Goal: Information Seeking & Learning: Understand process/instructions

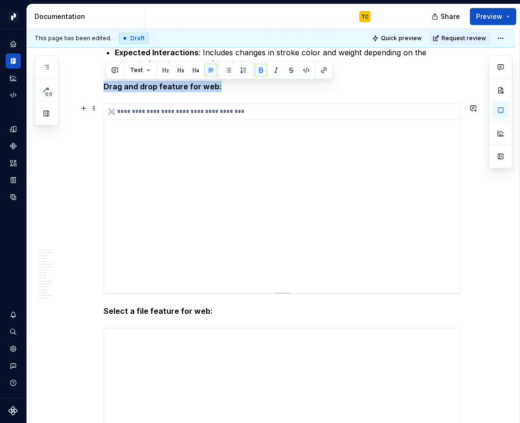
scroll to position [4731, 0]
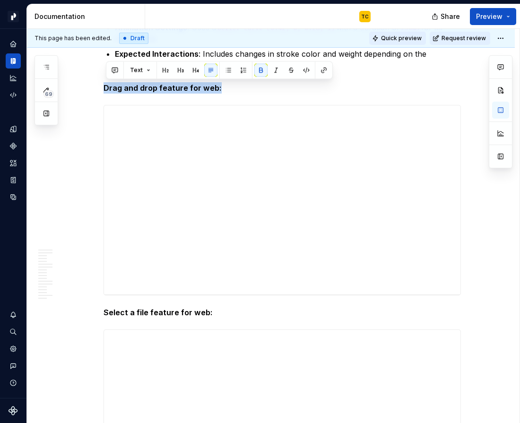
click at [411, 40] on span "Quick preview" at bounding box center [401, 39] width 41 height 8
click at [400, 41] on span "Quick preview" at bounding box center [401, 39] width 41 height 8
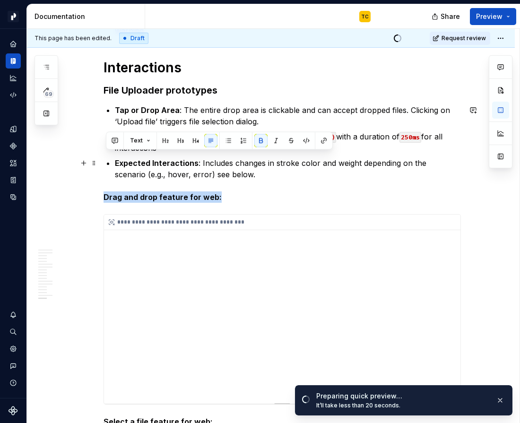
scroll to position [4560, 0]
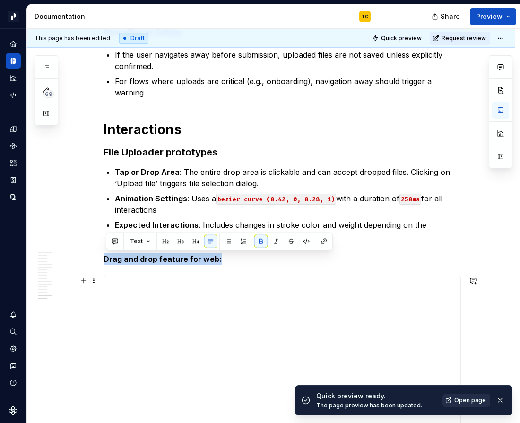
click at [471, 399] on span "Open page" at bounding box center [471, 401] width 32 height 8
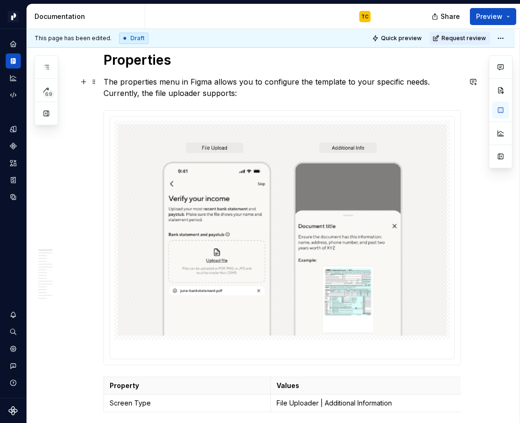
scroll to position [0, 0]
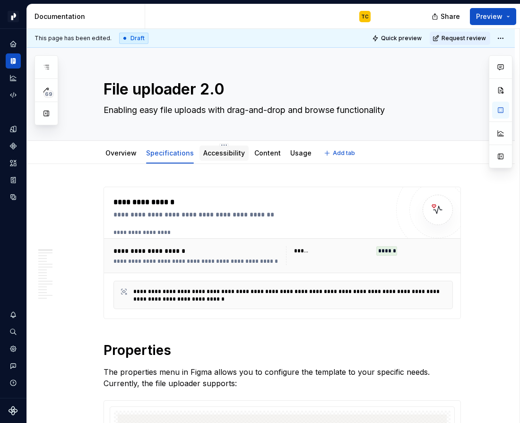
click at [229, 159] on div "Accessibility" at bounding box center [224, 153] width 49 height 15
click at [224, 157] on link "Accessibility" at bounding box center [224, 153] width 42 height 8
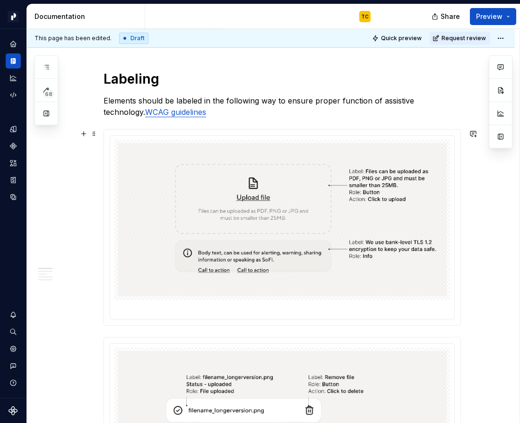
scroll to position [280, 0]
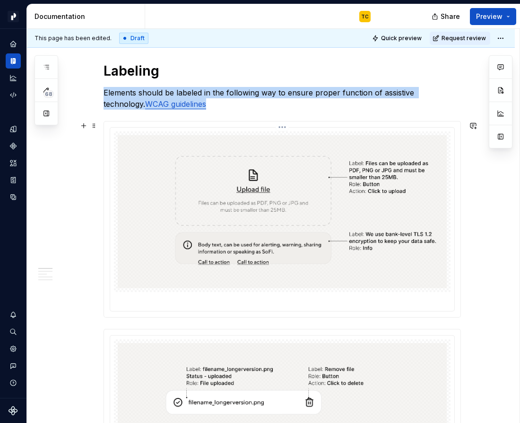
click at [289, 169] on img at bounding box center [282, 211] width 329 height 153
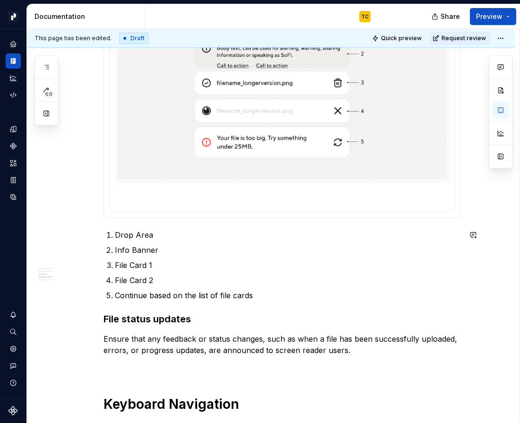
scroll to position [1104, 0]
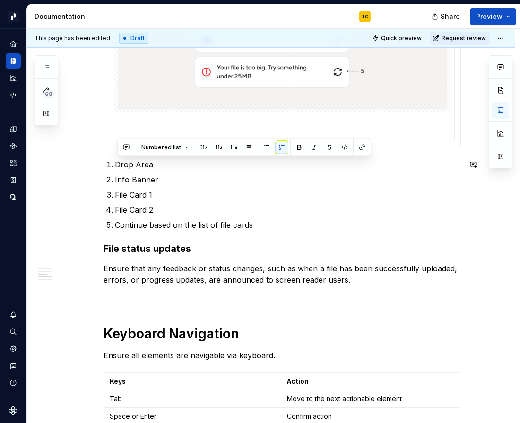
drag, startPoint x: 264, startPoint y: 228, endPoint x: 118, endPoint y: 164, distance: 160.1
click at [117, 164] on ol "Drop Area Info Banner File Card 1 File Card 2 Continue based on the list of fil…" at bounding box center [288, 195] width 346 height 72
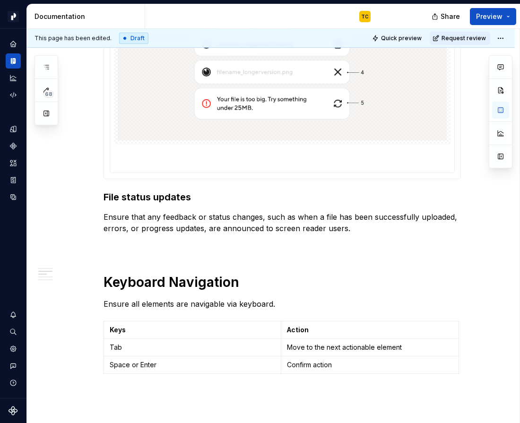
scroll to position [1094, 0]
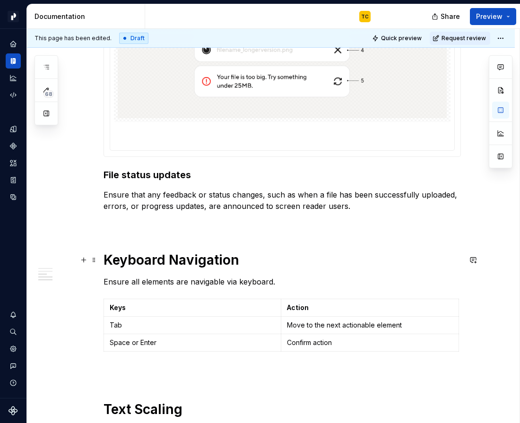
click at [191, 253] on strong "Keyboard Navigation" at bounding box center [172, 260] width 136 height 16
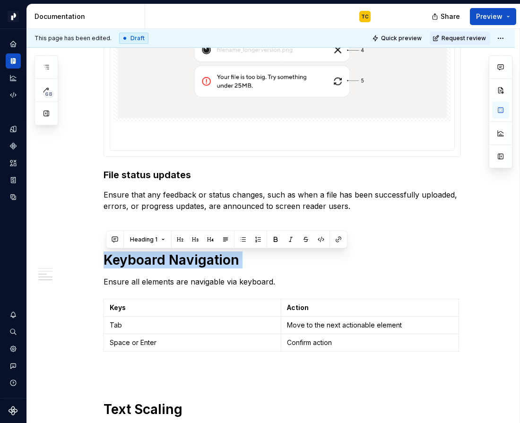
copy h1 "Keyboard Navigation"
type textarea "*"
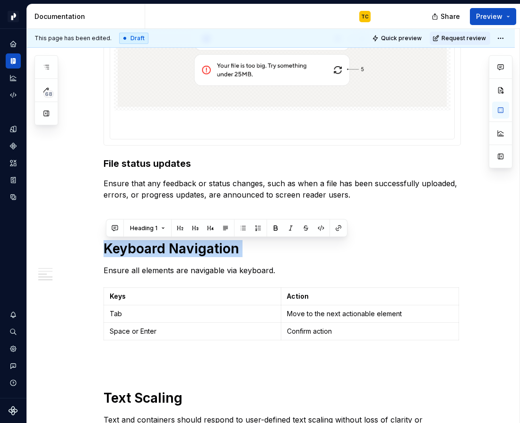
click at [305, 317] on p "Move to the next actionable element" at bounding box center [370, 313] width 166 height 9
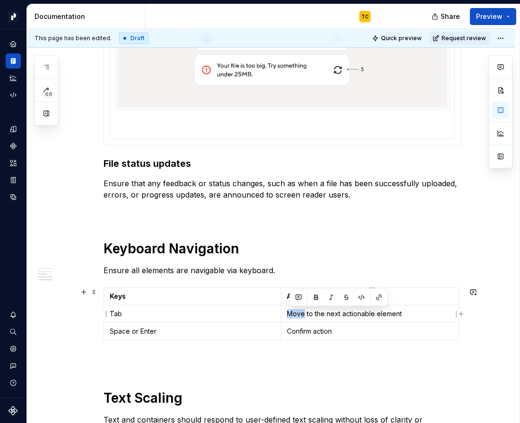
click at [305, 317] on p "Move to the next actionable element" at bounding box center [370, 313] width 166 height 9
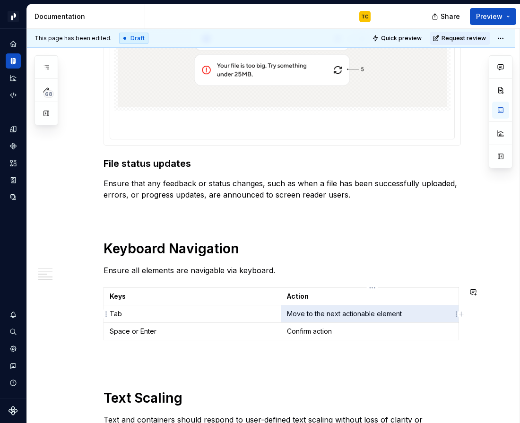
paste div
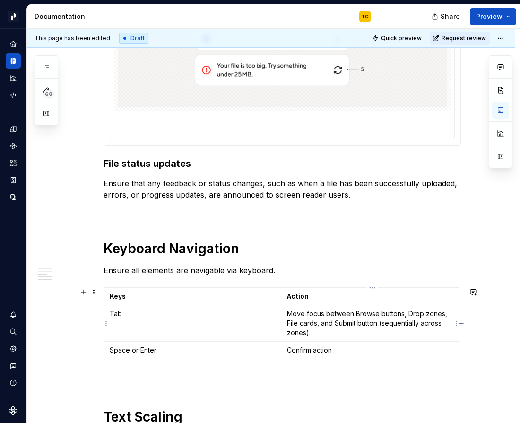
click at [360, 313] on p "Move focus between Browse buttons, Drop zones, File cards, and Submit button (s…" at bounding box center [370, 323] width 166 height 28
click at [422, 313] on p "Move focus between ‘browse’ buttons, Drop zones, File cards, and Submit button …" at bounding box center [370, 323] width 166 height 28
click at [292, 324] on p "Move focus between ‘browse’ buttons, drop zones, File cards, and Submit button …" at bounding box center [370, 323] width 166 height 28
click at [339, 324] on p "Move focus between ‘browse’ buttons, drop zones, file cards, and Submit button …" at bounding box center [370, 323] width 166 height 28
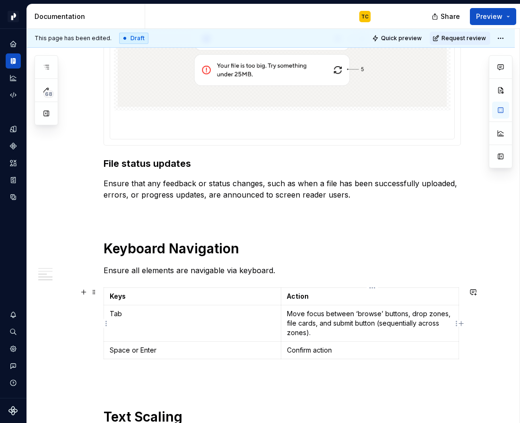
click at [359, 314] on p "Move focus between ‘browse’ buttons, drop zones, file cards, and submit button …" at bounding box center [370, 323] width 166 height 28
click at [379, 313] on p "Move focus between browse’ buttons, drop zones, file cards, and submit button (…" at bounding box center [370, 323] width 166 height 28
click at [129, 350] on p "Space or Enter" at bounding box center [193, 350] width 166 height 9
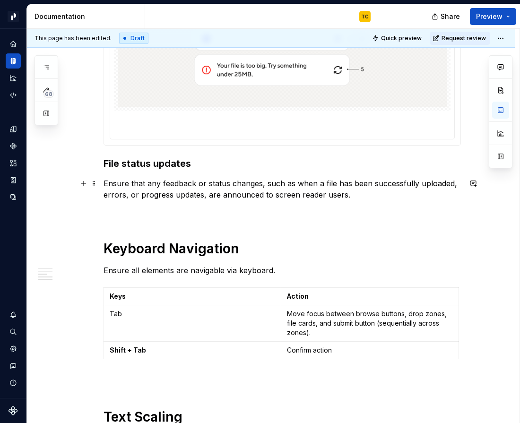
click at [306, 350] on p "Confirm action" at bounding box center [370, 350] width 166 height 9
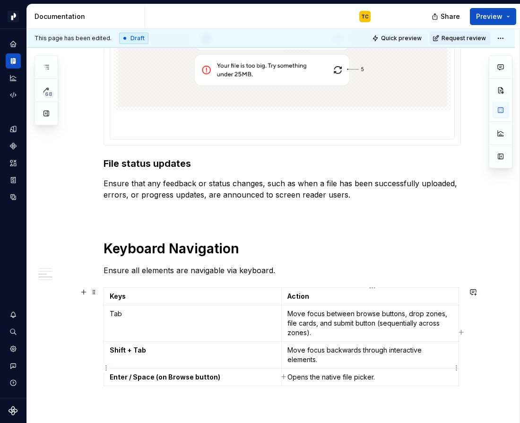
click at [399, 373] on p "Opens the native file picker." at bounding box center [371, 377] width 166 height 9
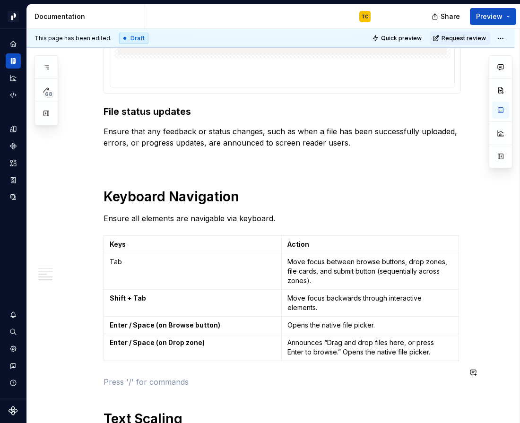
scroll to position [1158, 0]
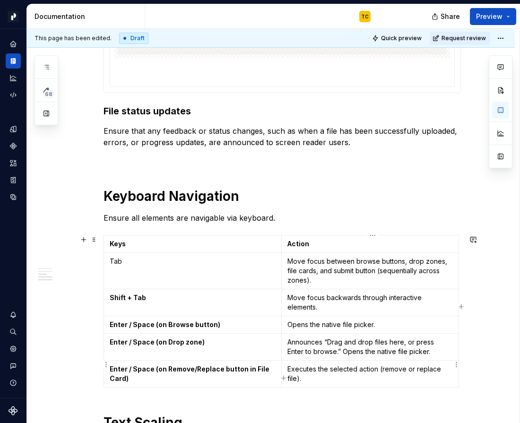
click at [323, 365] on p "Executes the selected action (remove or replace file)." at bounding box center [371, 374] width 166 height 19
click at [390, 392] on p "Removes the selected file." at bounding box center [371, 396] width 166 height 9
click at [291, 392] on p "Removes the selected file." at bounding box center [371, 396] width 166 height 9
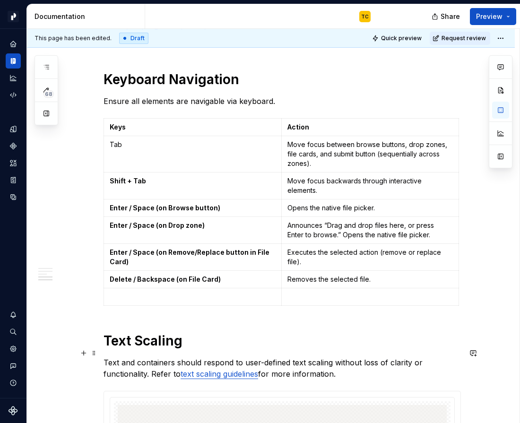
scroll to position [1293, 0]
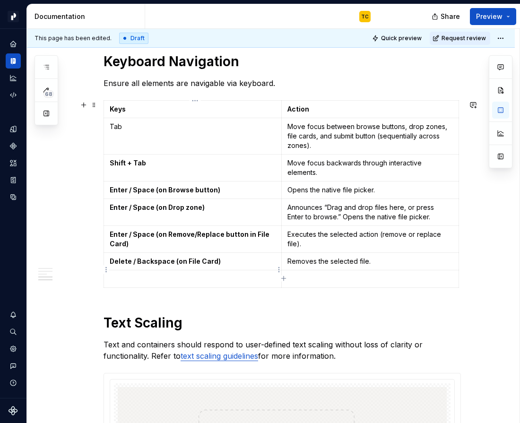
click at [202, 274] on p at bounding box center [193, 278] width 166 height 9
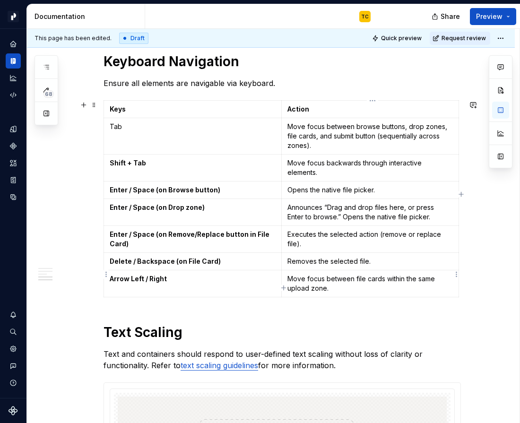
click at [327, 274] on p "Move focus between file cards within the same upload zone." at bounding box center [371, 283] width 166 height 19
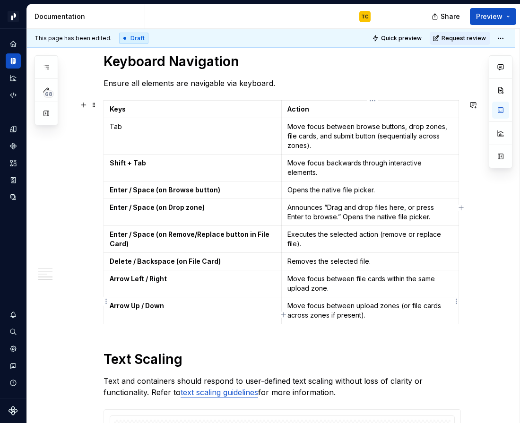
click at [321, 301] on p "Move focus between upload zones (or file cards across zones if present)." at bounding box center [371, 310] width 166 height 19
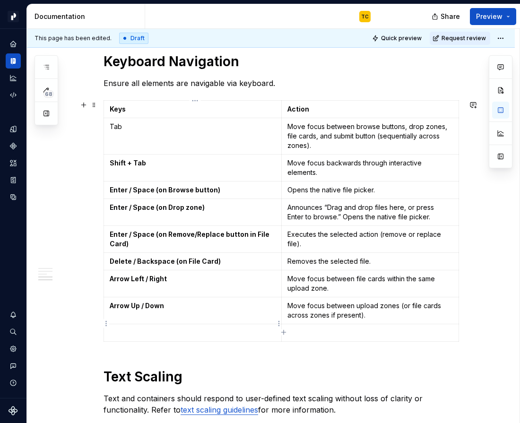
click at [149, 328] on p at bounding box center [193, 332] width 166 height 9
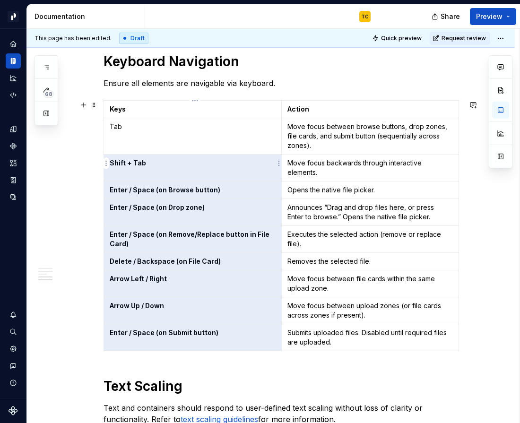
drag, startPoint x: 242, startPoint y: 327, endPoint x: 113, endPoint y: 164, distance: 208.0
click at [113, 164] on tbody "Keys Action Tab Move focus between browse buttons, drop zones, file cards, and …" at bounding box center [281, 226] width 355 height 251
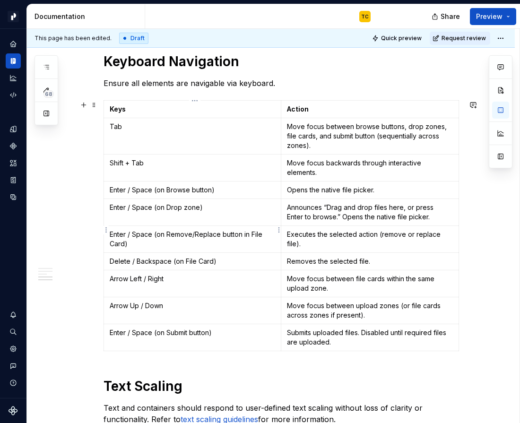
click at [222, 241] on td "Enter / Space (on Remove/Replace button in File Card)" at bounding box center [192, 239] width 177 height 27
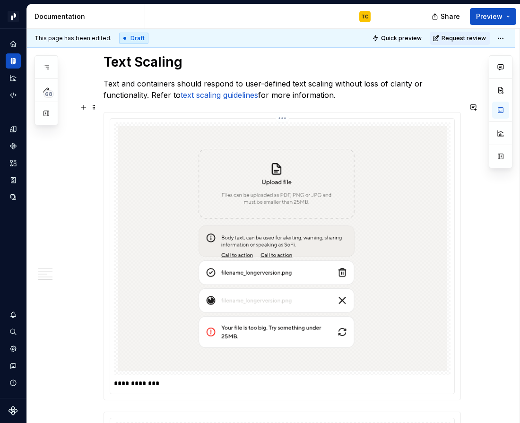
scroll to position [1659, 0]
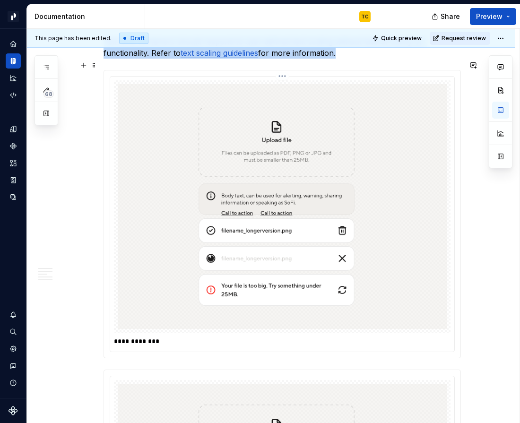
click at [197, 171] on img at bounding box center [282, 206] width 329 height 245
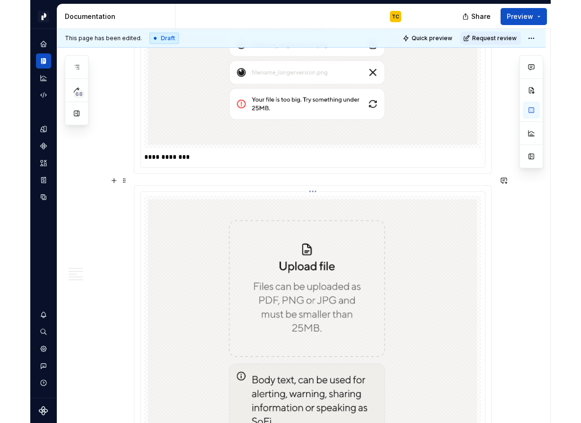
scroll to position [2325, 0]
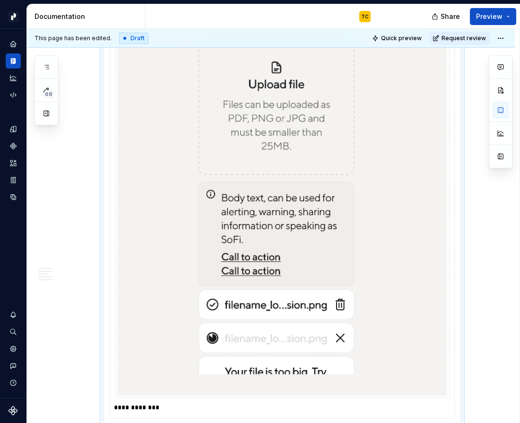
click at [242, 269] on img at bounding box center [282, 207] width 329 height 378
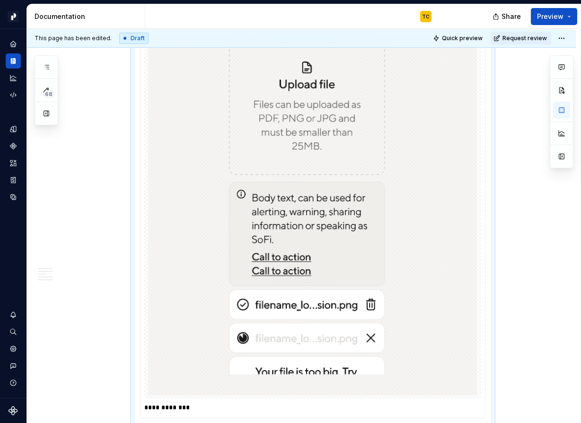
click at [391, 192] on img at bounding box center [312, 207] width 329 height 378
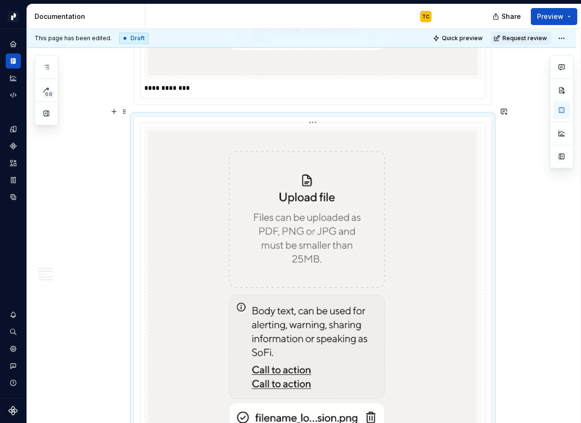
scroll to position [2181, 0]
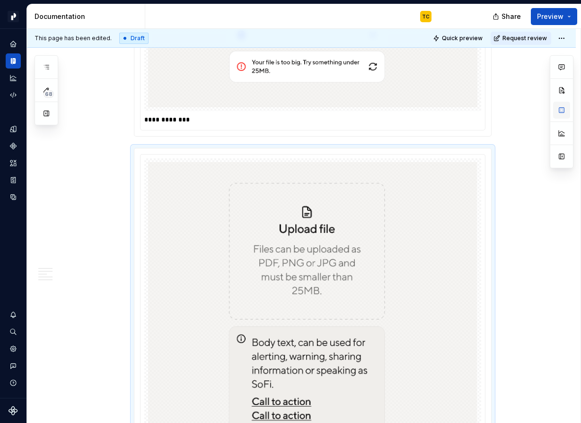
type textarea "*"
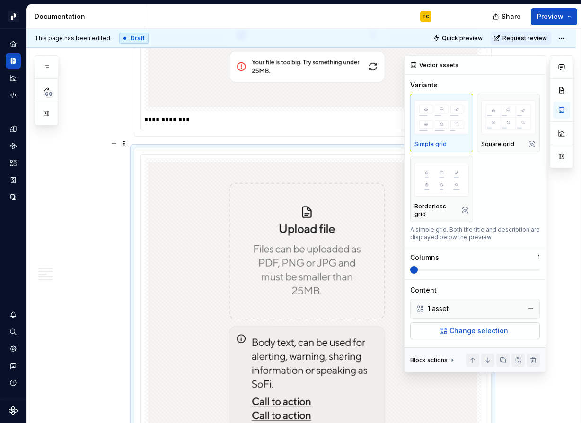
click at [474, 326] on span "Change selection" at bounding box center [478, 330] width 59 height 9
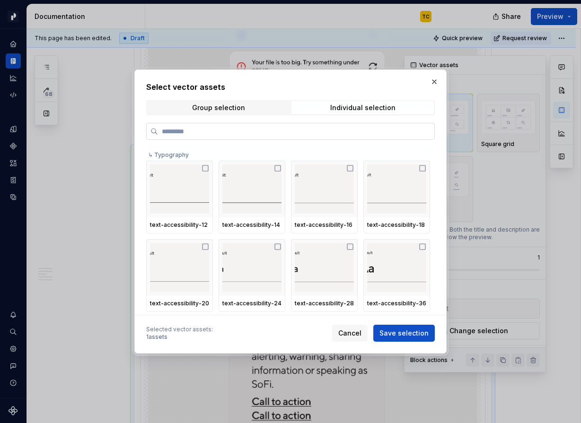
paste input "**********"
type input "**********"
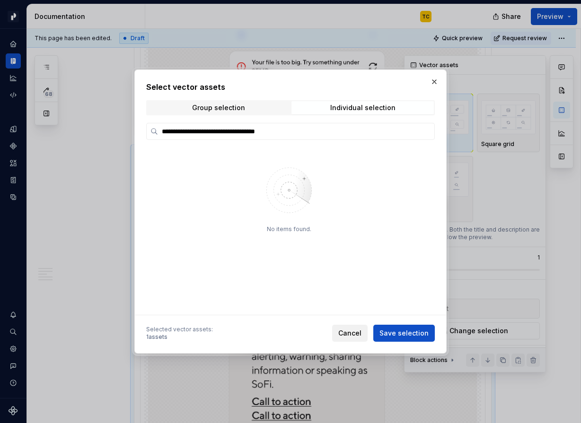
click at [354, 336] on span "Cancel" at bounding box center [349, 333] width 23 height 9
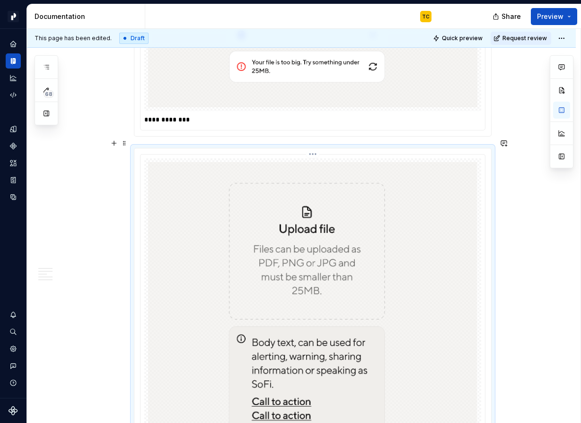
click at [287, 204] on img at bounding box center [312, 351] width 329 height 378
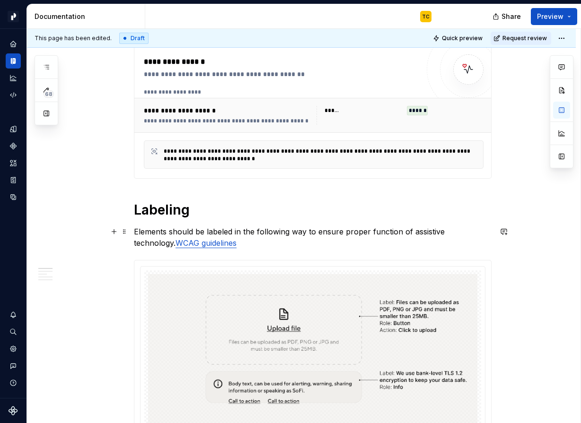
scroll to position [0, 0]
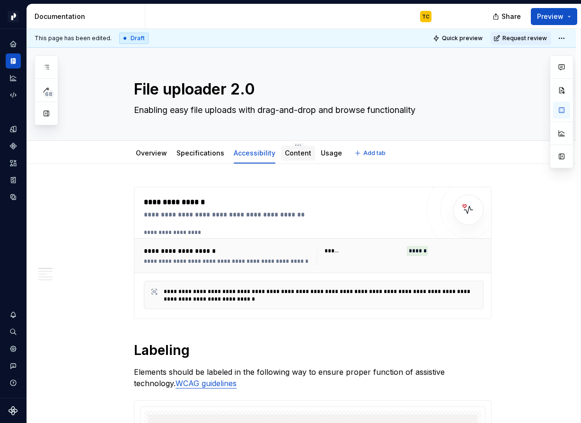
click at [295, 159] on div "Content" at bounding box center [298, 153] width 34 height 15
click at [327, 157] on link "Usage" at bounding box center [331, 153] width 21 height 8
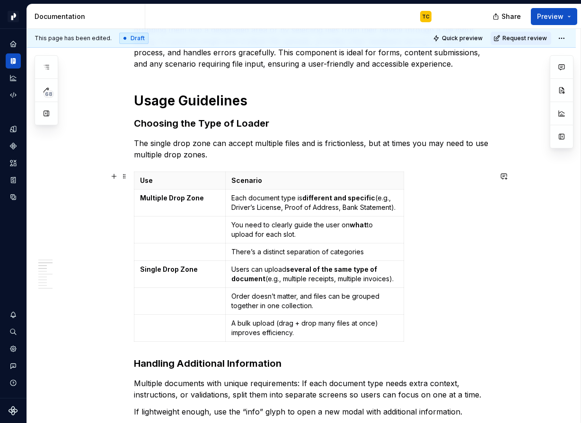
scroll to position [356, 0]
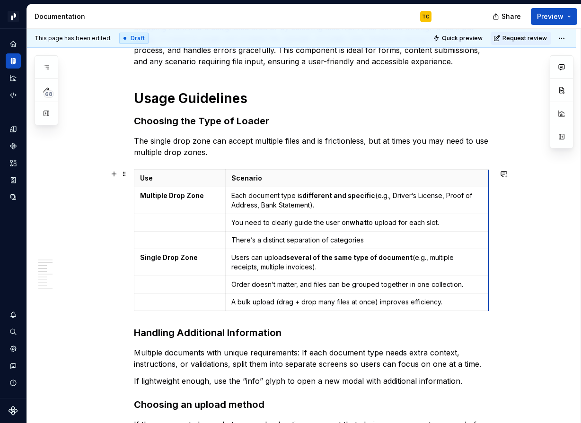
drag, startPoint x: 405, startPoint y: 187, endPoint x: 490, endPoint y: 185, distance: 85.2
click at [317, 248] on td "There’s a distinct separation of categories" at bounding box center [356, 241] width 263 height 18
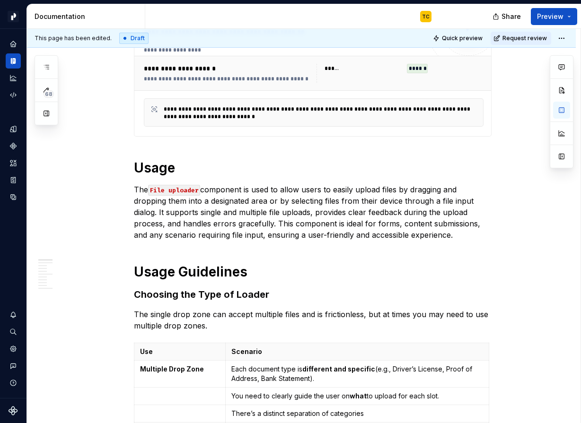
scroll to position [0, 0]
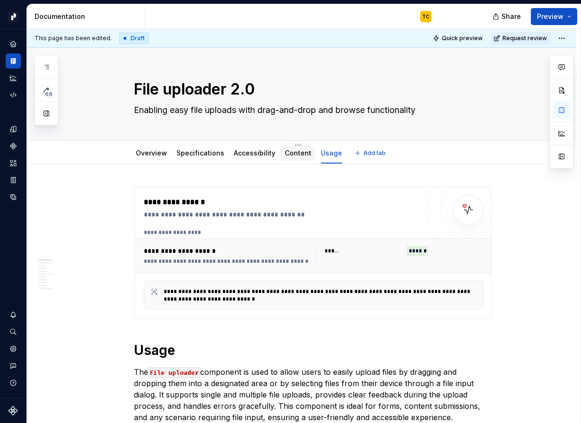
click at [293, 155] on link "Content" at bounding box center [298, 153] width 26 height 8
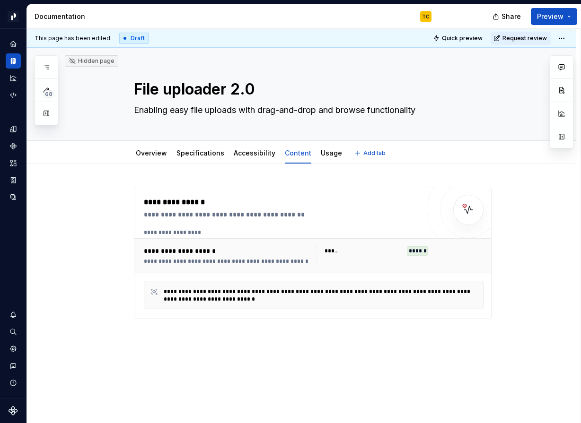
scroll to position [34, 0]
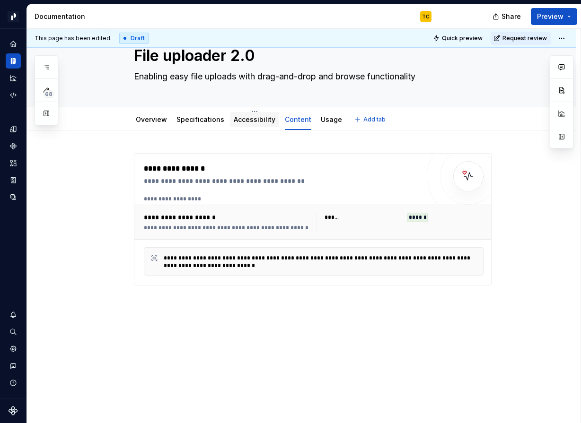
click at [242, 125] on div "Accessibility" at bounding box center [254, 119] width 49 height 15
click at [259, 124] on div "Accessibility" at bounding box center [255, 119] width 42 height 11
click at [291, 112] on html "Pacific TC Design system data Documentation TC Share Preview 68 Pages Add Acces…" at bounding box center [290, 211] width 581 height 423
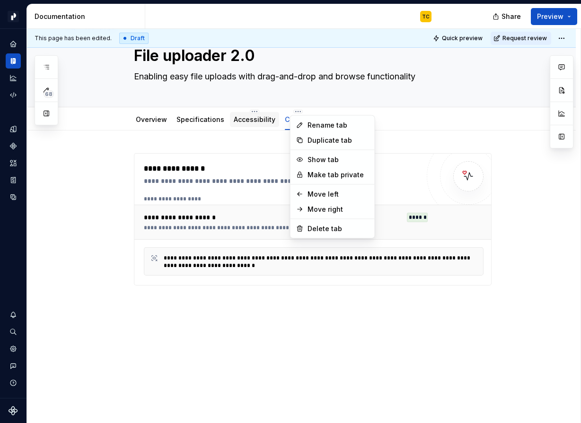
click at [231, 127] on html "Pacific TC Design system data Documentation TC Share Preview 68 Pages Add Acces…" at bounding box center [290, 211] width 581 height 423
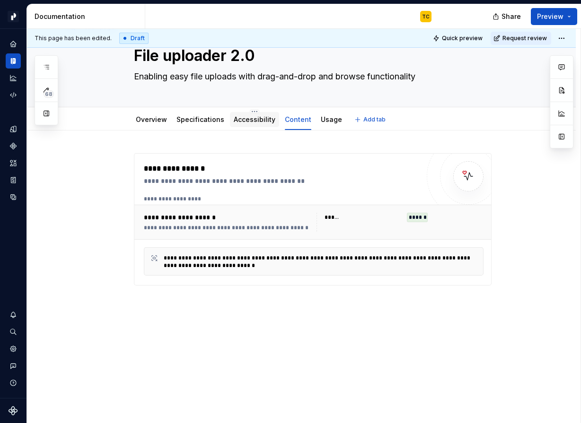
click at [242, 125] on div "Accessibility" at bounding box center [255, 119] width 42 height 11
click at [205, 119] on link "Specifications" at bounding box center [200, 119] width 48 height 8
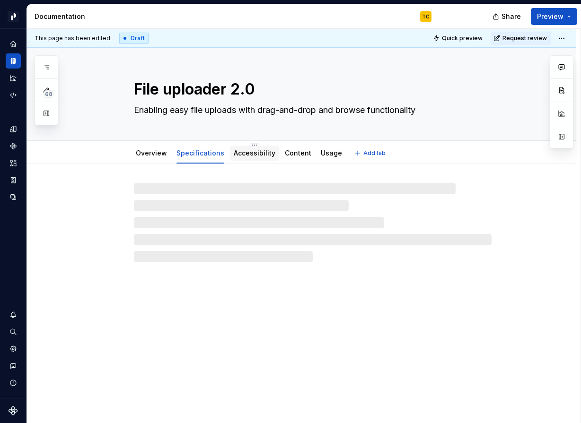
click at [249, 156] on link "Accessibility" at bounding box center [255, 153] width 42 height 8
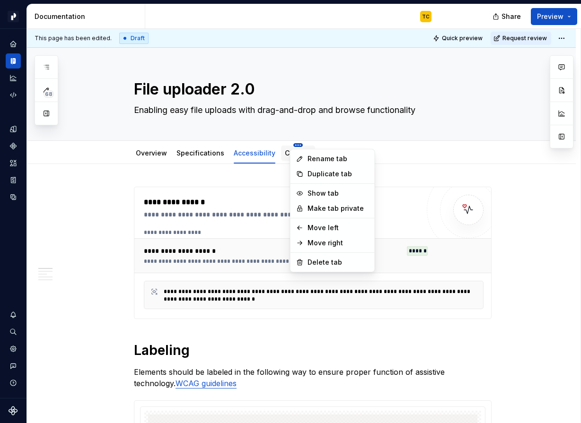
click at [292, 145] on html "Pacific TC Design system data Documentation TC Share Preview 68 Pages Add Acces…" at bounding box center [290, 211] width 581 height 423
click at [245, 143] on html "Pacific TC Design system data Documentation TC Share Preview 68 Pages Add Acces…" at bounding box center [290, 211] width 581 height 423
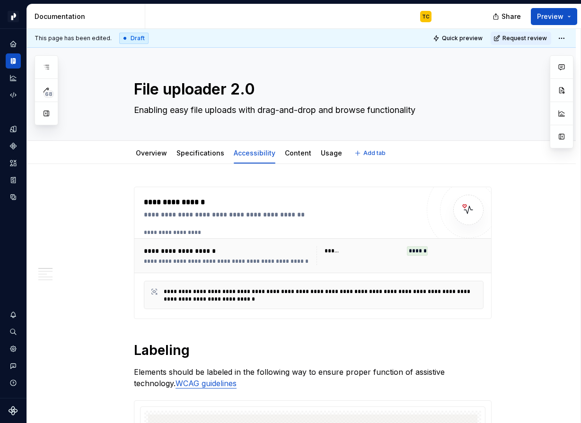
click at [253, 141] on div "Overview Specifications Accessibility Content Usage Add tab" at bounding box center [301, 152] width 549 height 23
click at [253, 145] on html "Pacific TC Design system data Documentation TC Share Preview 68 Pages Add Acces…" at bounding box center [290, 211] width 581 height 423
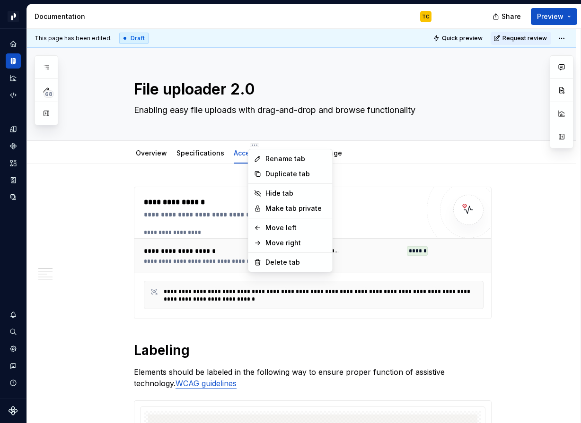
click at [203, 210] on html "Pacific TC Design system data Documentation TC Share Preview 68 Pages Add Acces…" at bounding box center [290, 211] width 581 height 423
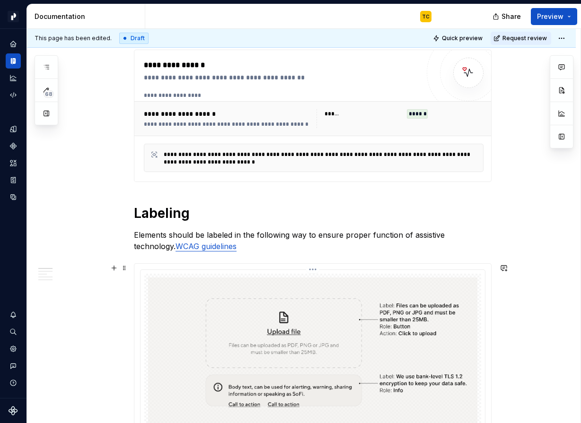
scroll to position [167, 0]
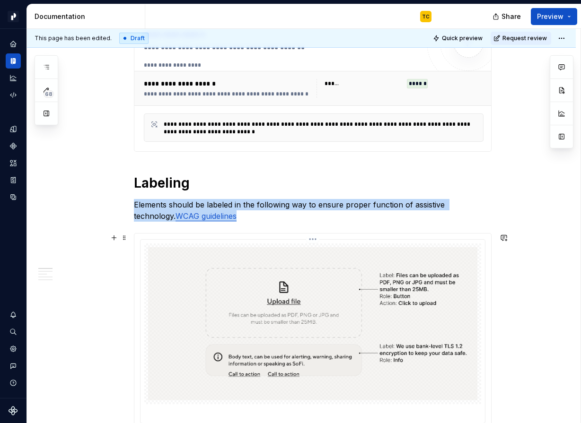
click at [242, 284] on img at bounding box center [312, 323] width 329 height 153
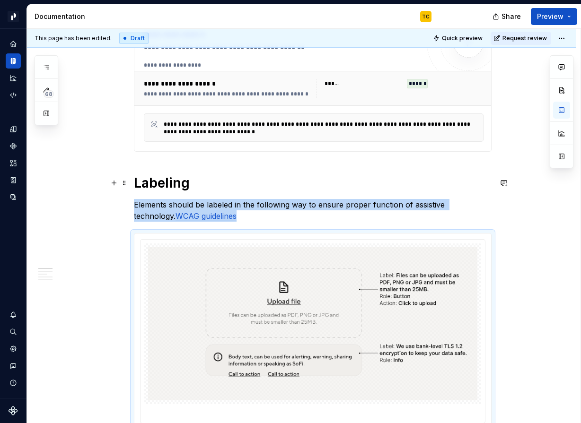
scroll to position [0, 0]
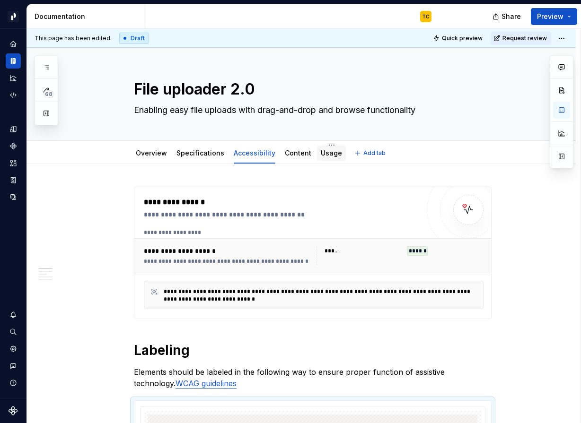
click at [321, 158] on div "Usage" at bounding box center [331, 153] width 21 height 11
click at [324, 155] on link "Usage" at bounding box center [331, 153] width 21 height 8
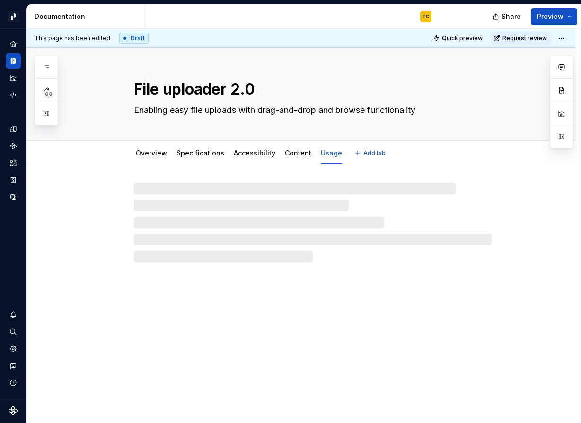
type textarea "*"
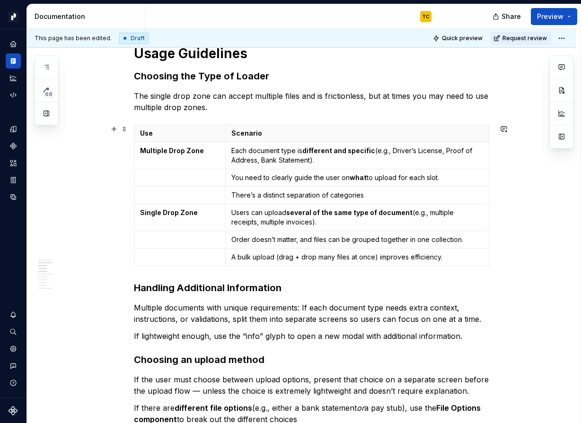
scroll to position [403, 0]
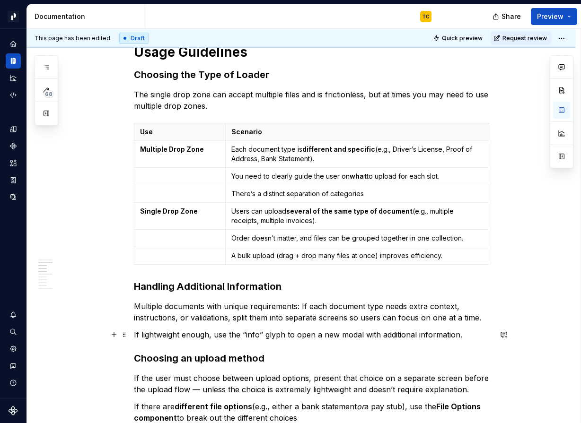
click at [466, 335] on p "If lightweight enough, use the “info” glyph to open a new modal with additional…" at bounding box center [313, 334] width 358 height 11
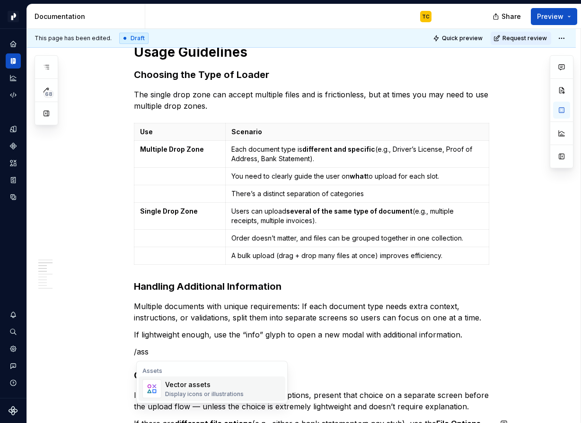
click at [175, 384] on div "Vector assets" at bounding box center [204, 384] width 79 height 9
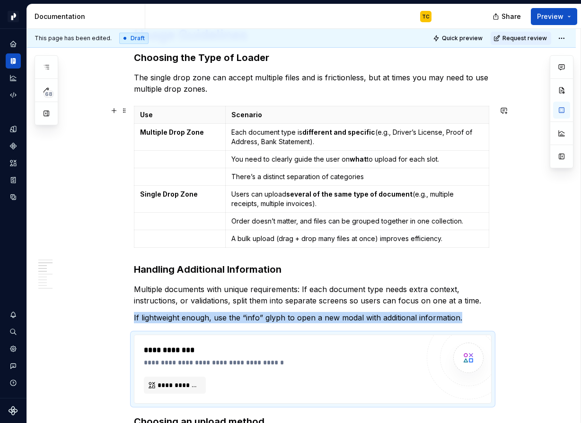
scroll to position [424, 0]
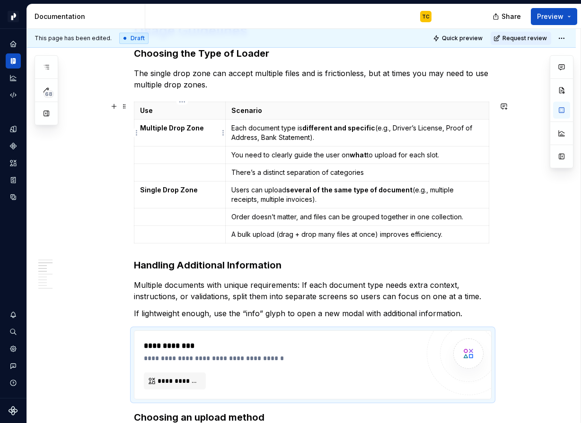
click at [202, 126] on strong "Multiple Drop Zone" at bounding box center [172, 128] width 64 height 8
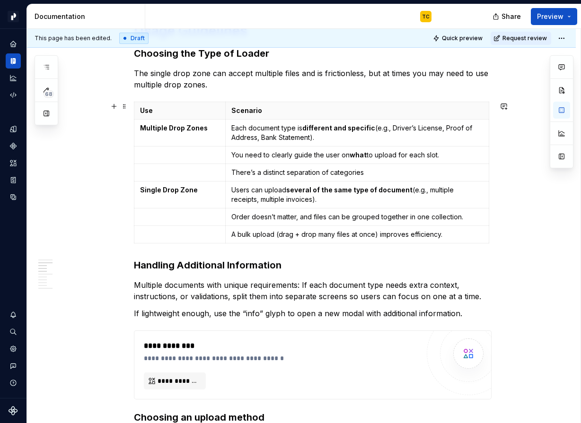
scroll to position [531, 0]
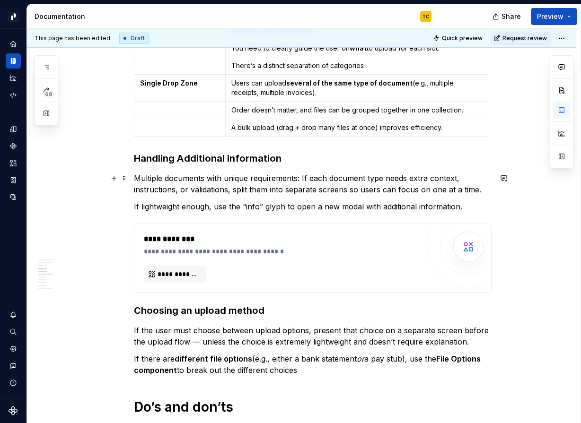
click at [192, 186] on p "Multiple documents with unique requirements: If each document type needs extra …" at bounding box center [313, 184] width 358 height 23
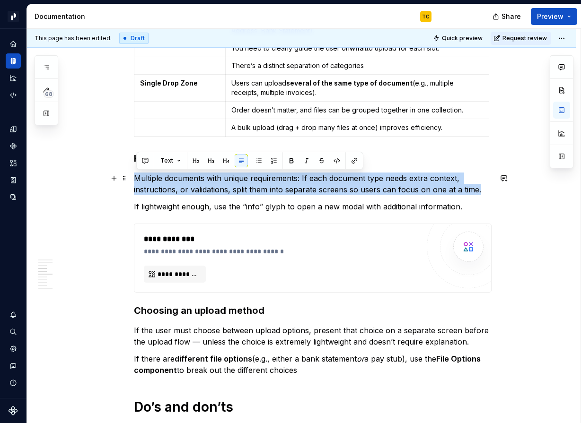
click at [192, 186] on p "Multiple documents with unique requirements: If each document type needs extra …" at bounding box center [313, 184] width 358 height 23
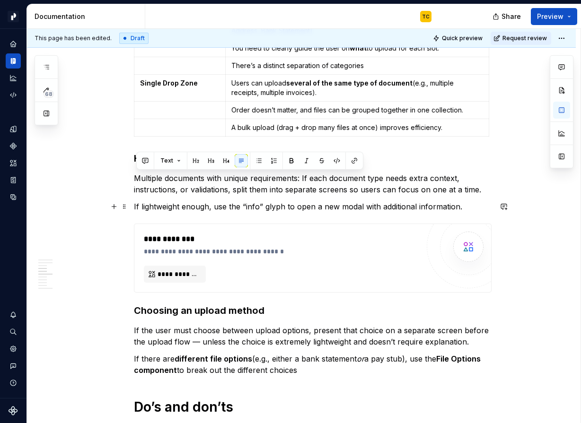
click at [193, 208] on p "If lightweight enough, use the “info” glyph to open a new modal with additional…" at bounding box center [313, 206] width 358 height 11
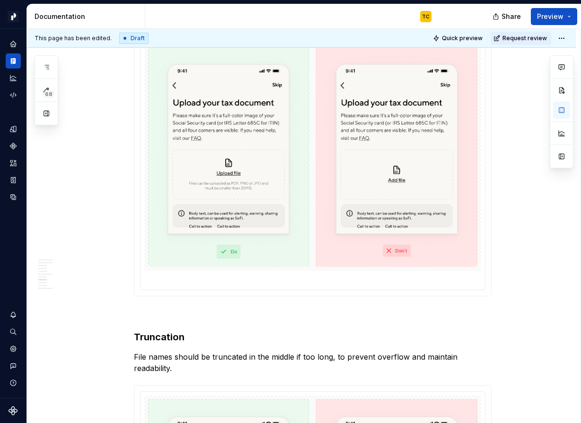
scroll to position [812, 0]
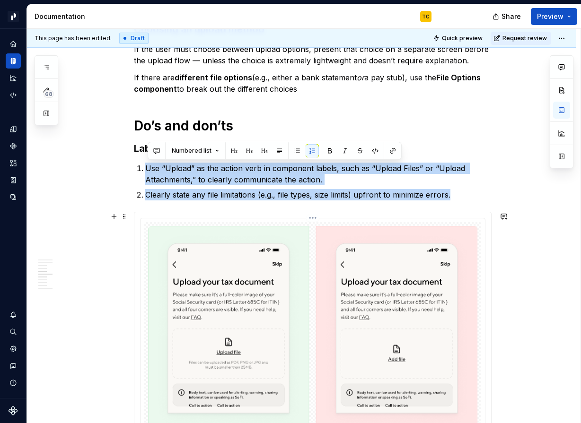
drag, startPoint x: 137, startPoint y: 166, endPoint x: 172, endPoint y: 249, distance: 89.9
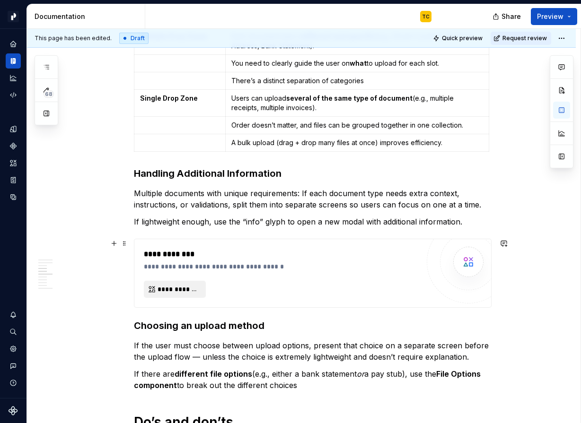
scroll to position [554, 0]
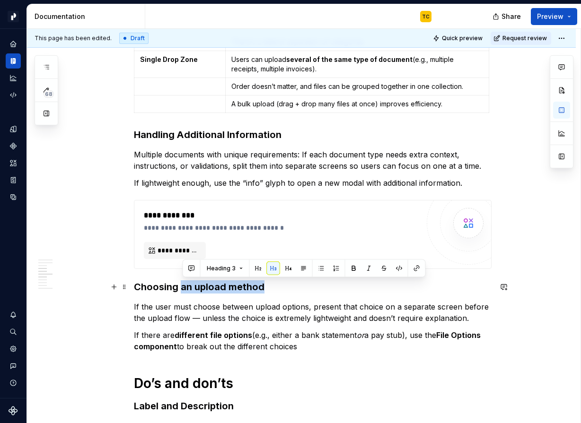
drag, startPoint x: 183, startPoint y: 288, endPoint x: 273, endPoint y: 288, distance: 90.8
click at [273, 288] on h3 "Choosing an upload method" at bounding box center [313, 286] width 358 height 13
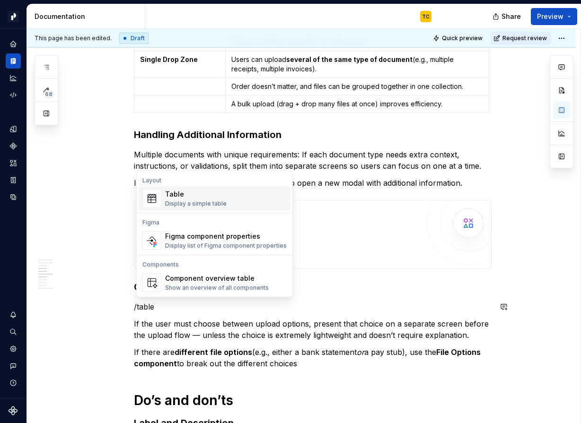
click at [166, 200] on div "Display a simple table" at bounding box center [195, 204] width 61 height 8
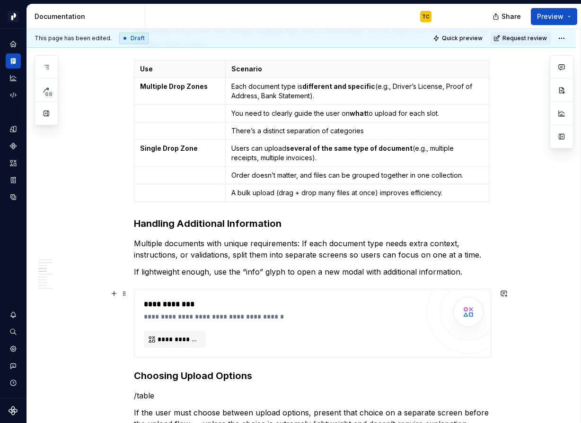
scroll to position [443, 0]
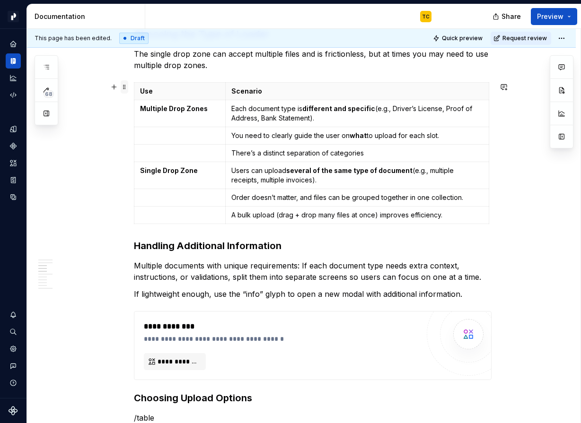
click at [127, 89] on span at bounding box center [125, 86] width 8 height 13
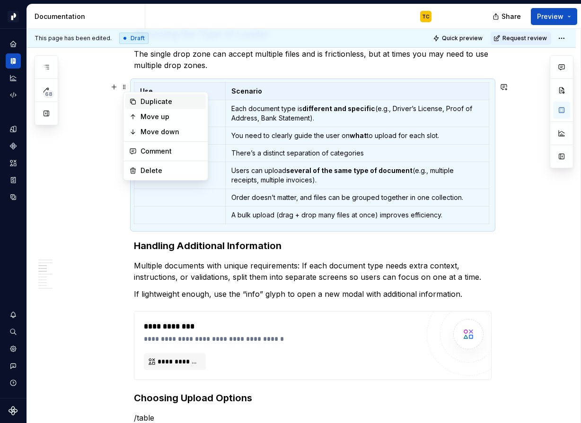
click at [149, 103] on div "Duplicate" at bounding box center [170, 101] width 61 height 9
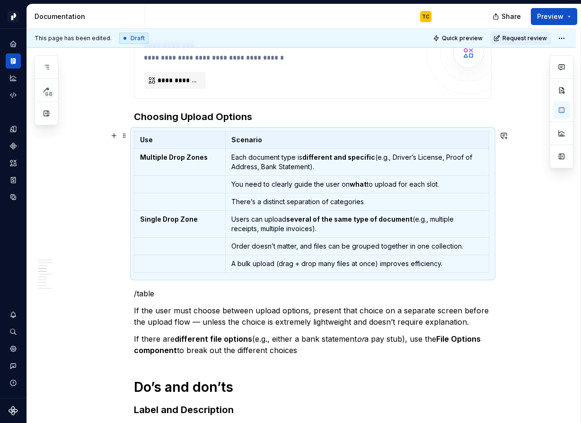
scroll to position [769, 0]
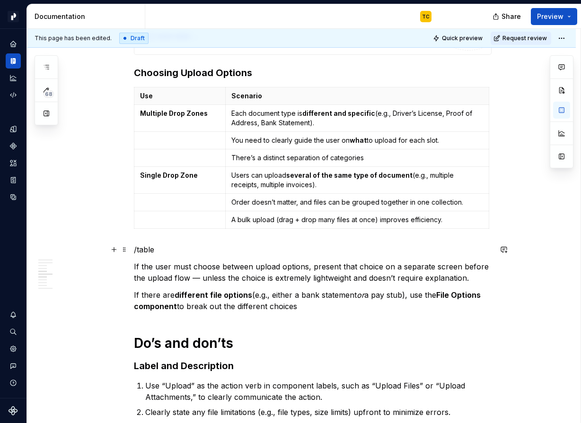
click at [151, 250] on p "/table" at bounding box center [313, 249] width 358 height 11
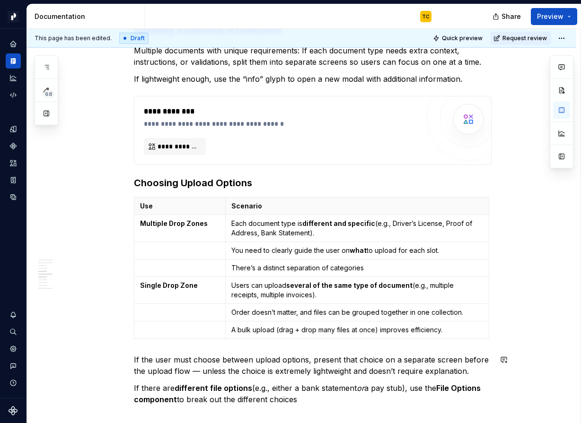
scroll to position [626, 0]
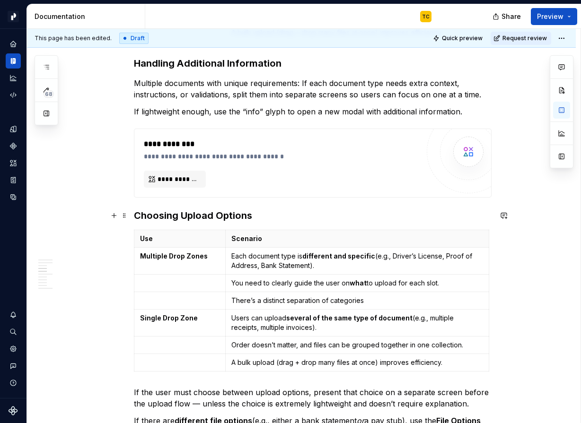
click at [263, 221] on h3 "Choosing Upload Options" at bounding box center [313, 215] width 358 height 13
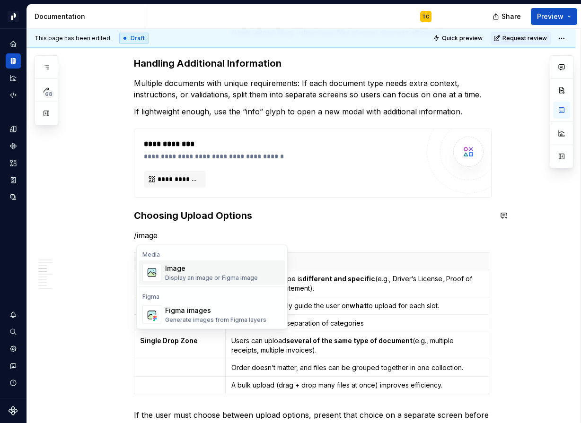
click at [244, 273] on div "Image Display an image or Figma image" at bounding box center [211, 273] width 93 height 18
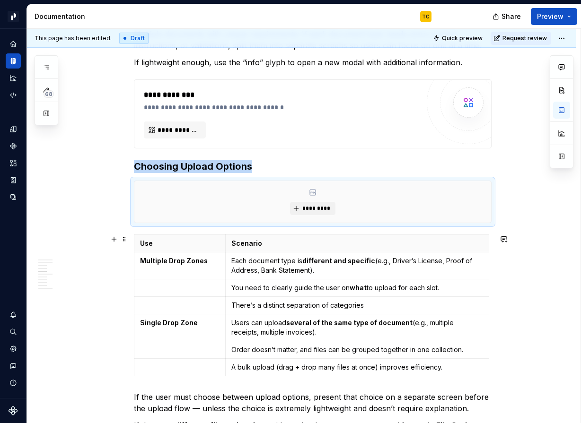
scroll to position [699, 0]
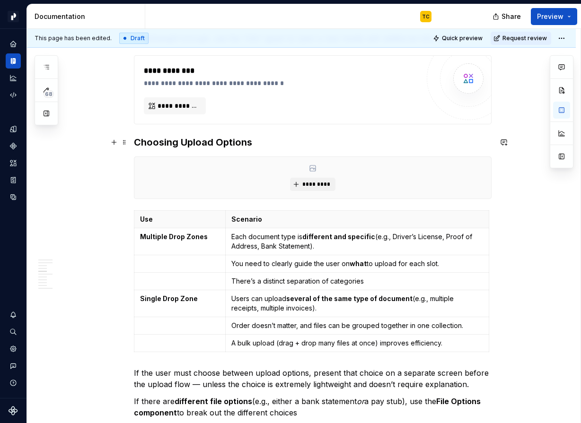
click at [182, 143] on h3 "Choosing Upload Options" at bounding box center [313, 142] width 358 height 13
click at [170, 240] on strong "Multiple Drop Zones" at bounding box center [174, 237] width 68 height 8
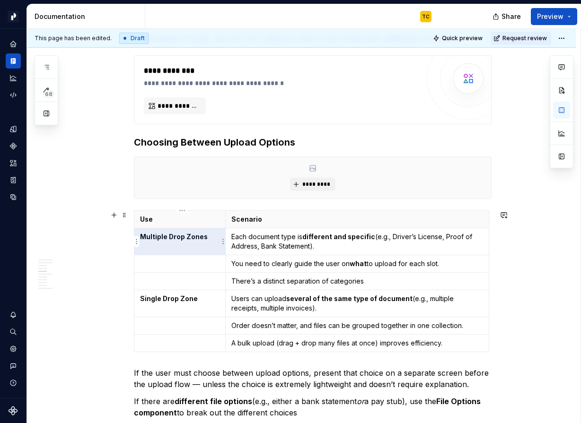
click at [170, 240] on strong "Multiple Drop Zones" at bounding box center [174, 237] width 68 height 8
click at [175, 236] on p "Separate screens" at bounding box center [179, 236] width 79 height 9
click at [173, 281] on p at bounding box center [179, 281] width 79 height 9
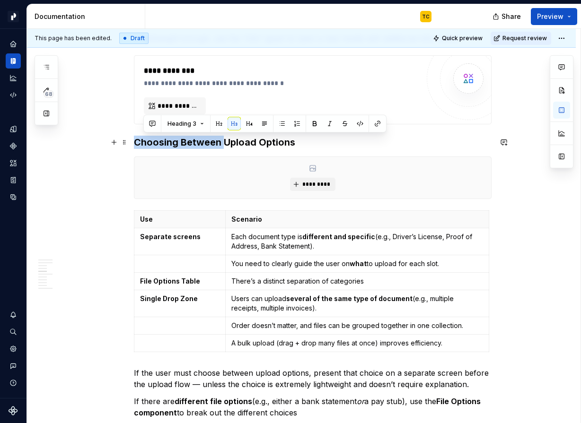
drag, startPoint x: 225, startPoint y: 144, endPoint x: 140, endPoint y: 141, distance: 85.2
click at [140, 141] on h3 "Choosing Between Upload Options" at bounding box center [313, 142] width 358 height 13
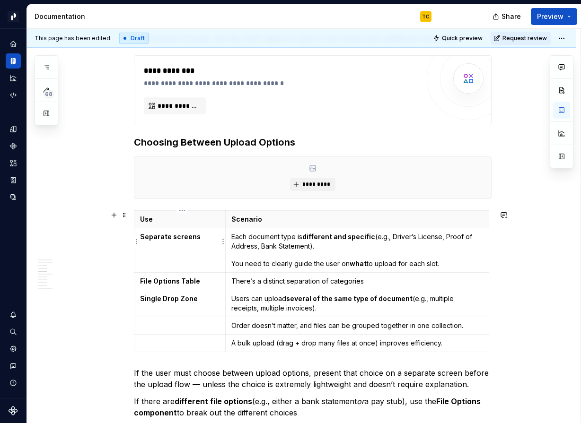
click at [156, 242] on td "Separate screens" at bounding box center [179, 241] width 91 height 27
click at [157, 234] on strong "Separate screens" at bounding box center [170, 237] width 61 height 8
click at [157, 281] on strong "File Options Table" at bounding box center [170, 281] width 60 height 8
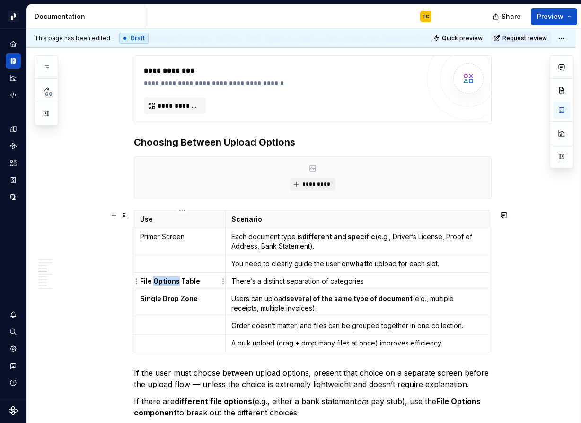
click at [157, 281] on strong "File Options Table" at bounding box center [170, 281] width 60 height 8
click at [162, 297] on strong "Single Drop Zone" at bounding box center [169, 299] width 58 height 8
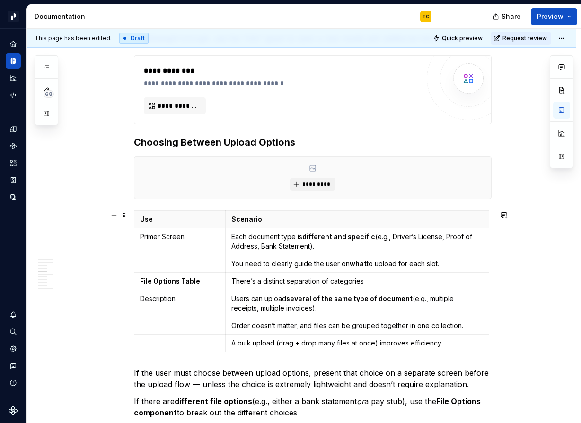
click at [144, 261] on p at bounding box center [179, 263] width 79 height 9
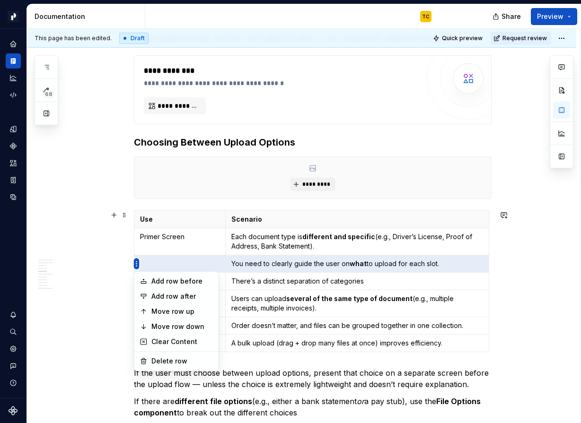
click at [136, 262] on html "Pacific TC Design system data Documentation TC Share Preview 68 Pages Add Acces…" at bounding box center [290, 211] width 581 height 423
click at [163, 358] on div "Delete row" at bounding box center [181, 361] width 61 height 9
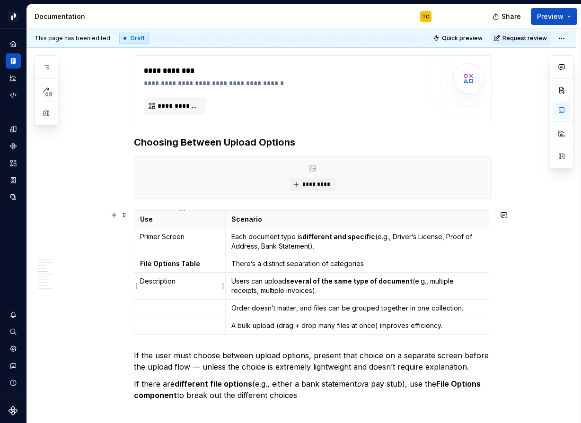
click at [166, 279] on p "Description" at bounding box center [179, 281] width 79 height 9
click at [166, 236] on p "Primer Screen" at bounding box center [179, 236] width 79 height 9
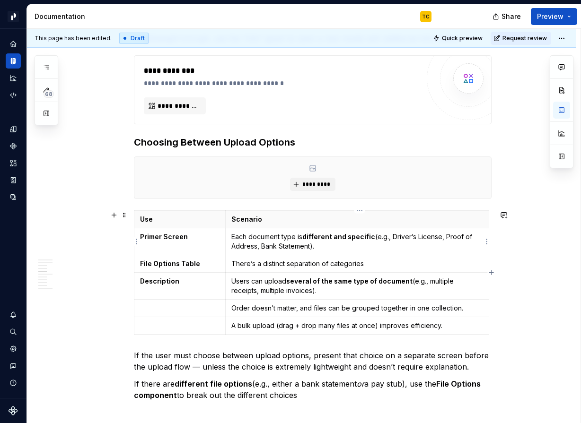
click at [241, 238] on p "Each document type is different and specific (e.g., Driver’s License, Proof of …" at bounding box center [357, 241] width 252 height 19
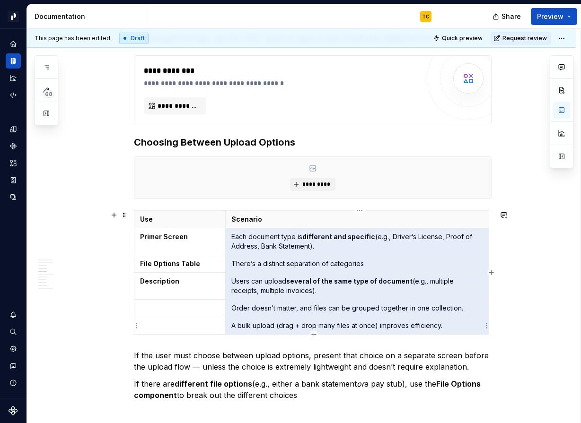
drag, startPoint x: 236, startPoint y: 238, endPoint x: 404, endPoint y: 328, distance: 190.0
click at [404, 328] on tbody "Use Scenario Primer Screen Each document type is different and specific (e.g., …" at bounding box center [311, 273] width 355 height 124
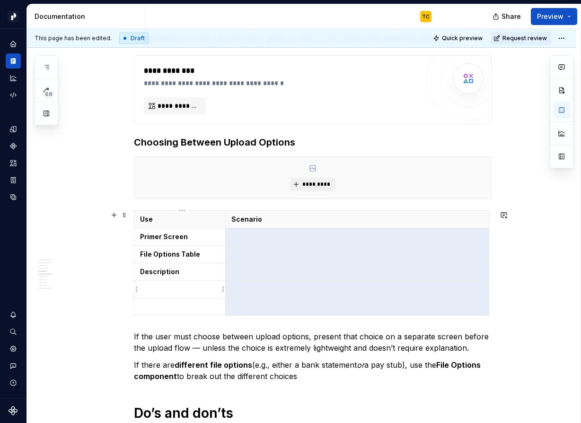
click at [206, 307] on p at bounding box center [179, 306] width 79 height 9
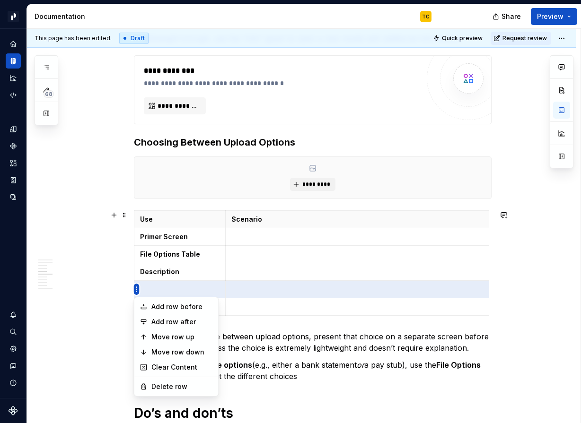
click at [135, 289] on html "Pacific TC Design system data Documentation TC Share Preview 68 Pages Add Acces…" at bounding box center [290, 211] width 581 height 423
click at [150, 389] on div "Delete row" at bounding box center [176, 386] width 80 height 15
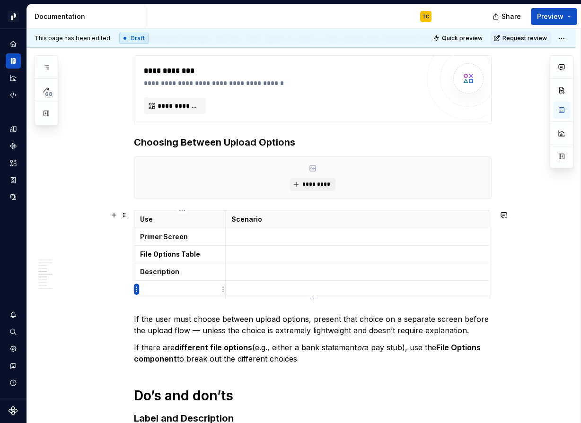
click at [137, 289] on html "Pacific TC Design system data Documentation TC Share Preview 68 Pages Add Acces…" at bounding box center [290, 211] width 581 height 423
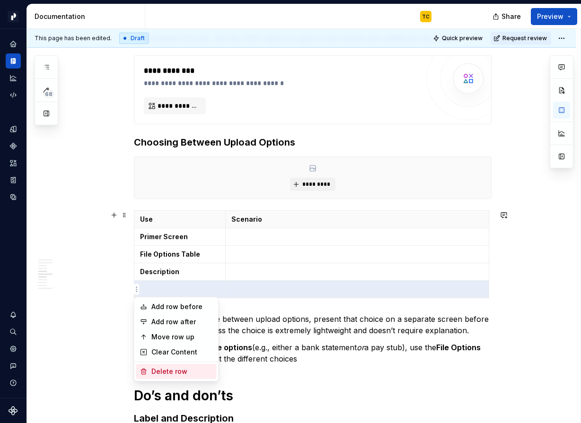
click at [150, 367] on div "Delete row" at bounding box center [176, 371] width 80 height 15
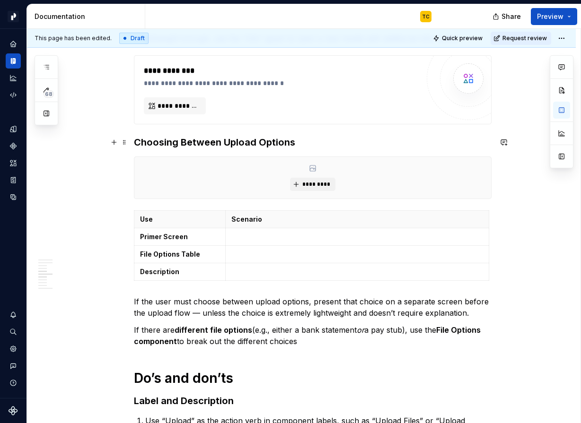
click at [187, 142] on h3 "Choosing Between Upload Options" at bounding box center [313, 142] width 358 height 13
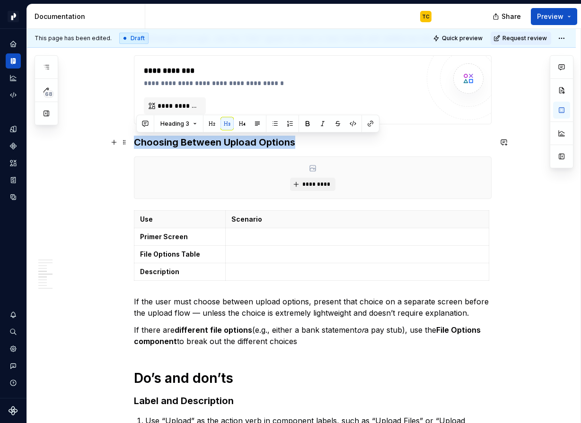
click at [187, 142] on h3 "Choosing Between Upload Options" at bounding box center [313, 142] width 358 height 13
copy h3 "Choosing Between Upload Options"
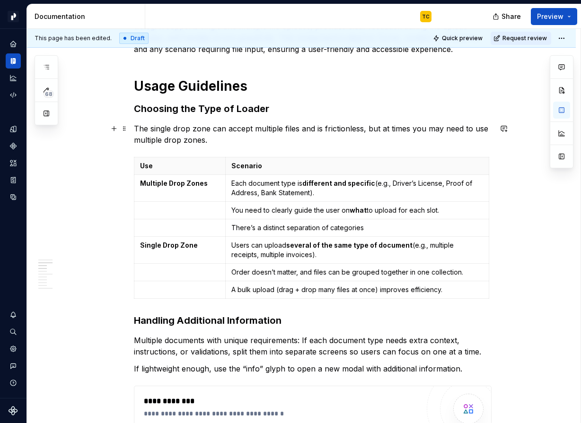
scroll to position [364, 0]
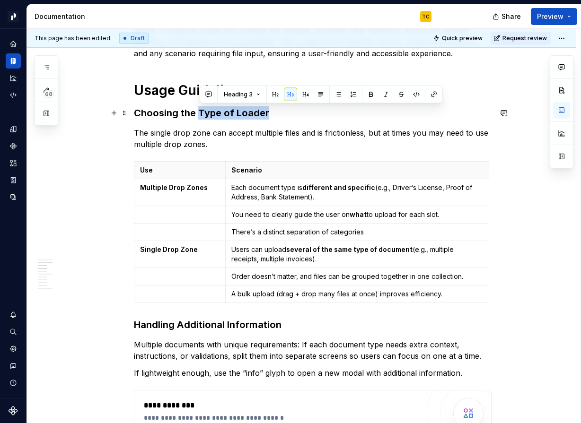
drag, startPoint x: 201, startPoint y: 113, endPoint x: 284, endPoint y: 111, distance: 83.7
click at [284, 111] on h3 "Choosing the Type of Loader" at bounding box center [313, 112] width 358 height 13
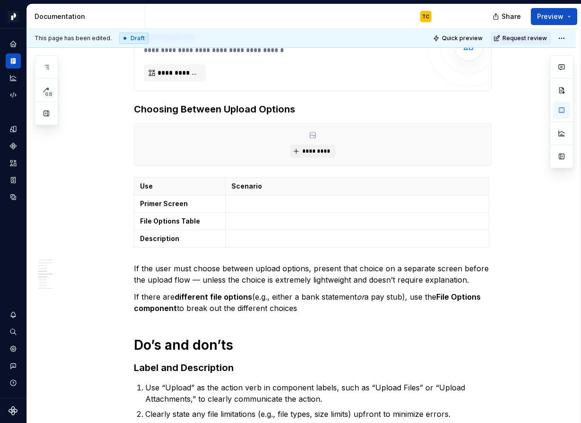
scroll to position [757, 0]
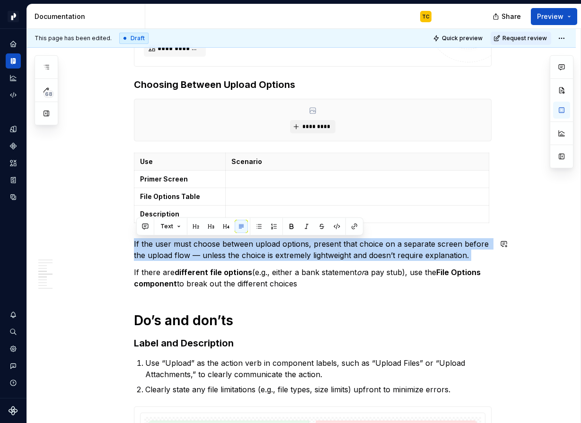
copy p "If the user must choose between upload options, present that choice on a separa…"
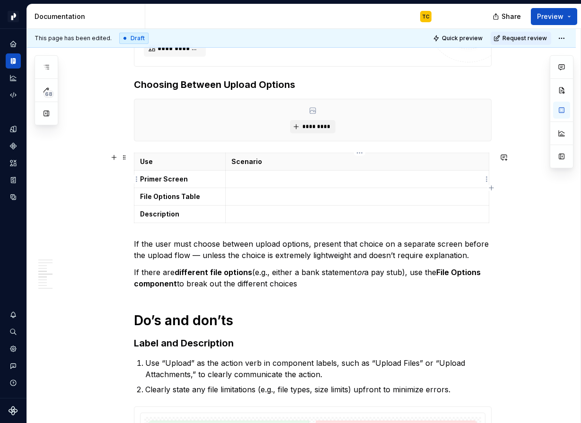
click at [242, 176] on p at bounding box center [357, 179] width 252 height 9
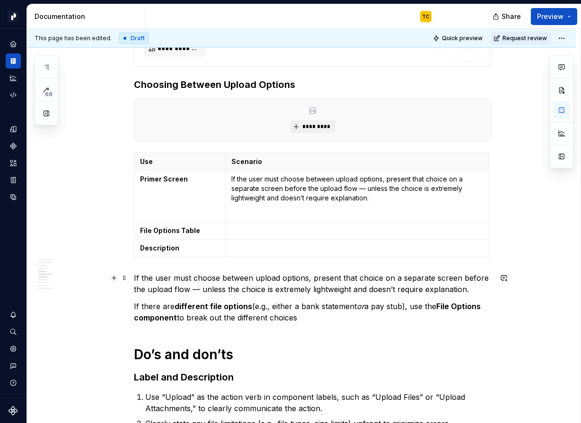
click at [206, 282] on p "If the user must choose between upload options, present that choice on a separa…" at bounding box center [313, 283] width 358 height 23
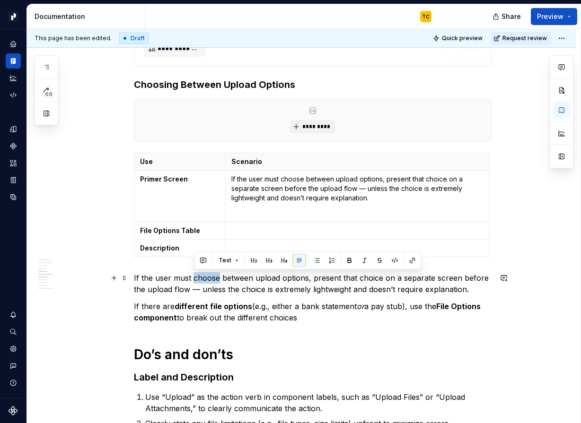
click at [206, 282] on p "If the user must choose between upload options, present that choice on a separa…" at bounding box center [313, 283] width 358 height 23
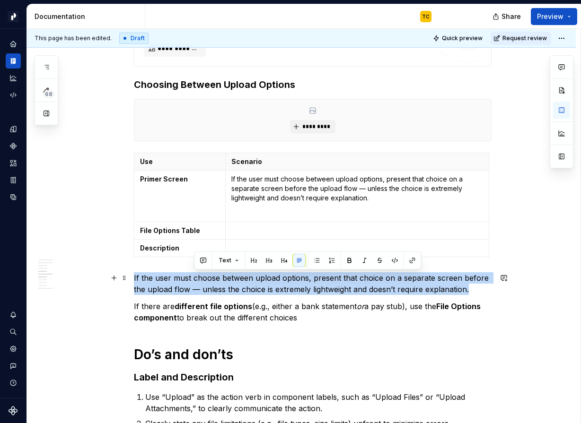
click at [206, 282] on p "If the user must choose between upload options, present that choice on a separa…" at bounding box center [313, 283] width 358 height 23
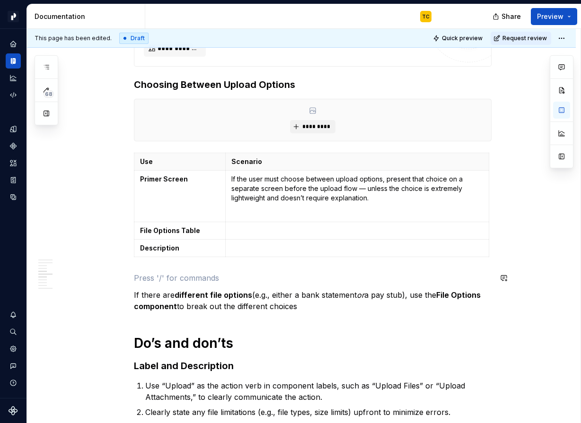
click at [206, 282] on p at bounding box center [313, 277] width 358 height 11
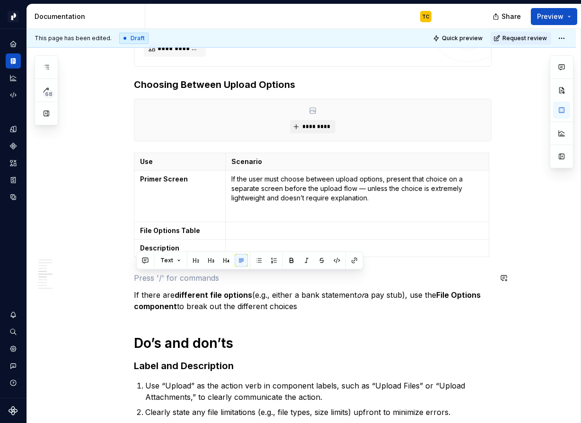
click at [206, 282] on p at bounding box center [313, 277] width 358 height 11
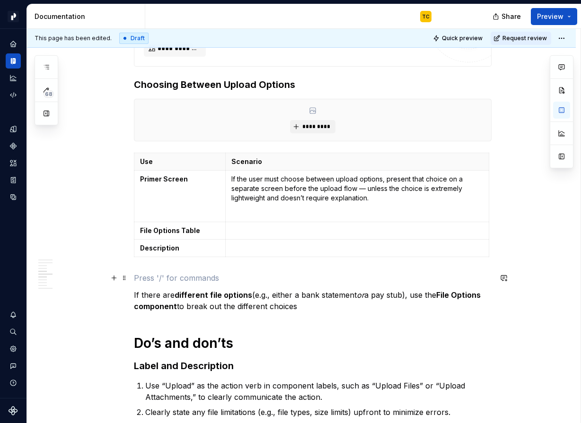
click at [207, 293] on strong "different file options" at bounding box center [214, 294] width 78 height 9
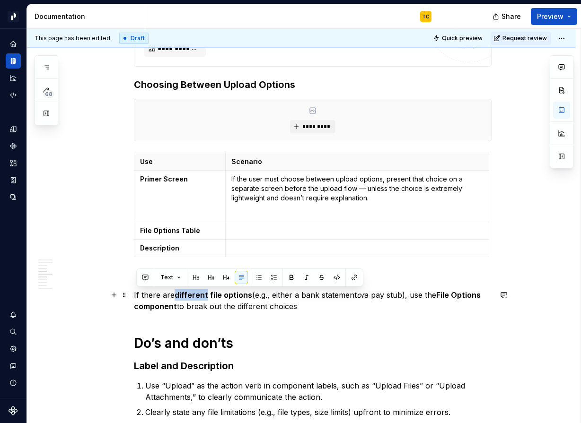
click at [207, 293] on strong "different file options" at bounding box center [214, 294] width 78 height 9
copy p "If there are different file options (e.g., either a bank statement or a pay stu…"
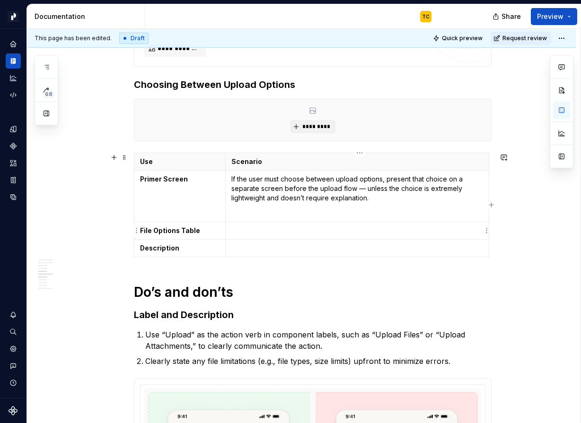
click at [241, 231] on p at bounding box center [357, 230] width 252 height 9
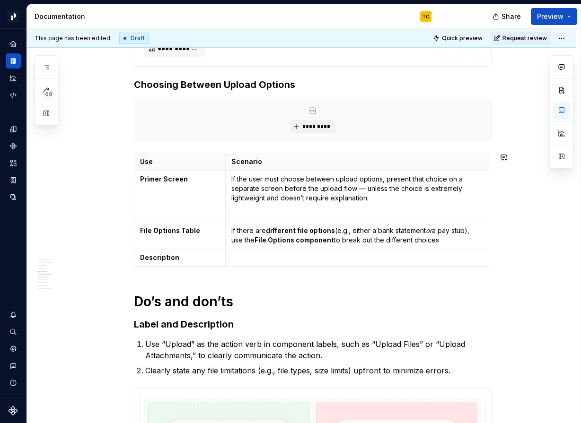
click at [208, 88] on h3 "Choosing Between Upload Options" at bounding box center [313, 84] width 358 height 13
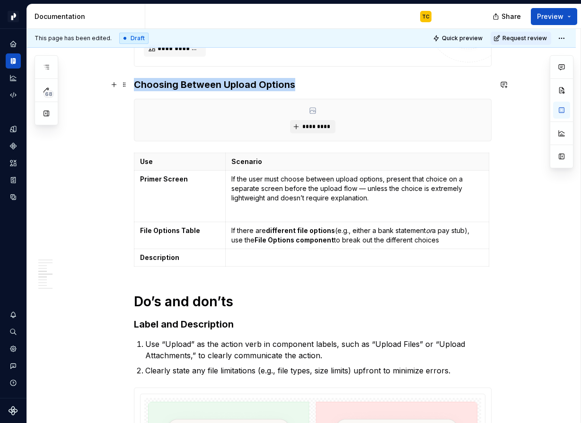
click at [208, 88] on h3 "Choosing Between Upload Options" at bounding box center [313, 84] width 358 height 13
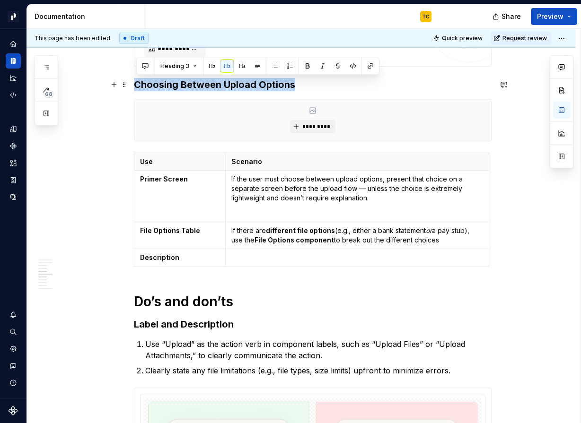
copy h3 "Choosing Between Upload Options"
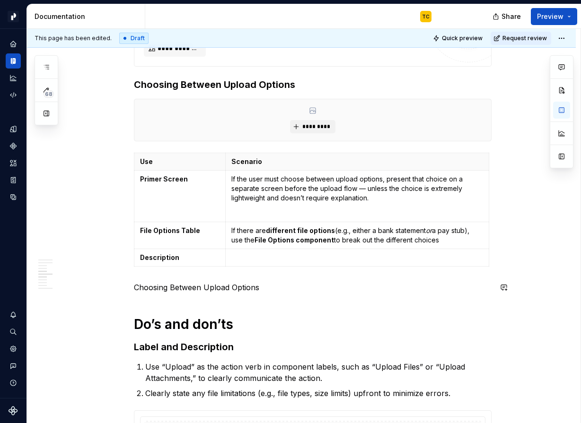
click at [160, 284] on p "Choosing Between Upload Options" at bounding box center [313, 287] width 358 height 11
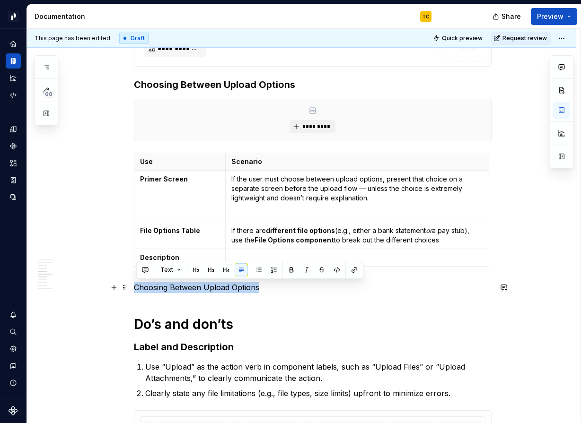
click at [160, 284] on p "Choosing Between Upload Options" at bounding box center [313, 287] width 358 height 11
click at [128, 85] on span at bounding box center [125, 84] width 8 height 13
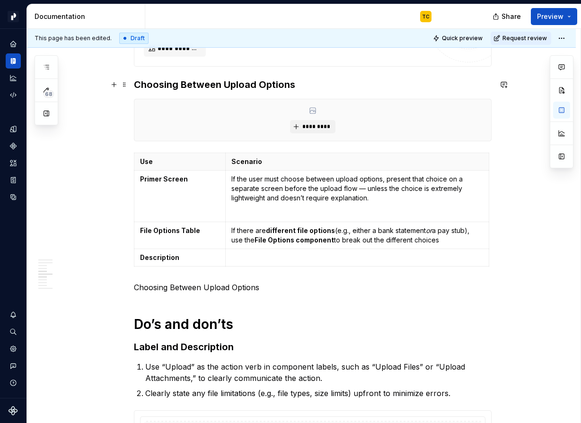
click at [170, 81] on h3 "Choosing Between Upload Options" at bounding box center [313, 84] width 358 height 13
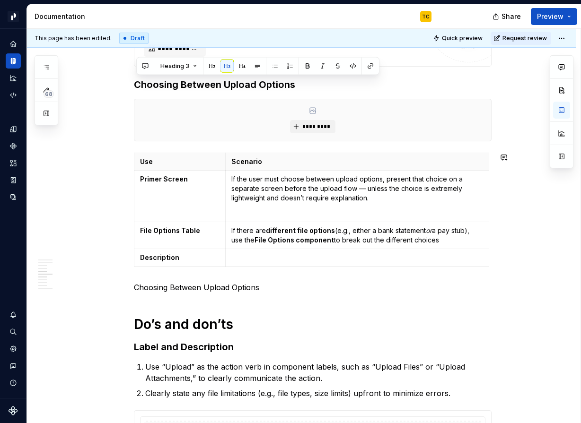
click at [156, 285] on p "Choosing Between Upload Options" at bounding box center [313, 287] width 358 height 11
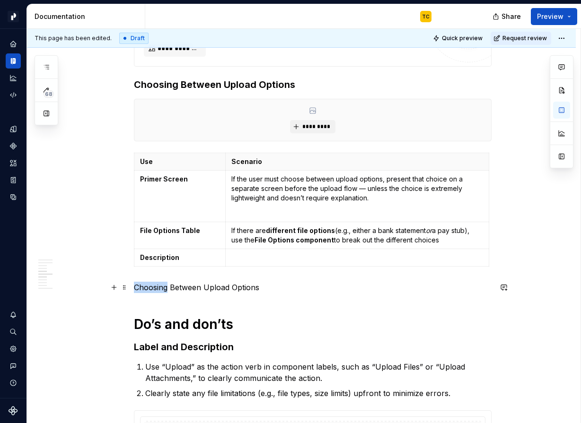
click at [156, 285] on p "Choosing Between Upload Options" at bounding box center [313, 287] width 358 height 11
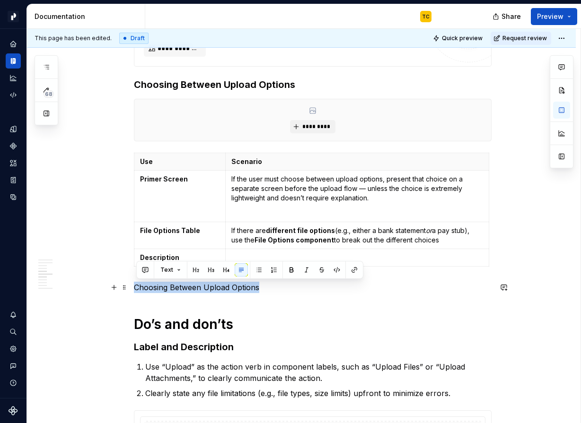
click at [156, 285] on p "Choosing Between Upload Options" at bounding box center [313, 287] width 358 height 11
click at [173, 273] on button "Text" at bounding box center [170, 269] width 29 height 13
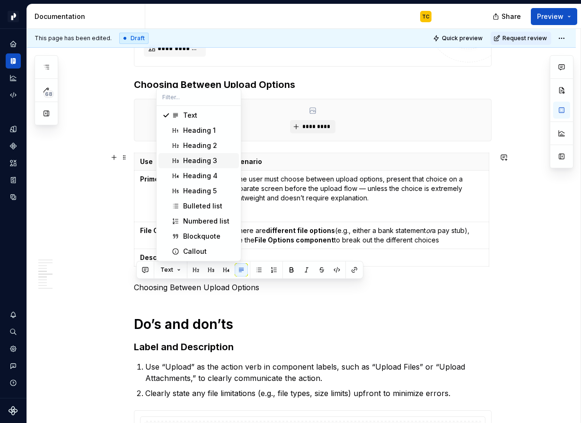
click at [194, 154] on span "Heading 3" at bounding box center [198, 160] width 80 height 15
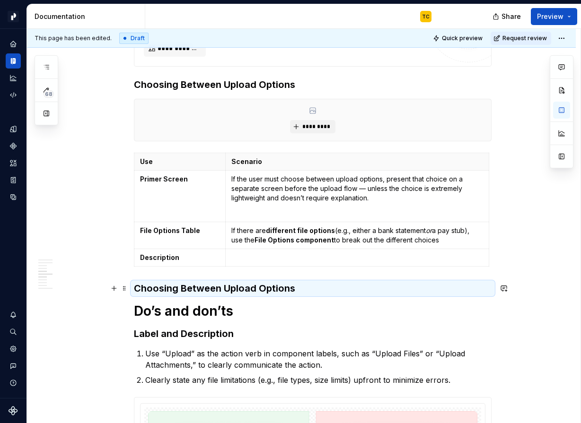
click at [200, 295] on h3 "Choosing Between Upload Options" at bounding box center [313, 288] width 358 height 13
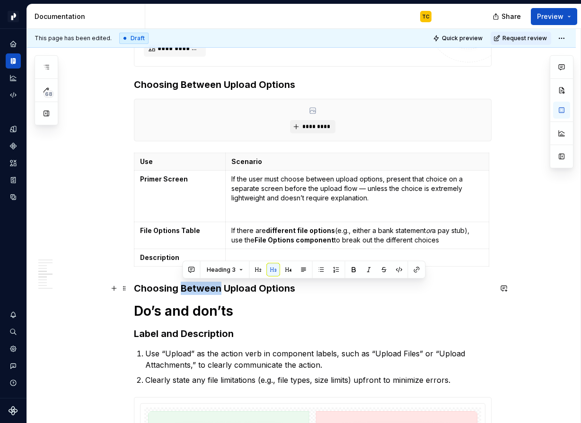
click at [190, 290] on h3 "Choosing Between Upload Options" at bounding box center [313, 288] width 358 height 13
drag, startPoint x: 224, startPoint y: 288, endPoint x: 138, endPoint y: 285, distance: 86.6
click at [138, 285] on h3 "Choosing Between Upload Options" at bounding box center [313, 288] width 358 height 13
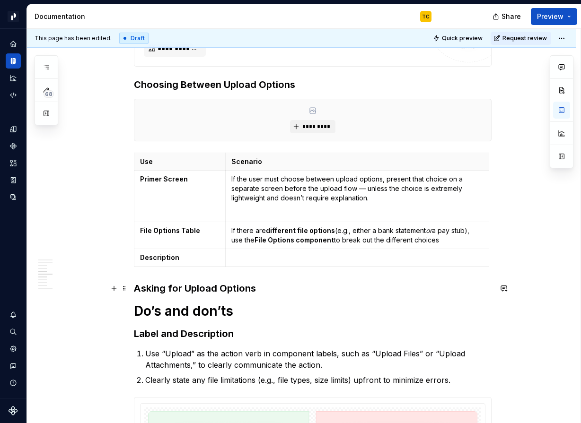
click at [194, 286] on h3 "Asking for Upload Options" at bounding box center [313, 288] width 358 height 13
click at [253, 287] on h3 "Asking for Multiple Options" at bounding box center [313, 288] width 358 height 13
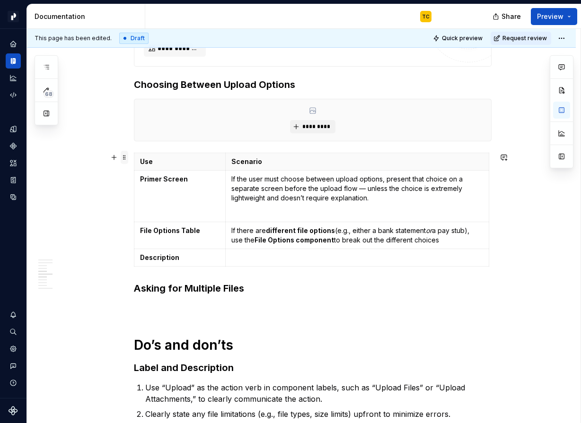
click at [126, 159] on span at bounding box center [125, 157] width 8 height 13
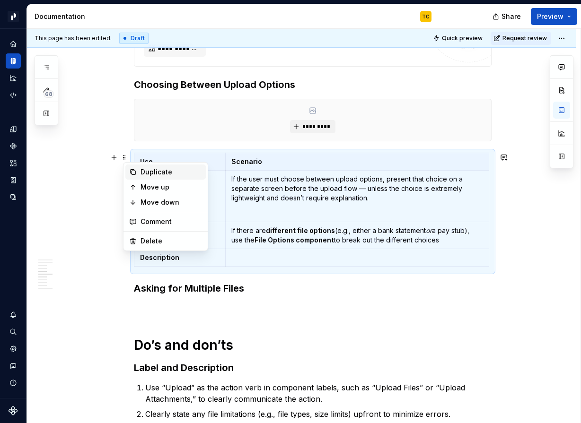
click at [135, 173] on icon at bounding box center [133, 172] width 5 height 5
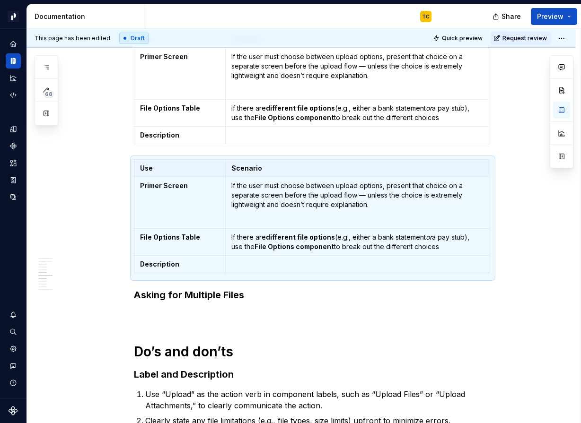
scroll to position [886, 0]
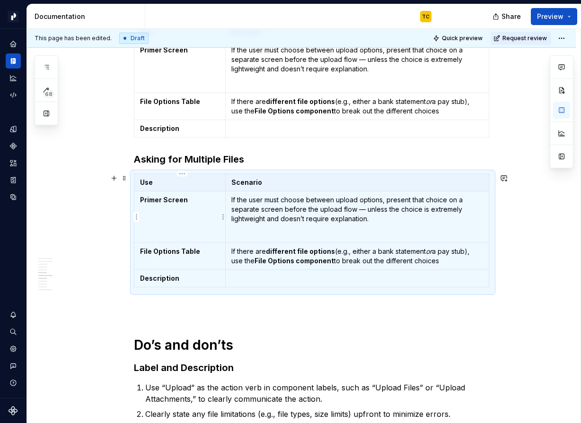
click at [160, 203] on strong "Primer Screen" at bounding box center [164, 200] width 48 height 8
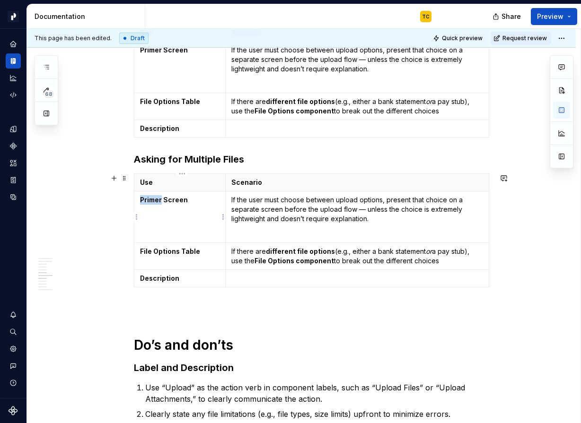
click at [160, 203] on strong "Primer Screen" at bounding box center [164, 200] width 48 height 8
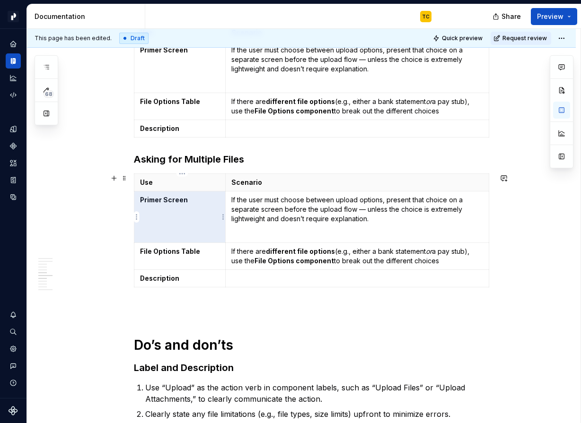
click at [160, 203] on strong "Primer Screen" at bounding box center [164, 200] width 48 height 8
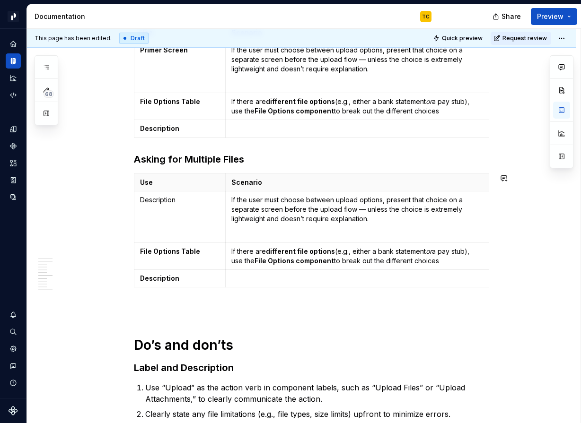
click at [160, 203] on p "Description" at bounding box center [179, 199] width 79 height 9
click at [154, 255] on strong "File Options Table" at bounding box center [170, 251] width 60 height 8
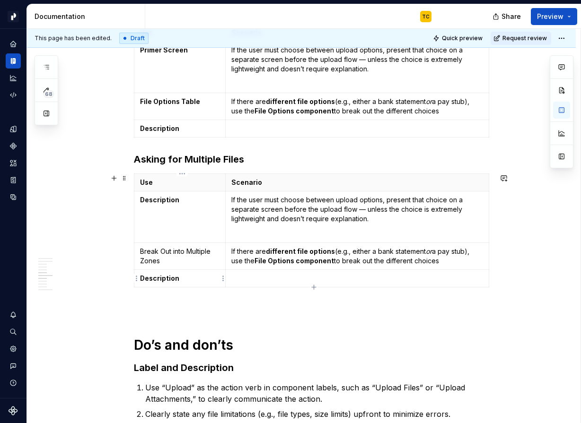
click at [159, 276] on strong "Description" at bounding box center [159, 278] width 39 height 8
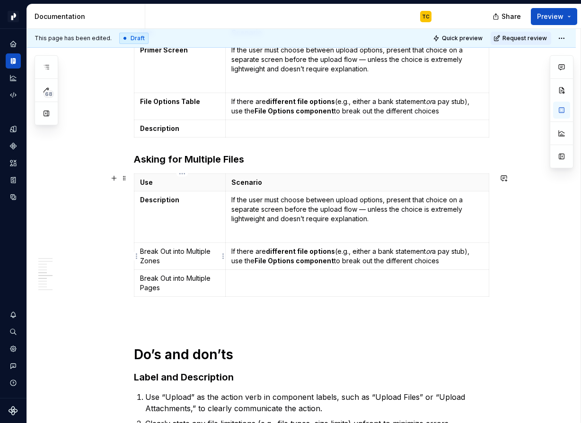
click at [160, 248] on p "Break Out into Multiple Zones" at bounding box center [179, 256] width 79 height 19
click at [161, 279] on p "Break Out into Multiple Pages" at bounding box center [179, 283] width 79 height 19
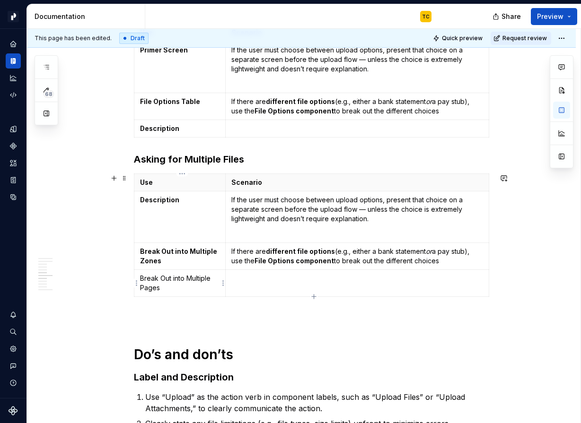
click at [161, 279] on p "Break Out into Multiple Pages" at bounding box center [179, 283] width 79 height 19
click at [293, 264] on strong "File Options component" at bounding box center [293, 261] width 79 height 8
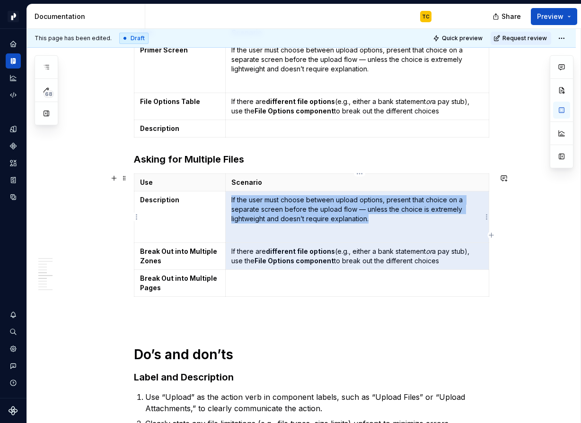
drag, startPoint x: 445, startPoint y: 262, endPoint x: 245, endPoint y: 200, distance: 209.3
click at [245, 200] on tbody "Use Scenario Description If the user must choose between upload options, presen…" at bounding box center [311, 235] width 355 height 123
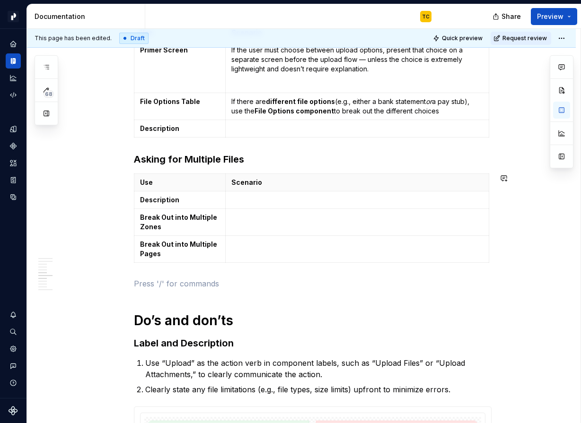
click at [153, 286] on p "/" at bounding box center [313, 283] width 358 height 11
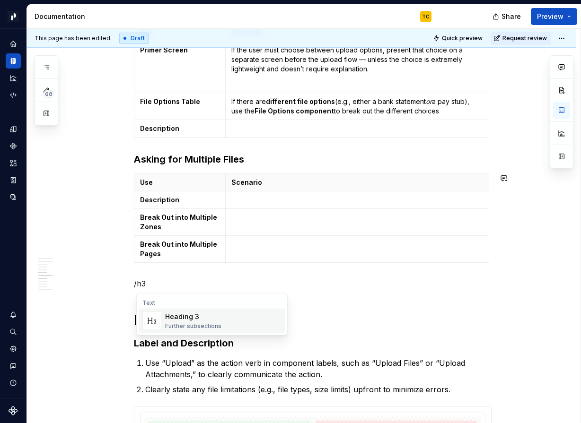
click at [185, 314] on div "Heading 3" at bounding box center [193, 316] width 56 height 9
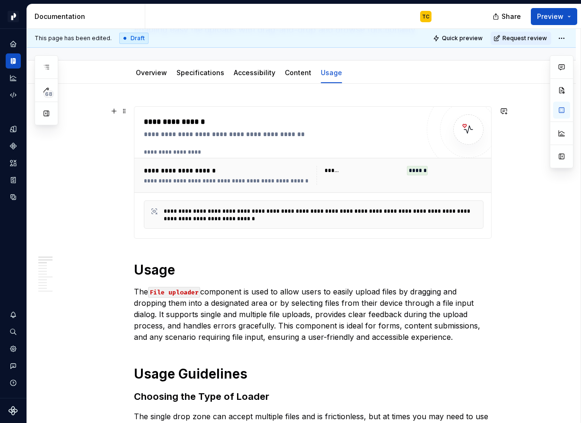
scroll to position [79, 0]
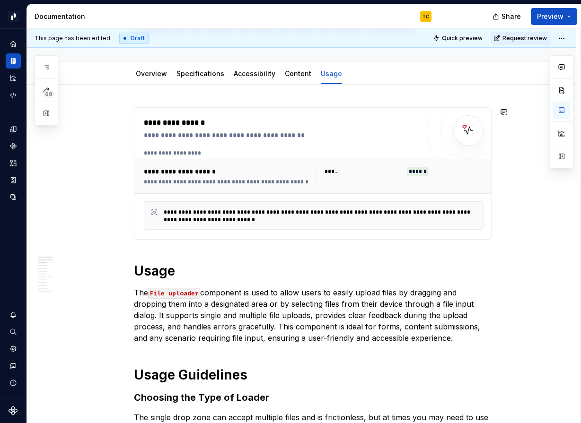
click at [228, 316] on p "The File uploader component is used to allow users to easily upload files by dr…" at bounding box center [313, 315] width 358 height 57
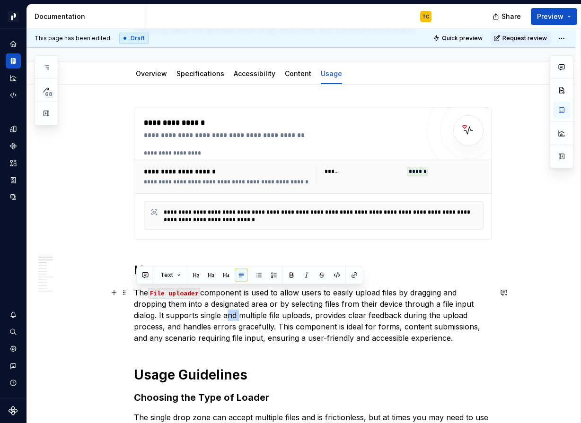
click at [228, 316] on p "The File uploader component is used to allow users to easily upload files by dr…" at bounding box center [313, 315] width 358 height 57
copy p "The File uploader component is used to allow users to easily upload files by dr…"
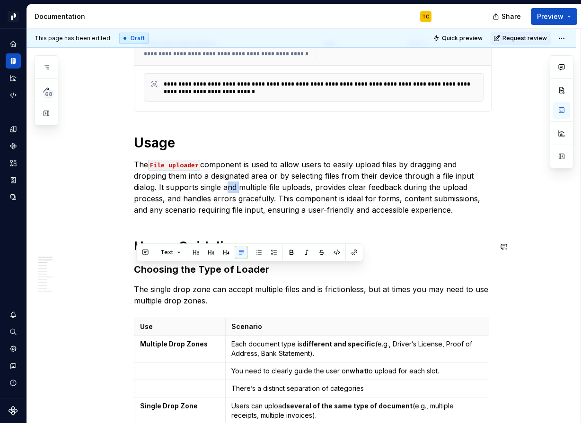
scroll to position [267, 0]
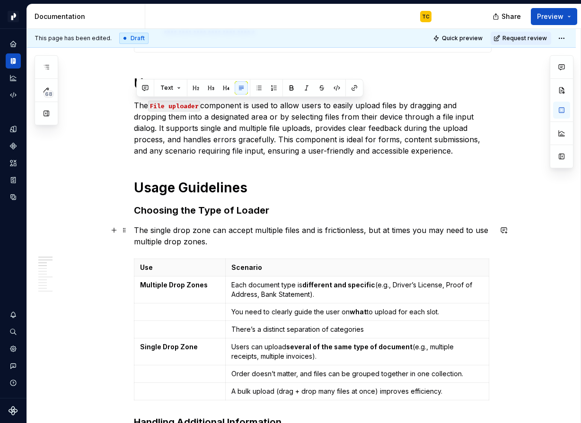
click at [213, 230] on p "The single drop zone can accept multiple files and is frictionless, but at time…" at bounding box center [313, 236] width 358 height 23
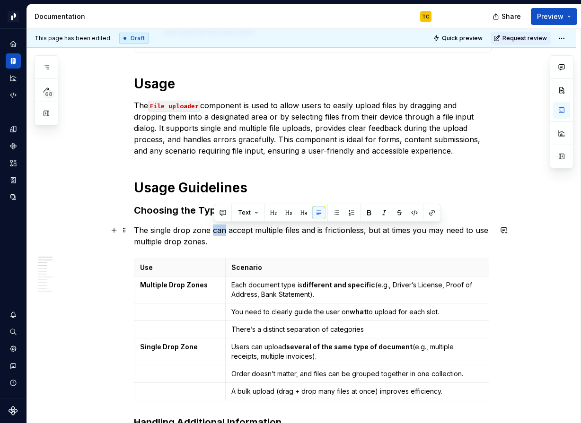
click at [213, 230] on p "The single drop zone can accept multiple files and is frictionless, but at time…" at bounding box center [313, 236] width 358 height 23
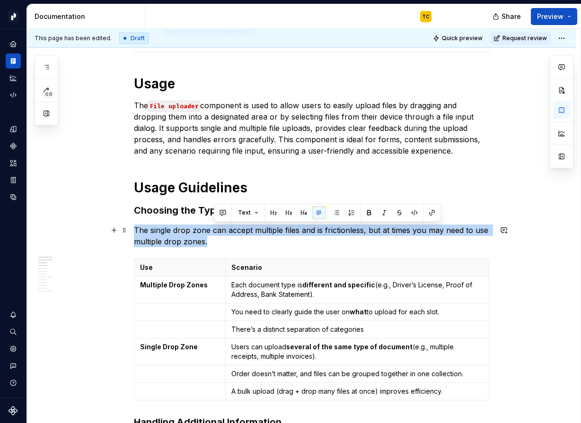
click at [213, 230] on p "The single drop zone can accept multiple files and is frictionless, but at time…" at bounding box center [313, 236] width 358 height 23
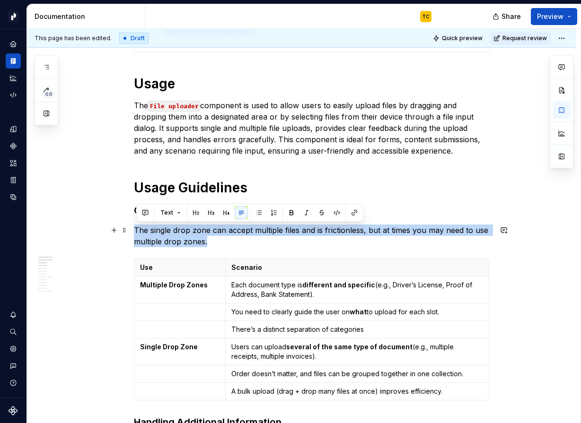
copy p "The single drop zone can accept multiple files and is frictionless, but at time…"
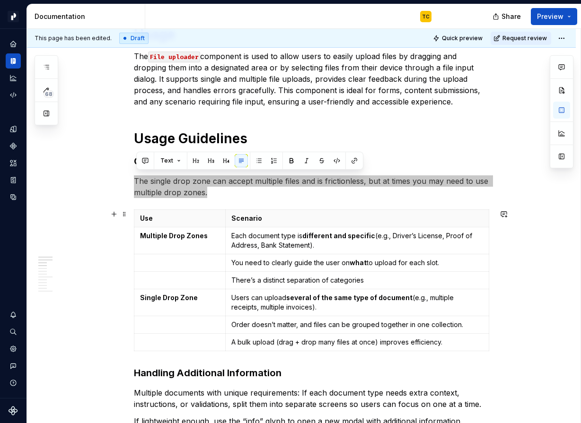
scroll to position [321, 0]
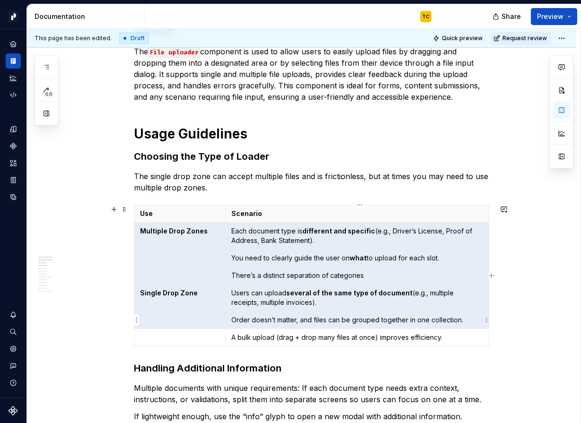
drag, startPoint x: 142, startPoint y: 228, endPoint x: 363, endPoint y: 313, distance: 237.0
click at [363, 313] on tbody "Use Scenario Multiple Drop Zones Each document type is different and specific (…" at bounding box center [311, 275] width 355 height 141
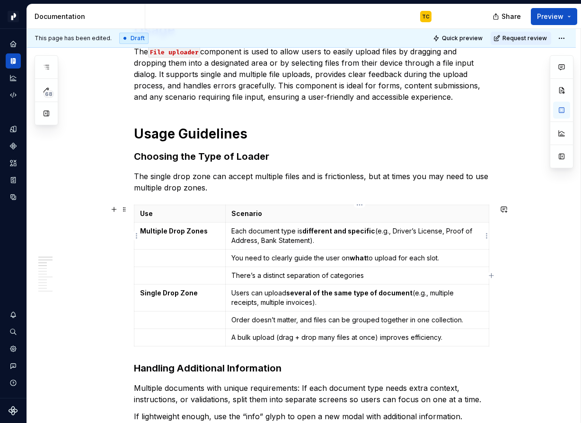
click at [235, 240] on p "Each document type is different and specific (e.g., Driver’s License, Proof of …" at bounding box center [357, 236] width 252 height 19
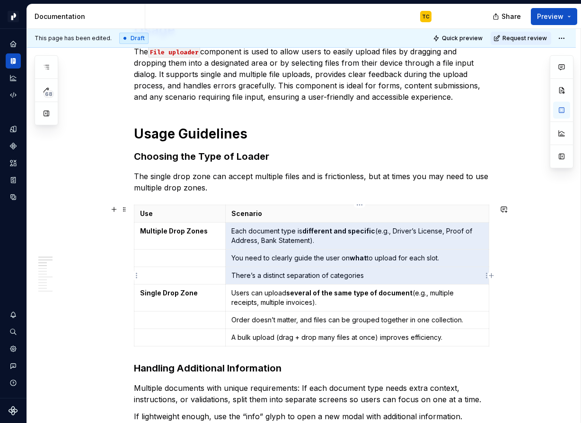
drag, startPoint x: 235, startPoint y: 228, endPoint x: 368, endPoint y: 273, distance: 140.6
click at [368, 273] on tbody "Use Scenario Multiple Drop Zones Each document type is different and specific (…" at bounding box center [311, 275] width 355 height 141
click at [303, 294] on strong "several of the same type of document" at bounding box center [349, 293] width 126 height 8
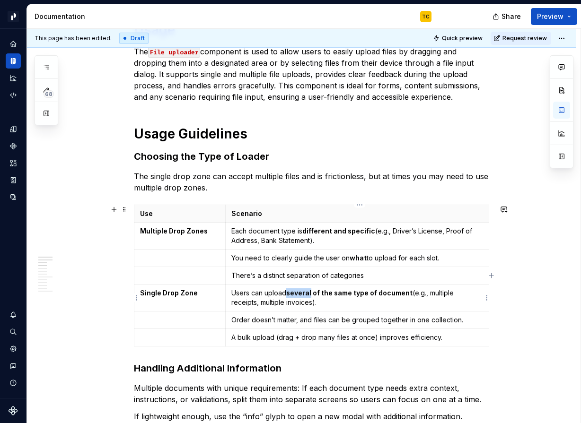
click at [303, 294] on strong "several of the same type of document" at bounding box center [349, 293] width 126 height 8
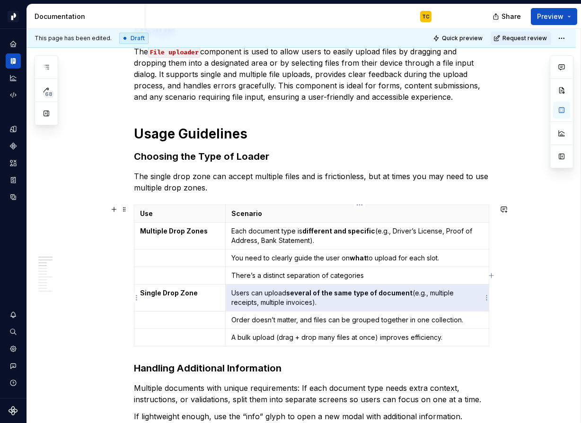
click at [303, 294] on strong "several of the same type of document" at bounding box center [349, 293] width 126 height 8
click at [286, 324] on p "Order doesn’t matter, and files can be grouped together in one collection." at bounding box center [357, 319] width 252 height 9
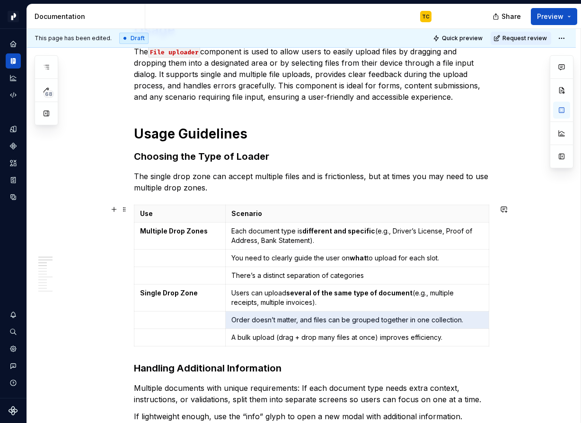
click at [250, 341] on p "A bulk upload (drag + drop many files at once) improves efficiency." at bounding box center [357, 337] width 252 height 9
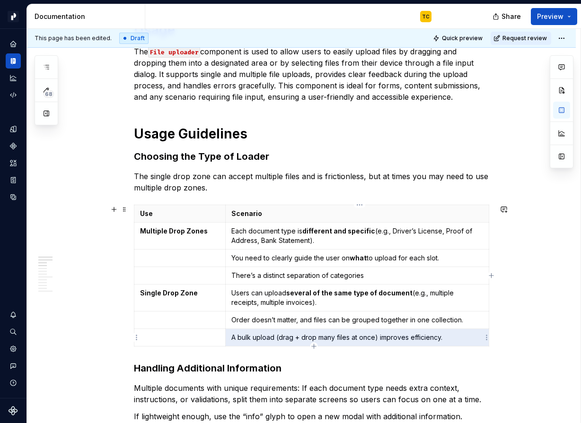
click at [250, 341] on p "A bulk upload (drag + drop many files at once) improves efficiency." at bounding box center [357, 337] width 252 height 9
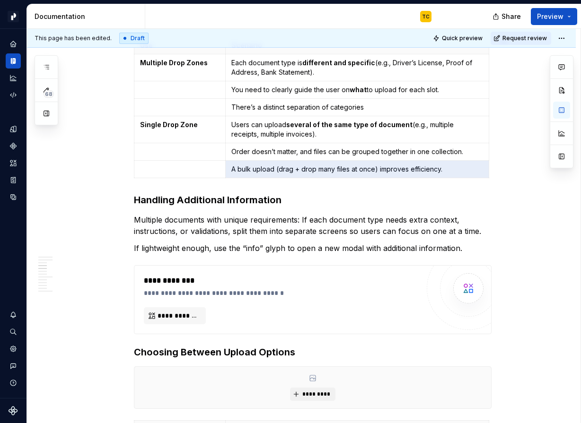
scroll to position [492, 0]
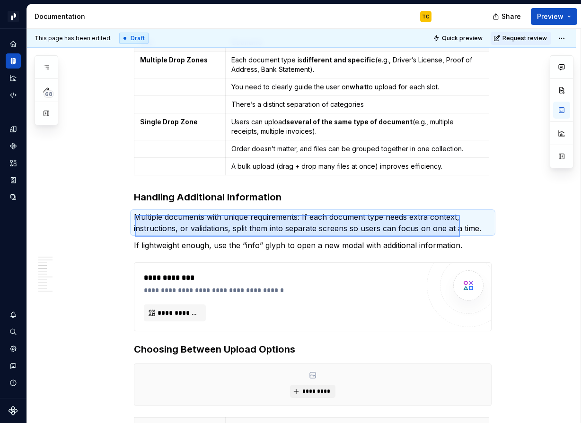
drag, startPoint x: 135, startPoint y: 215, endPoint x: 460, endPoint y: 237, distance: 325.2
click at [460, 237] on div "**********" at bounding box center [303, 226] width 553 height 395
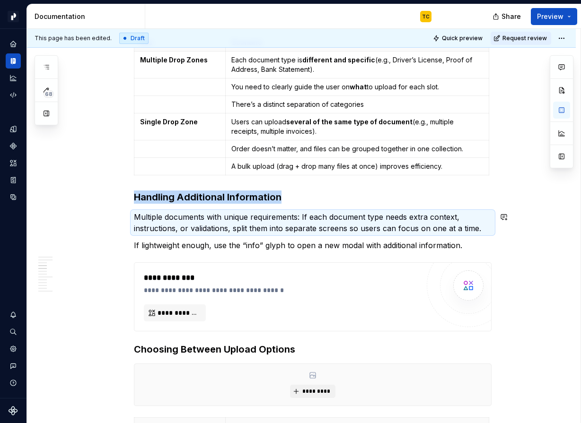
click at [431, 221] on p "Multiple documents with unique requirements: If each document type needs extra …" at bounding box center [313, 222] width 358 height 23
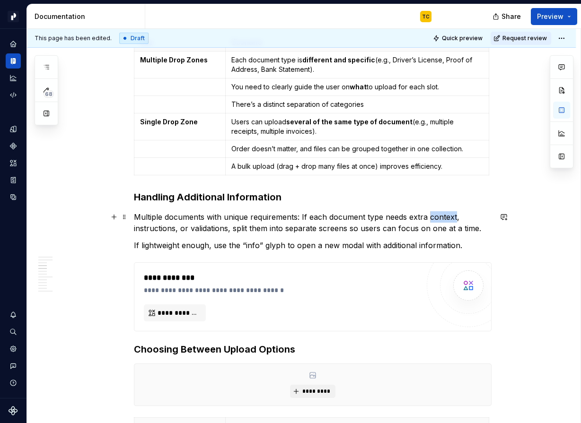
click at [431, 221] on p "Multiple documents with unique requirements: If each document type needs extra …" at bounding box center [313, 222] width 358 height 23
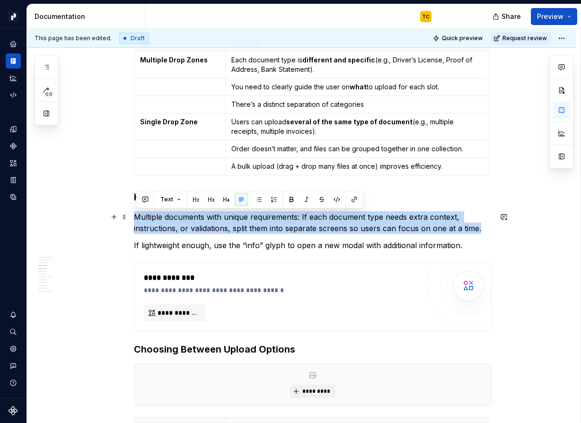
click at [431, 221] on p "Multiple documents with unique requirements: If each document type needs extra …" at bounding box center [313, 222] width 358 height 23
copy p "Multiple documents with unique requirements: If each document type needs extra …"
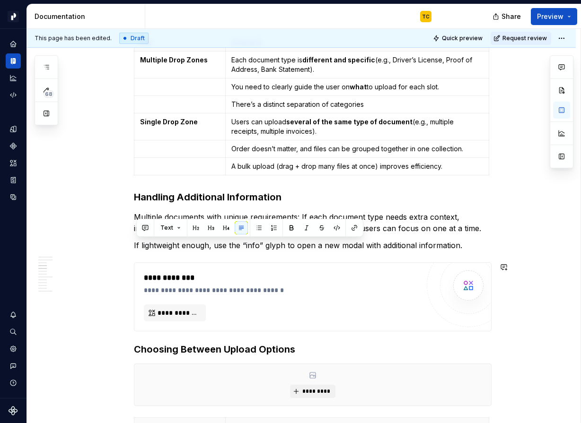
click at [204, 235] on div "Text" at bounding box center [249, 228] width 227 height 18
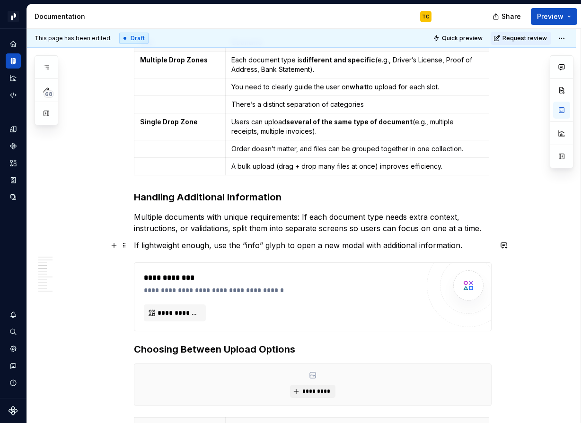
click at [206, 241] on p "If lightweight enough, use the “info” glyph to open a new modal with additional…" at bounding box center [313, 245] width 358 height 11
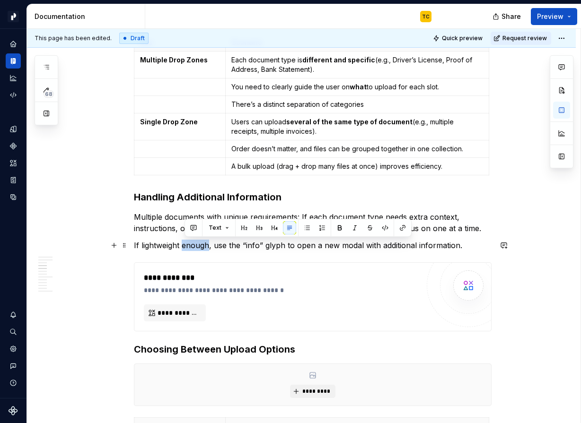
click at [206, 241] on p "If lightweight enough, use the “info” glyph to open a new modal with additional…" at bounding box center [313, 245] width 358 height 11
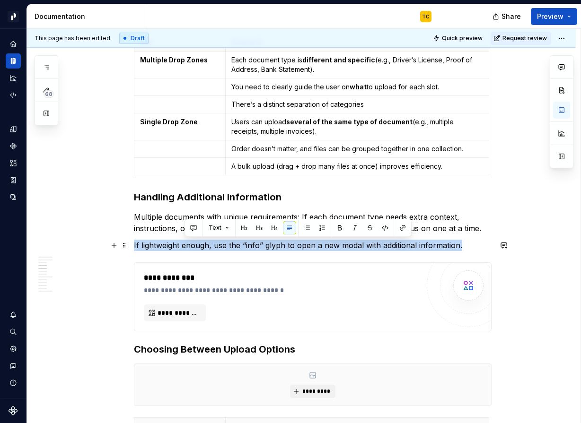
click at [206, 241] on p "If lightweight enough, use the “info” glyph to open a new modal with additional…" at bounding box center [313, 245] width 358 height 11
copy p "If lightweight enough, use the “info” glyph to open a new modal with additional…"
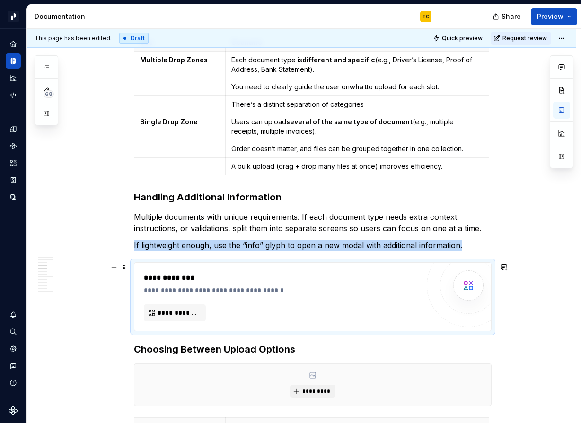
click at [183, 263] on div "**********" at bounding box center [312, 297] width 357 height 68
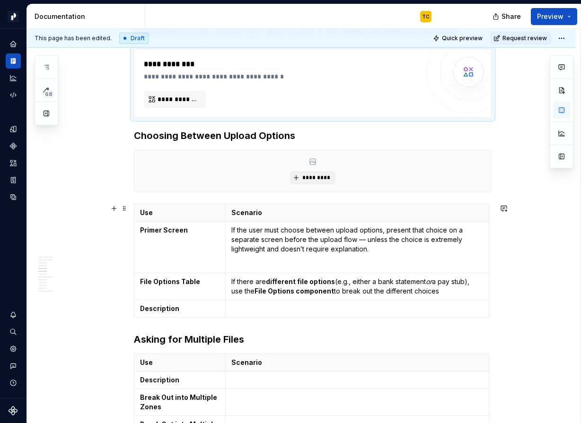
scroll to position [709, 0]
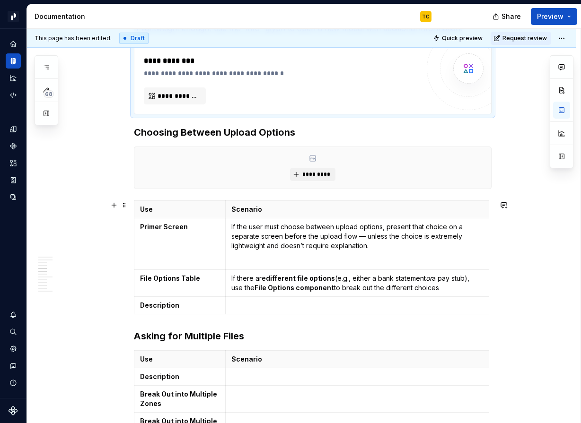
click at [316, 245] on p "If the user must choose between upload options, present that choice on a separa…" at bounding box center [357, 236] width 252 height 28
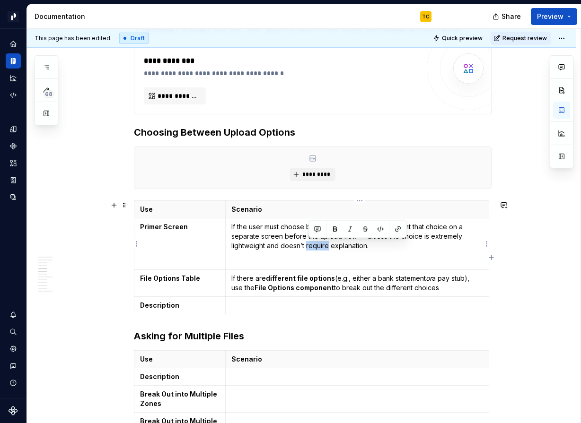
click at [316, 245] on p "If the user must choose between upload options, present that choice on a separa…" at bounding box center [357, 236] width 252 height 28
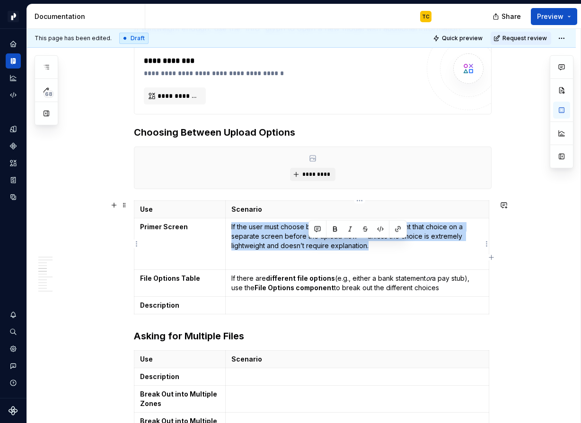
click at [316, 245] on p "If the user must choose between upload options, present that choice on a separa…" at bounding box center [357, 236] width 252 height 28
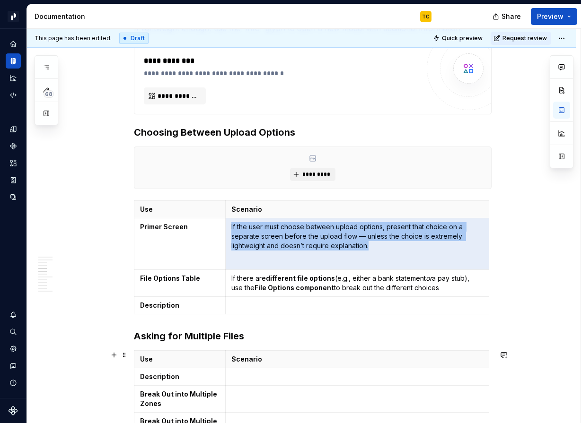
click at [258, 278] on p "If there are different file options (e.g., either a bank statement or a pay stu…" at bounding box center [357, 283] width 252 height 19
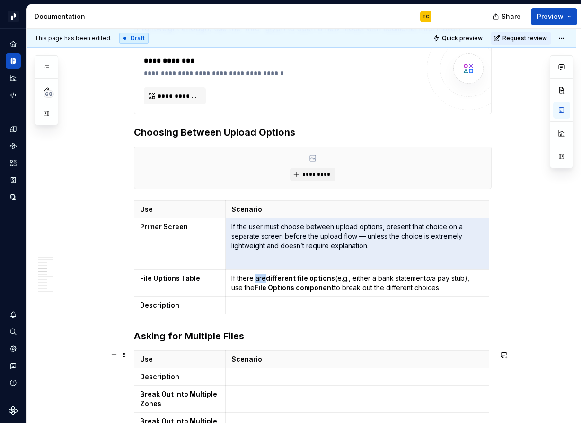
click at [258, 278] on p "If there are different file options (e.g., either a bank statement or a pay stu…" at bounding box center [357, 283] width 252 height 19
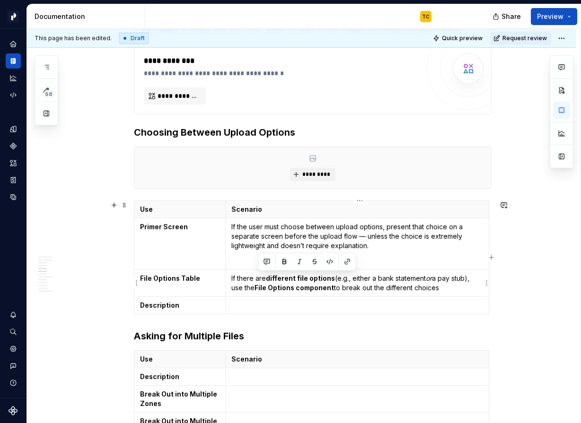
click at [258, 278] on p "If there are different file options (e.g., either a bank statement or a pay stu…" at bounding box center [357, 283] width 252 height 19
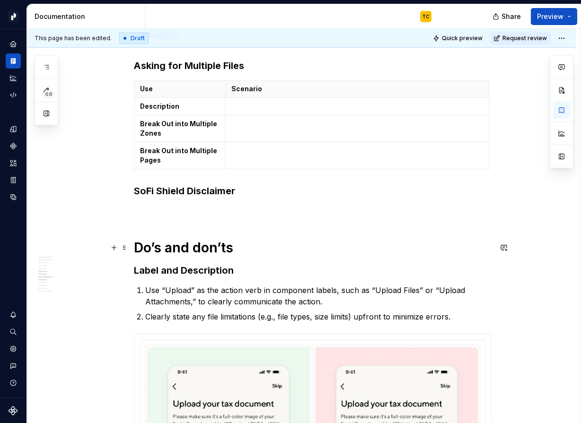
scroll to position [981, 0]
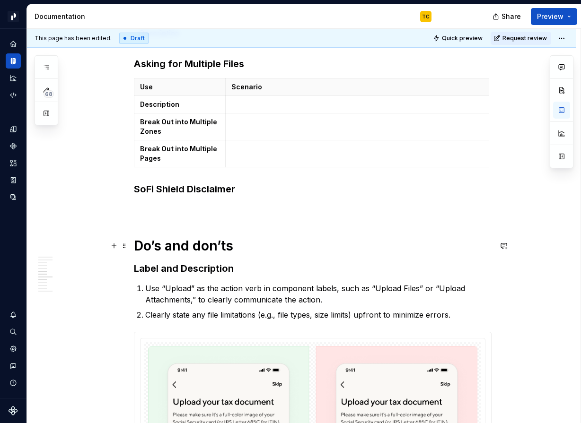
click at [178, 125] on strong "Break Out into Multiple Zones" at bounding box center [179, 127] width 79 height 18
click at [176, 125] on strong "Break Out into Multiple Zones" at bounding box center [179, 127] width 79 height 18
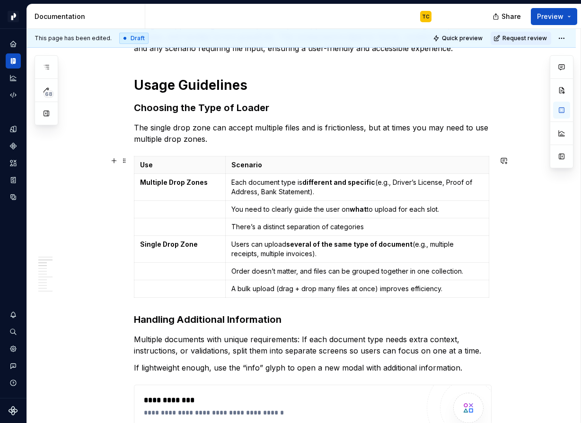
scroll to position [366, 0]
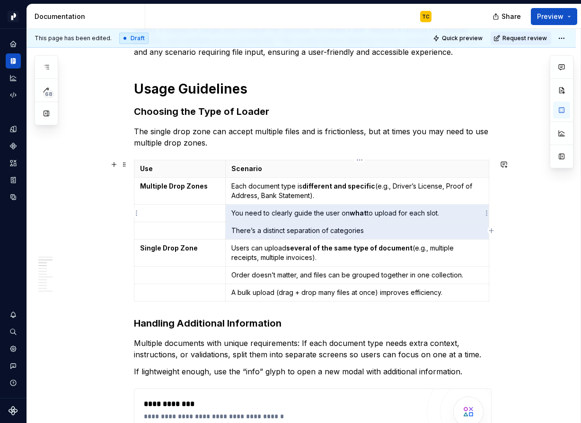
drag, startPoint x: 371, startPoint y: 232, endPoint x: 269, endPoint y: 214, distance: 104.1
click at [269, 214] on tbody "Use Scenario Multiple Drop Zones Each document type is different and specific (…" at bounding box center [311, 230] width 355 height 141
click at [134, 216] on html "Pacific TC Design system data Documentation TC Share Preview 68 Pages Add Acces…" at bounding box center [290, 211] width 581 height 423
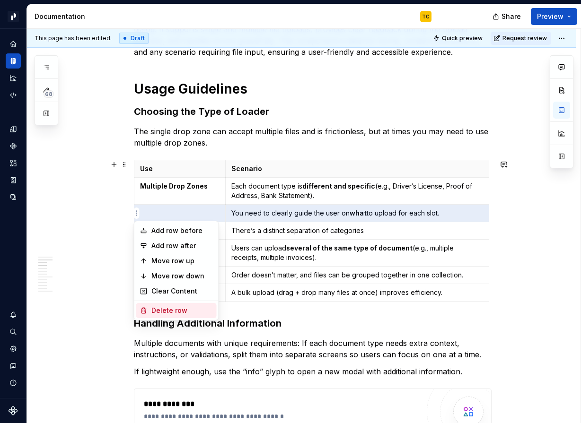
click at [153, 305] on div "Delete row" at bounding box center [176, 310] width 80 height 15
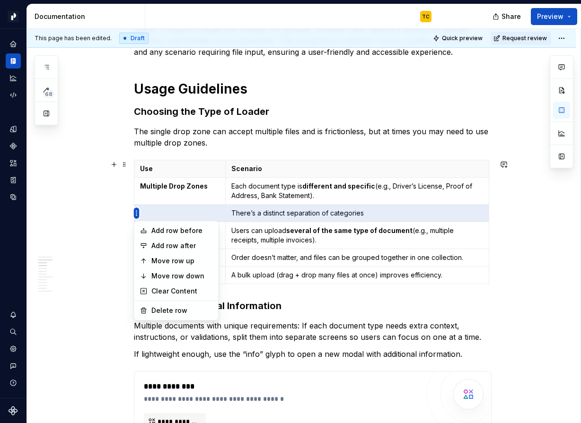
click at [137, 215] on html "Pacific TC Design system data Documentation TC Share Preview 68 Pages Add Acces…" at bounding box center [290, 211] width 581 height 423
click at [158, 309] on div "Delete row" at bounding box center [181, 310] width 61 height 9
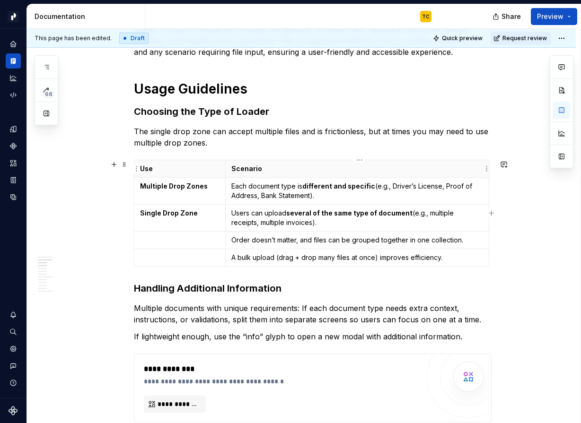
click at [263, 188] on p "Each document type is different and specific (e.g., Driver’s License, Proof of …" at bounding box center [357, 191] width 252 height 19
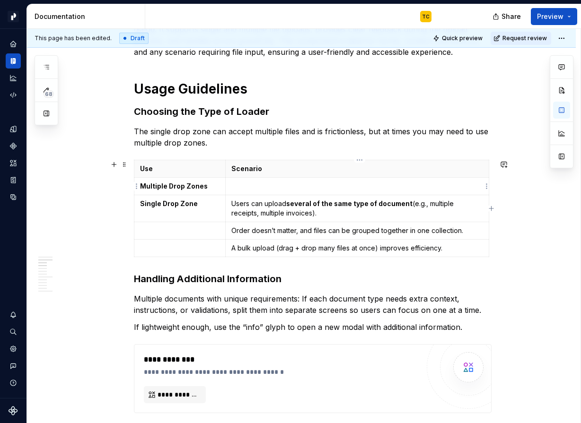
click at [262, 188] on p at bounding box center [357, 186] width 252 height 9
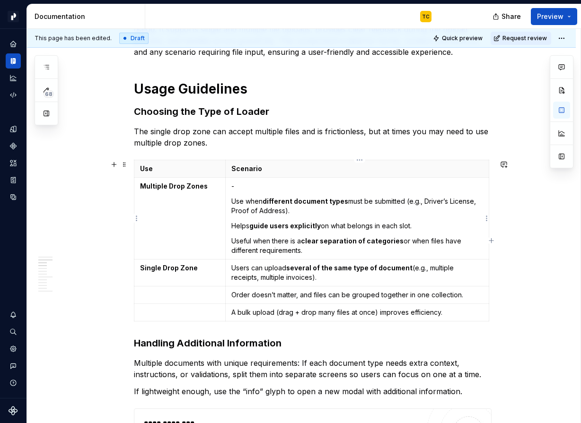
click at [234, 201] on p "Use when different document types must be submitted (e.g., Driver’s License, Pr…" at bounding box center [357, 206] width 252 height 19
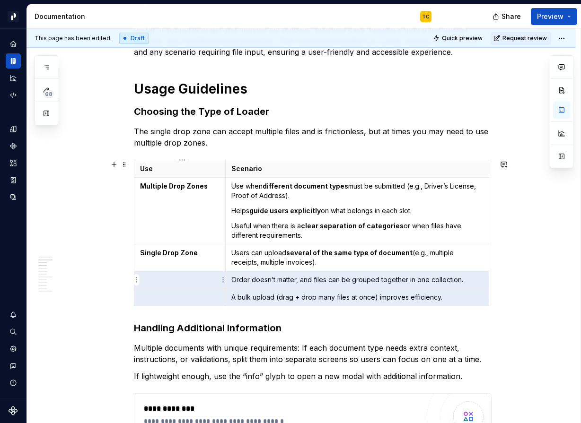
drag, startPoint x: 445, startPoint y: 298, endPoint x: 203, endPoint y: 273, distance: 243.4
click at [203, 273] on tbody "Use Scenario Multiple Drop Zones Use when different document types must be subm…" at bounding box center [311, 233] width 355 height 146
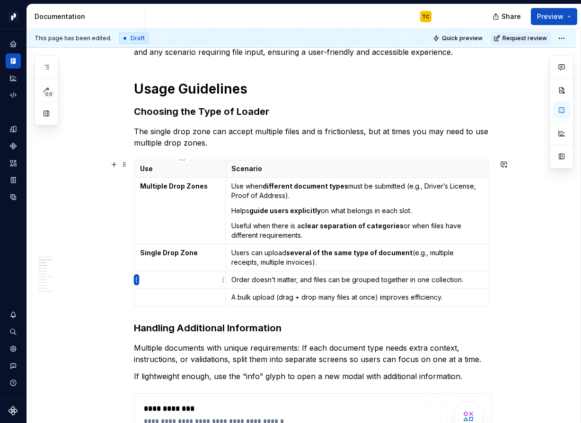
click at [136, 279] on html "Pacific TC Design system data Documentation TC Share Preview 68 Pages Add Acces…" at bounding box center [290, 211] width 581 height 423
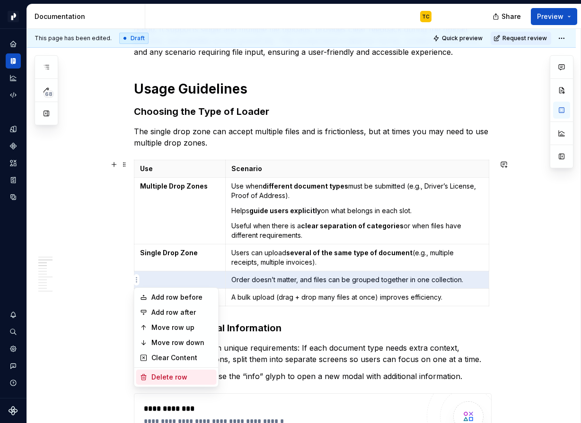
click at [151, 377] on div "Delete row" at bounding box center [181, 377] width 61 height 9
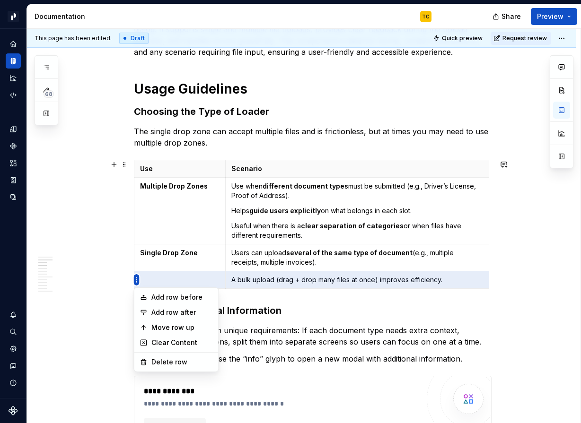
click at [134, 280] on html "Pacific TC Design system data Documentation TC Share Preview 68 Pages Add Acces…" at bounding box center [290, 211] width 581 height 423
click at [168, 363] on div "Delete row" at bounding box center [181, 362] width 61 height 9
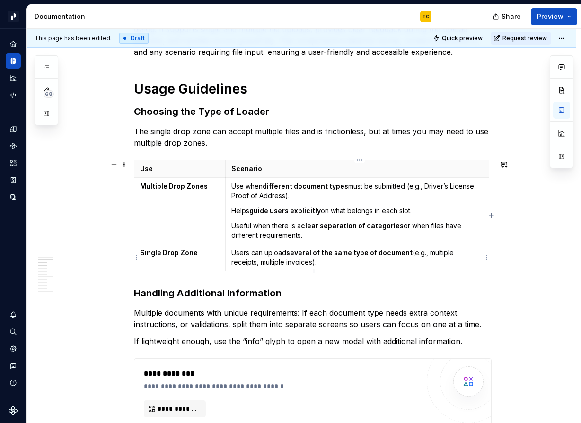
click at [268, 261] on p "Users can upload several of the same type of document (e.g., multiple receipts,…" at bounding box center [357, 257] width 252 height 19
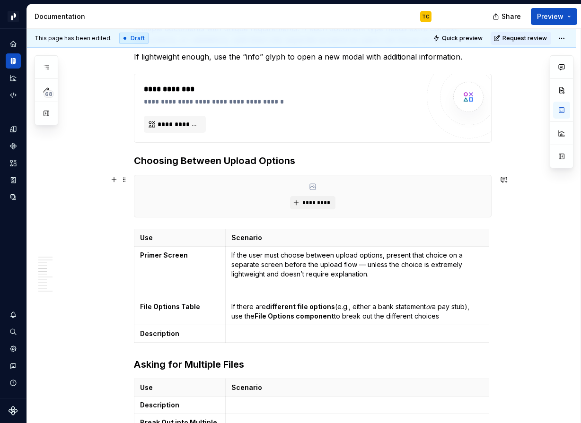
scroll to position [694, 0]
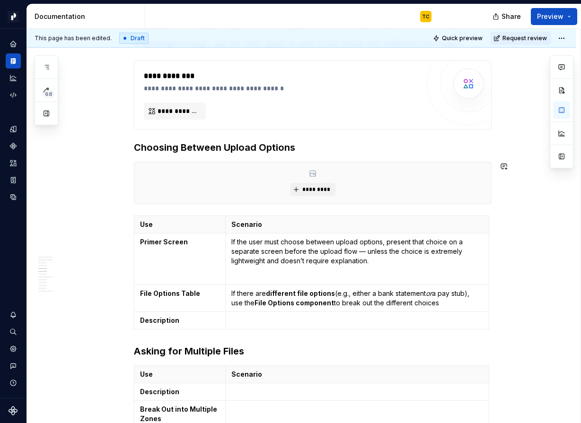
click at [303, 150] on h3 "Choosing Between Upload Options" at bounding box center [313, 147] width 358 height 13
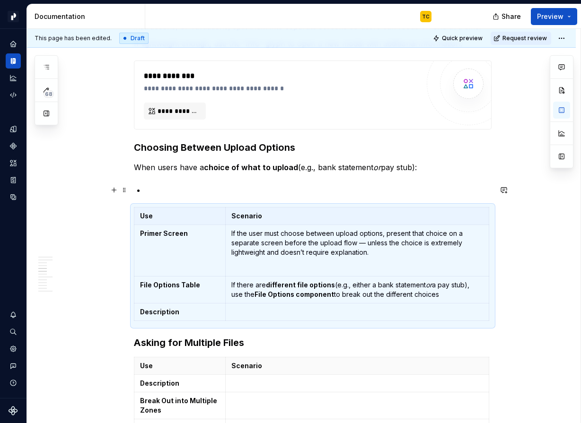
click at [250, 190] on p at bounding box center [318, 189] width 346 height 11
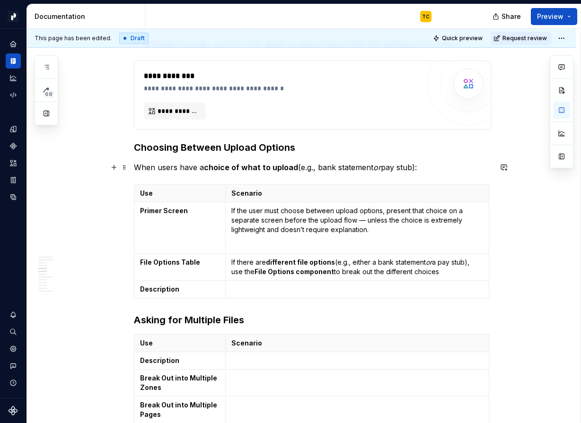
click at [263, 166] on strong "choice of what to upload" at bounding box center [251, 167] width 94 height 9
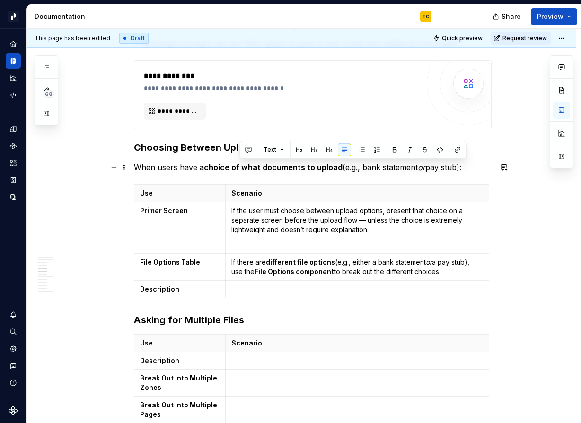
drag, startPoint x: 340, startPoint y: 167, endPoint x: 467, endPoint y: 165, distance: 127.3
click at [468, 164] on p "When users have a choice of what documents to upload (e.g., bank statement or p…" at bounding box center [313, 167] width 358 height 11
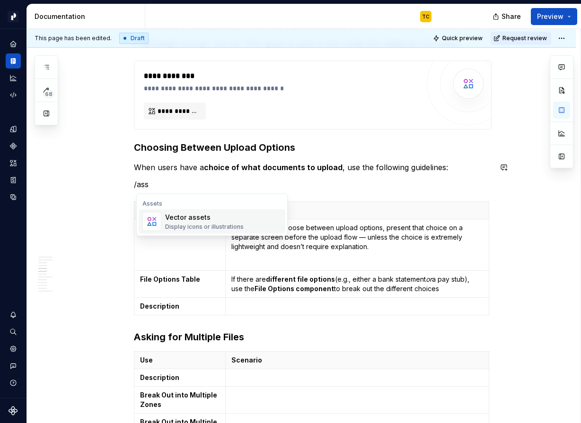
click at [223, 228] on div "Display icons or illustrations" at bounding box center [204, 227] width 79 height 8
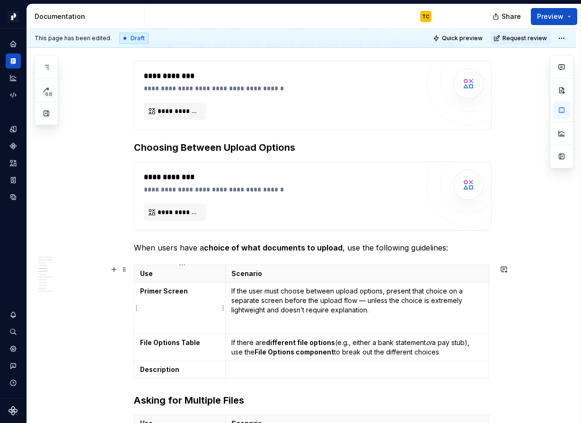
click at [163, 292] on strong "Primer Screen" at bounding box center [164, 291] width 48 height 8
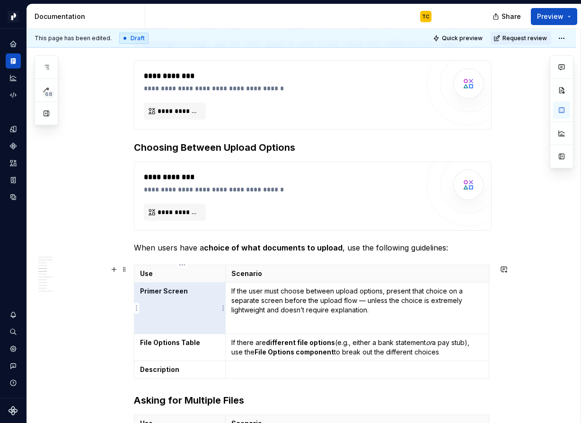
click at [142, 290] on strong "Primer Screen" at bounding box center [164, 291] width 48 height 8
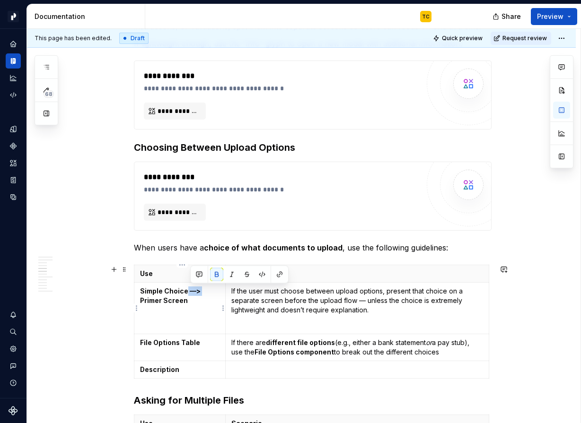
drag, startPoint x: 206, startPoint y: 290, endPoint x: 189, endPoint y: 290, distance: 16.6
click at [189, 290] on p "Simple Choice —> Primer Screen" at bounding box center [179, 296] width 79 height 19
click at [289, 290] on p "If the user must choose between upload options, present that choice on a separa…" at bounding box center [357, 301] width 252 height 28
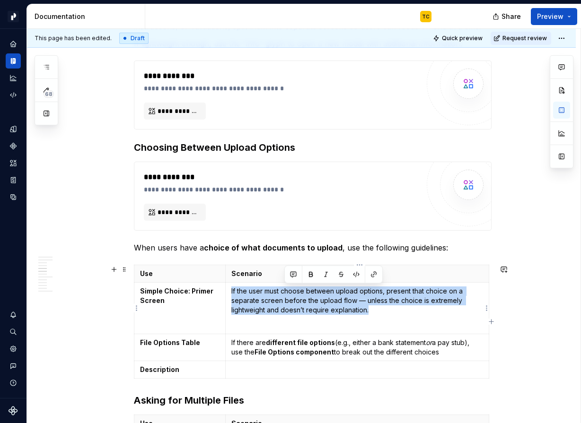
click at [289, 290] on p "If the user must choose between upload options, present that choice on a separa…" at bounding box center [357, 301] width 252 height 28
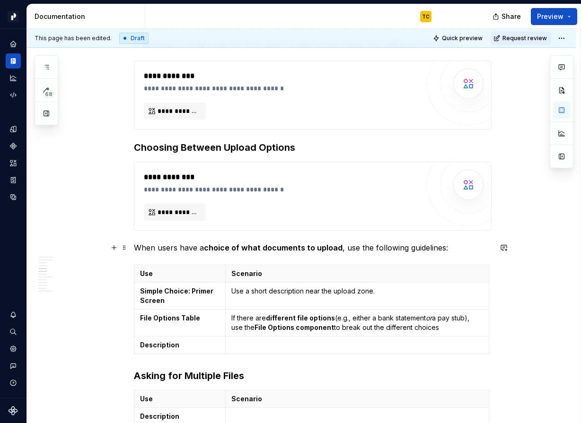
click at [156, 319] on strong "File Options Table" at bounding box center [170, 318] width 60 height 8
click at [165, 309] on td "Simple Choice: Primer Screen" at bounding box center [179, 296] width 91 height 27
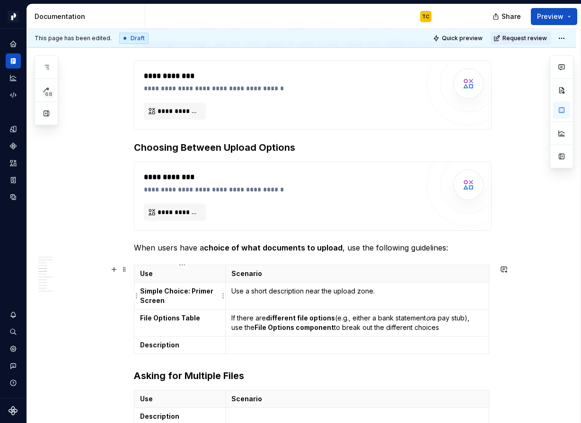
click at [165, 309] on td "Simple Choice: Primer Screen" at bounding box center [179, 296] width 91 height 27
click at [160, 316] on strong "File Options Table" at bounding box center [170, 318] width 60 height 8
drag, startPoint x: 213, startPoint y: 317, endPoint x: 141, endPoint y: 316, distance: 71.4
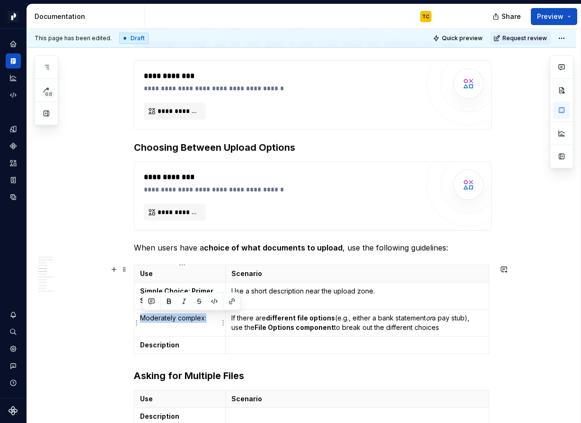
click at [141, 316] on td "Moderately complex:" at bounding box center [179, 323] width 91 height 27
click at [267, 314] on p "If there are different file options (e.g., either a bank statement or a pay stu…" at bounding box center [357, 323] width 252 height 19
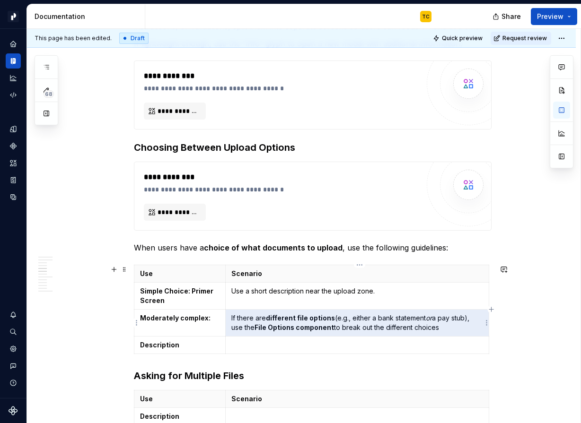
click at [267, 314] on p "If there are different file options (e.g., either a bank statement or a pay stu…" at bounding box center [357, 323] width 252 height 19
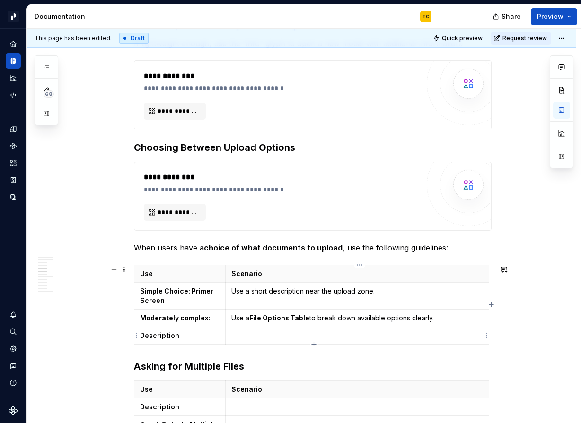
click at [232, 336] on td at bounding box center [356, 336] width 263 height 18
click at [192, 330] on td "Description" at bounding box center [179, 336] width 91 height 18
click at [191, 291] on strong "Simple Choice: Primer Screen" at bounding box center [177, 296] width 75 height 18
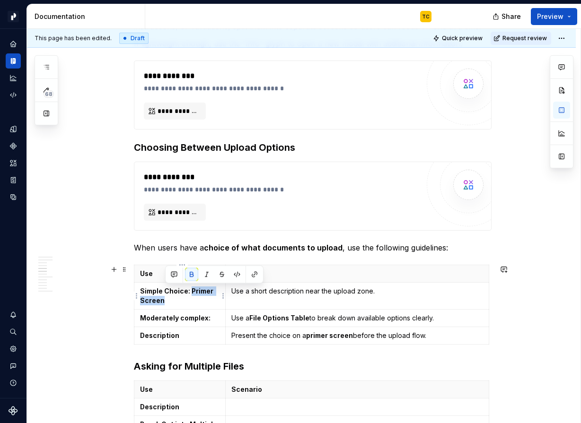
drag, startPoint x: 192, startPoint y: 291, endPoint x: 194, endPoint y: 299, distance: 8.1
click at [194, 299] on p "Simple Choice: Primer Screen" at bounding box center [179, 296] width 79 height 19
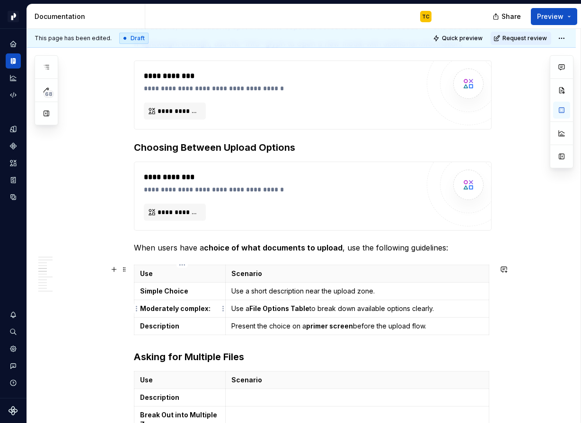
click at [211, 308] on p "Moderately complex:" at bounding box center [179, 308] width 79 height 9
click at [163, 324] on strong "Description" at bounding box center [159, 326] width 39 height 8
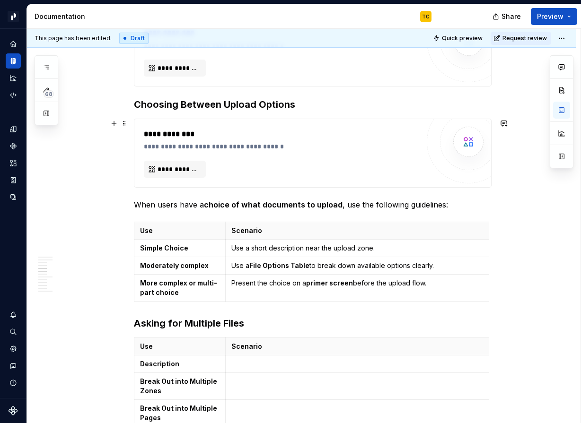
scroll to position [762, 0]
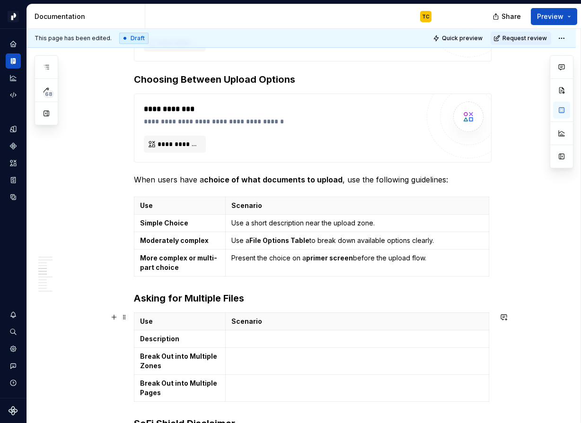
click at [153, 336] on strong "Description" at bounding box center [159, 339] width 39 height 8
click at [240, 338] on p at bounding box center [357, 338] width 252 height 9
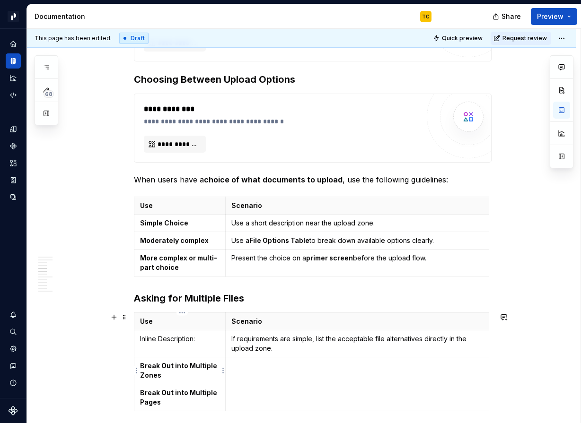
click at [152, 363] on strong "Break Out into Multiple Zones" at bounding box center [179, 371] width 79 height 18
click at [270, 367] on p at bounding box center [357, 365] width 252 height 9
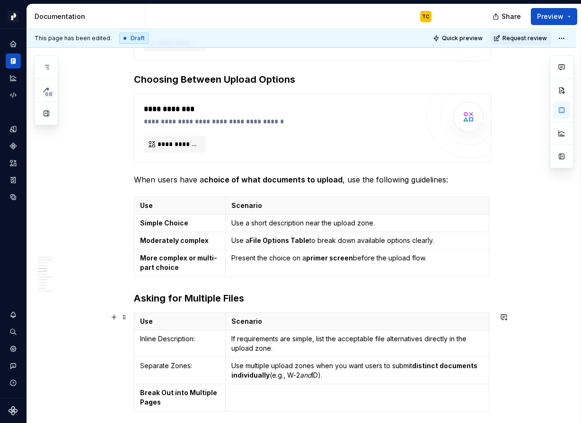
click at [153, 393] on strong "Break Out into Multiple Pages" at bounding box center [179, 398] width 79 height 18
click at [236, 385] on td at bounding box center [356, 394] width 263 height 18
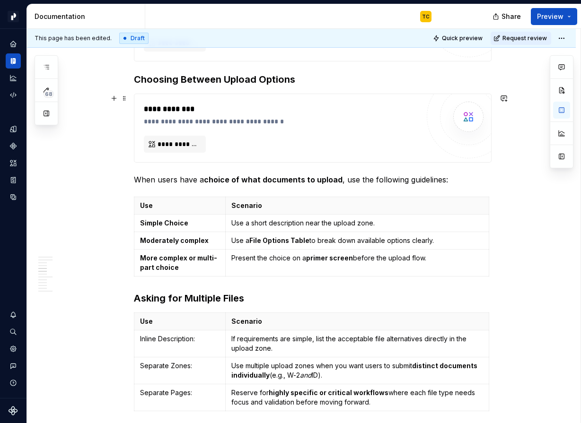
click at [251, 225] on p "Use a short description near the upload zone." at bounding box center [357, 223] width 252 height 9
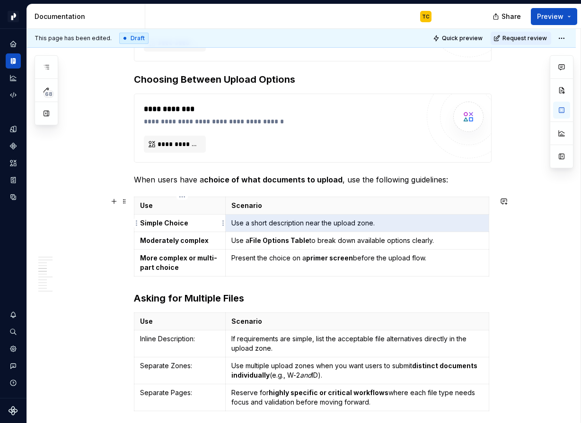
click at [192, 223] on p "Simple Choice" at bounding box center [179, 223] width 79 height 9
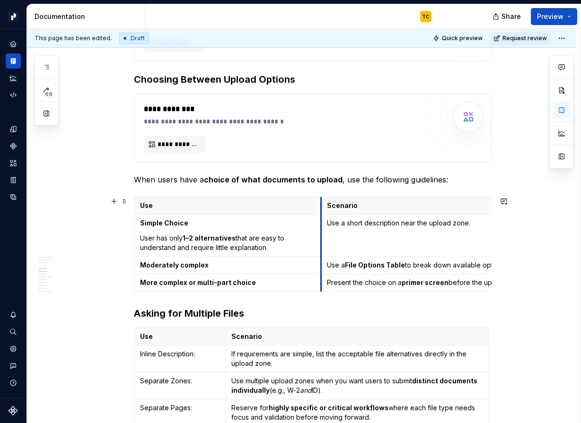
drag, startPoint x: 228, startPoint y: 225, endPoint x: 324, endPoint y: 225, distance: 97.0
click at [324, 225] on td "Use a short description near the upload zone." at bounding box center [452, 236] width 263 height 42
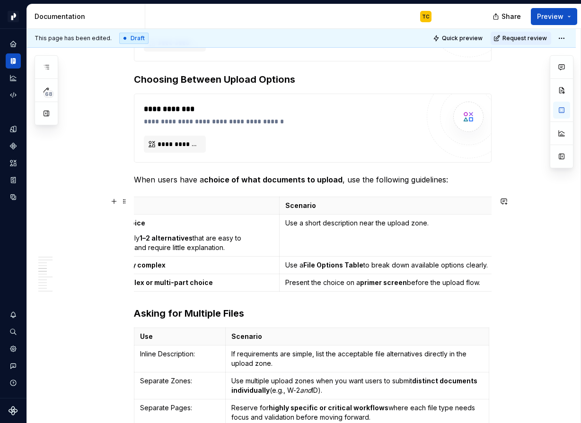
scroll to position [0, 0]
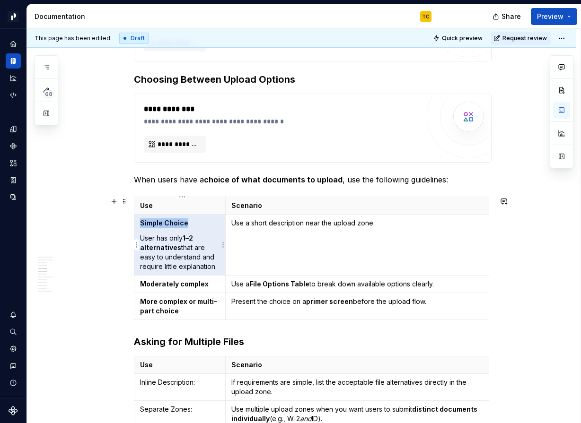
drag, startPoint x: 189, startPoint y: 225, endPoint x: 140, endPoint y: 227, distance: 48.8
click at [140, 227] on td "Simple Choice User has only 1–2 alternatives that are easy to understand and re…" at bounding box center [179, 245] width 91 height 61
click at [149, 227] on strong "Simple Choice" at bounding box center [164, 223] width 48 height 8
drag, startPoint x: 144, startPoint y: 223, endPoint x: 219, endPoint y: 263, distance: 85.1
click at [219, 263] on td "Simple Choice User has only 1–2 alternatives that are easy to understand and re…" at bounding box center [179, 245] width 91 height 61
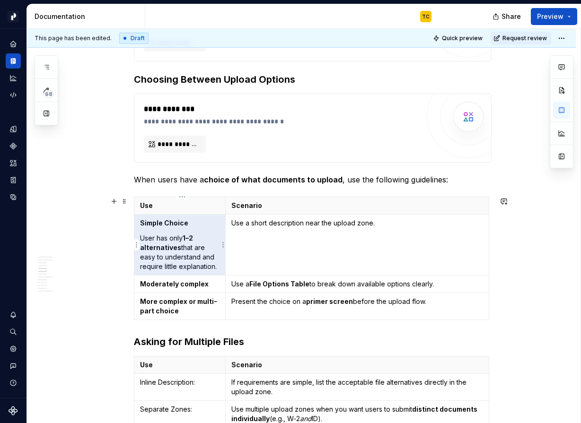
click at [219, 267] on p "User has only 1–2 alternatives that are easy to understand and require little e…" at bounding box center [179, 253] width 79 height 38
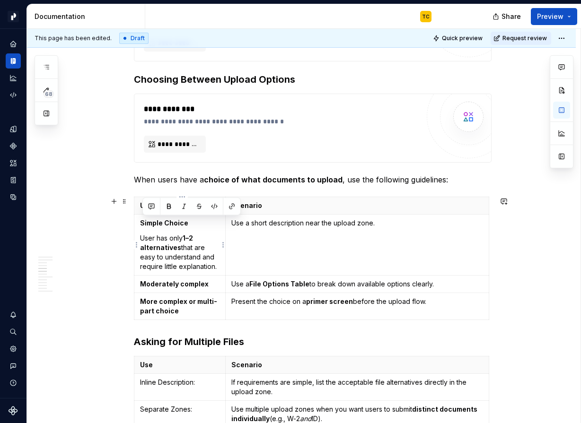
drag, startPoint x: 218, startPoint y: 267, endPoint x: 143, endPoint y: 222, distance: 87.0
click at [143, 222] on td "Simple Choice User has only 1–2 alternatives that are easy to understand and re…" at bounding box center [179, 245] width 91 height 61
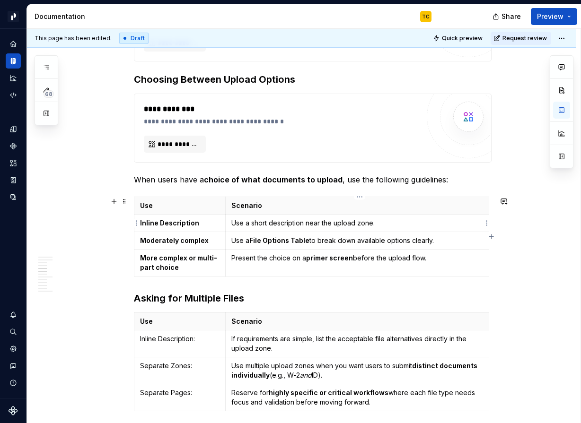
click at [248, 223] on p "Use a short description near the upload zone." at bounding box center [357, 223] width 252 height 9
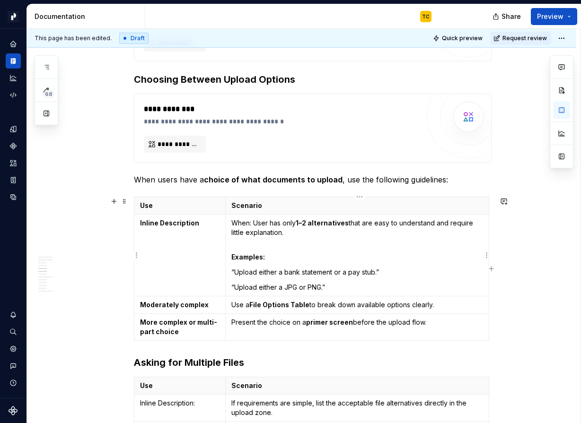
click at [233, 257] on td "When: User has only 1–2 alternatives that are easy to understand and require li…" at bounding box center [356, 256] width 263 height 82
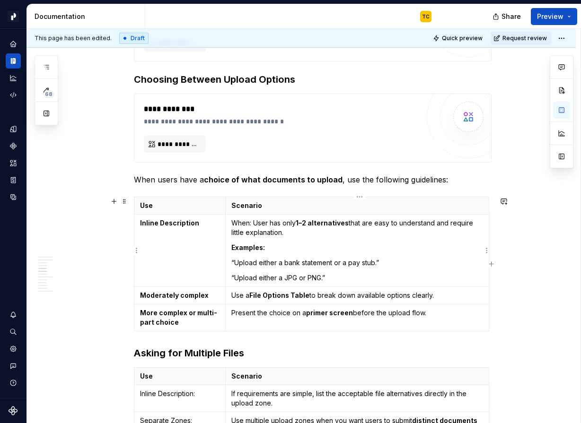
click at [235, 261] on p "“Upload either a bank statement or a pay stub.”" at bounding box center [357, 262] width 252 height 9
click at [237, 261] on p "“Upload either a bank statement or a pay stub.”" at bounding box center [357, 262] width 252 height 9
click at [234, 275] on p "“Upload either a JPG or PNG.”" at bounding box center [357, 277] width 252 height 9
click at [259, 296] on strong "File Options Table" at bounding box center [279, 295] width 60 height 8
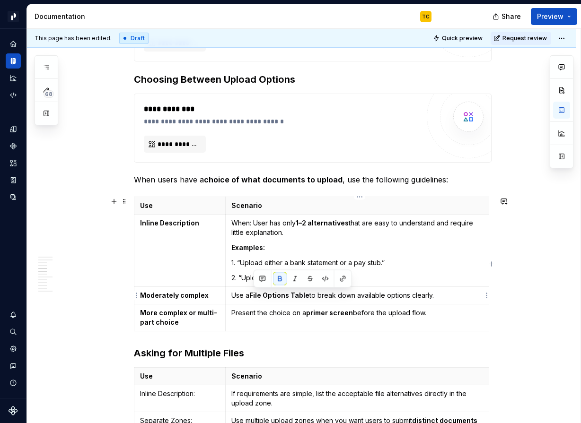
click at [259, 296] on strong "File Options Table" at bounding box center [279, 295] width 60 height 8
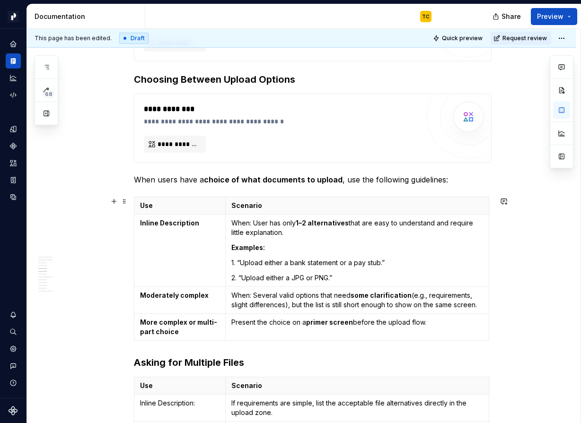
click at [239, 324] on p "Present the choice on a primer screen before the upload flow." at bounding box center [357, 322] width 252 height 9
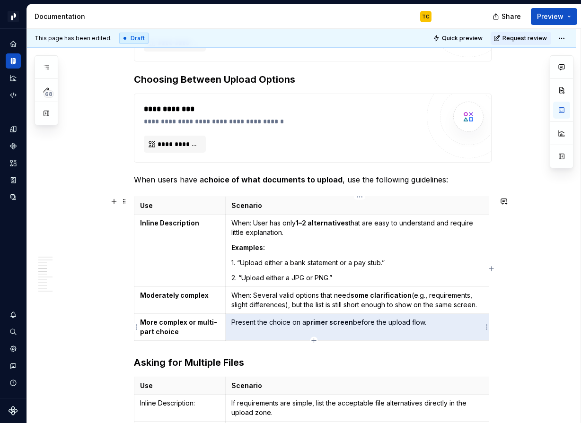
click at [239, 324] on p "Present the choice on a primer screen before the upload flow." at bounding box center [357, 322] width 252 height 9
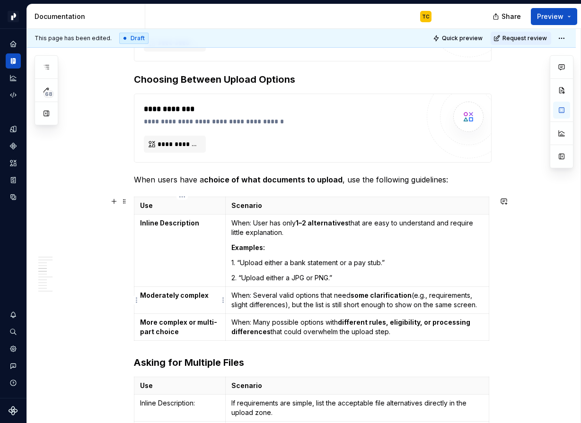
click at [143, 296] on strong "Moderately complex" at bounding box center [174, 295] width 69 height 8
click at [161, 297] on p "File Table Options" at bounding box center [179, 295] width 79 height 9
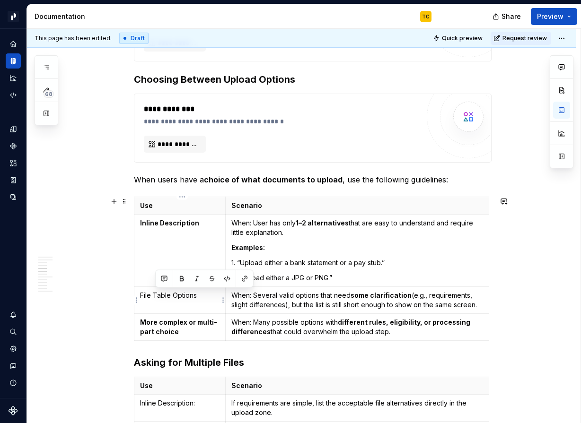
click at [161, 297] on p "File Table Options" at bounding box center [179, 295] width 79 height 9
click at [166, 325] on strong "More complex or multi-part choice" at bounding box center [178, 327] width 77 height 18
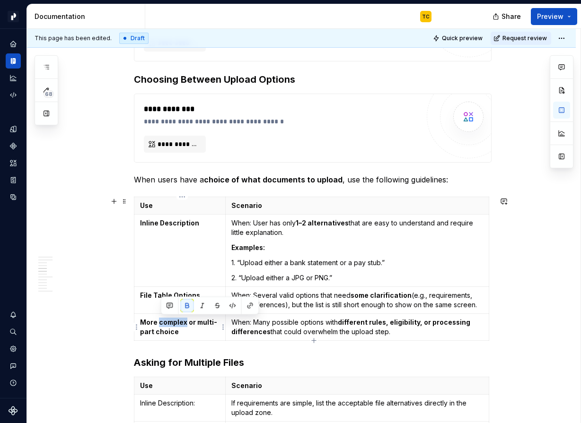
click at [166, 325] on strong "More complex or multi-part choice" at bounding box center [178, 327] width 77 height 18
click at [156, 324] on p "Primer Screen" at bounding box center [179, 322] width 79 height 9
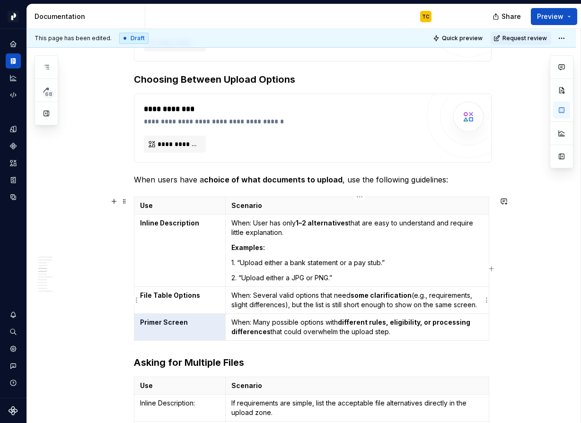
click at [251, 297] on p "When: Several valid options that need some clarification (e.g., requirements, s…" at bounding box center [357, 300] width 252 height 19
click at [234, 294] on p "When: Several valid options that need some clarification (e.g., requirements, s…" at bounding box center [357, 300] width 252 height 19
click at [233, 222] on p "When: User has only 1–2 alternatives that are easy to understand and require li…" at bounding box center [357, 228] width 252 height 19
click at [355, 303] on p "When: Several valid options that need some clarification (e.g., requirements, s…" at bounding box center [357, 300] width 252 height 19
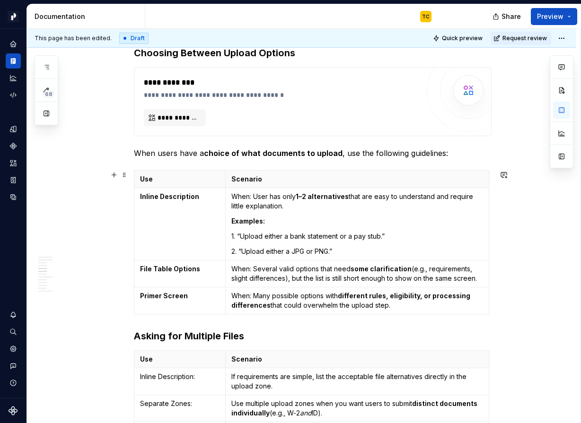
scroll to position [792, 0]
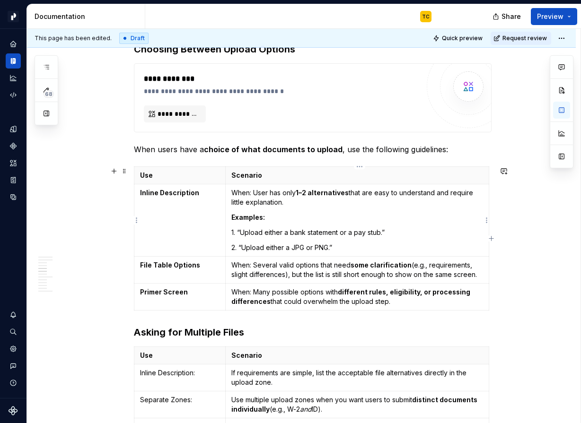
click at [249, 218] on strong "Examples:" at bounding box center [248, 217] width 34 height 8
copy strong "Examples"
click at [238, 230] on p "1. “Upload either a bank statement or a pay stub.”" at bounding box center [357, 232] width 252 height 9
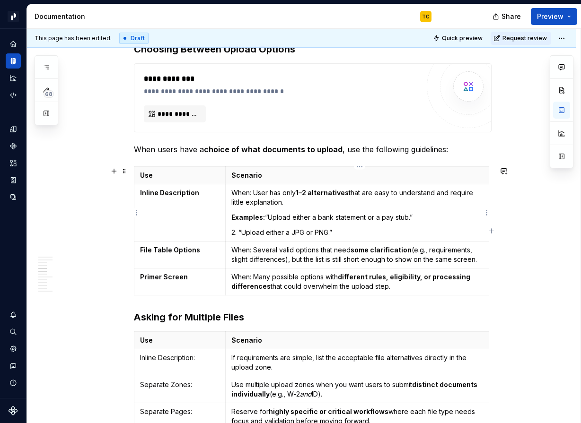
click at [263, 217] on strong "Examples:" at bounding box center [248, 217] width 34 height 8
click at [270, 230] on p "2. “Upload either a JPG or PNG.”" at bounding box center [357, 232] width 252 height 9
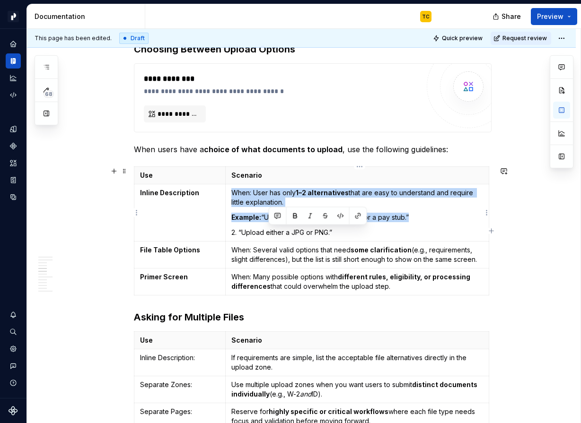
click at [270, 230] on p "2. “Upload either a JPG or PNG.”" at bounding box center [357, 232] width 252 height 9
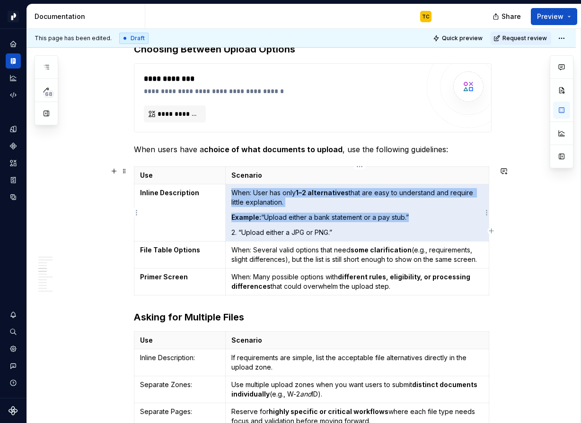
click at [270, 230] on p "2. “Upload either a JPG or PNG.”" at bounding box center [357, 232] width 252 height 9
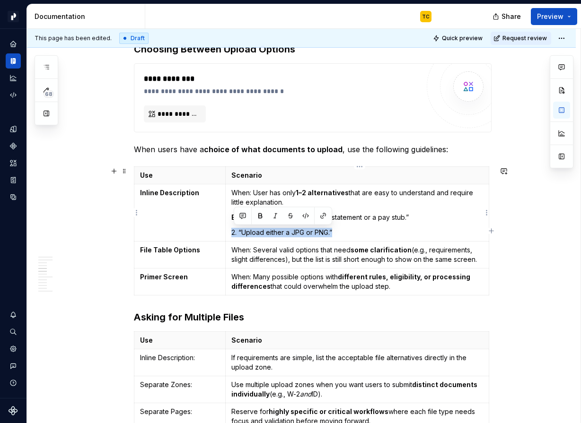
drag, startPoint x: 335, startPoint y: 235, endPoint x: 231, endPoint y: 229, distance: 104.2
click at [231, 229] on td "When: User has only 1–2 alternatives that are easy to understand and require li…" at bounding box center [356, 212] width 263 height 57
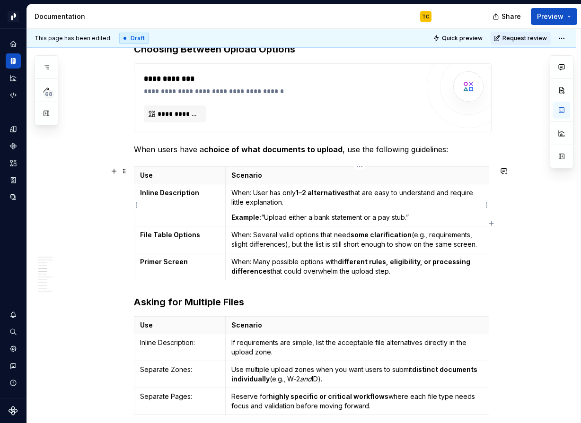
click at [246, 219] on strong "Example:" at bounding box center [246, 217] width 30 height 8
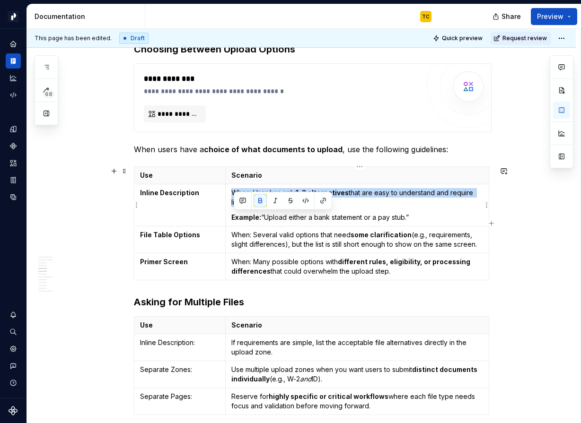
click at [246, 219] on strong "Example:" at bounding box center [246, 217] width 30 height 8
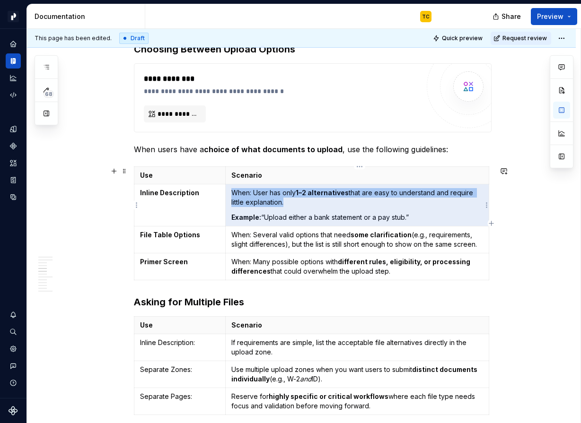
click at [409, 206] on p "When: User has only 1–2 alternatives that are easy to understand and require li…" at bounding box center [357, 197] width 252 height 19
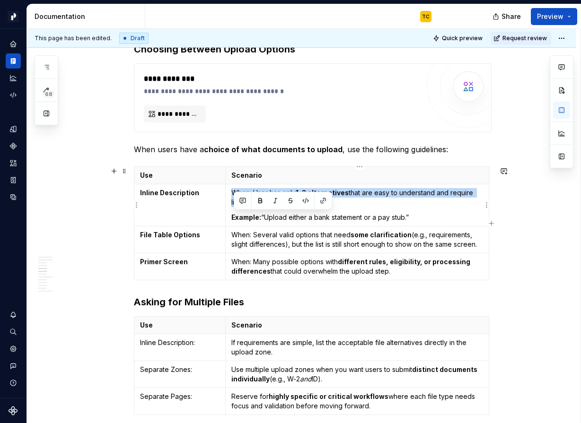
drag, startPoint x: 425, startPoint y: 218, endPoint x: 232, endPoint y: 217, distance: 193.0
click at [232, 217] on td "When: User has only 1–2 alternatives that are easy to understand and require li…" at bounding box center [356, 205] width 263 height 42
click at [482, 244] on p "When: Several valid options that need some clarification (e.g., requirements, s…" at bounding box center [357, 239] width 252 height 19
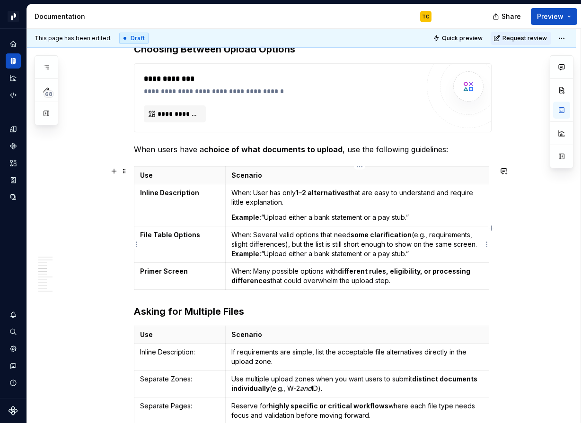
click at [234, 250] on strong "Example:" at bounding box center [246, 254] width 30 height 8
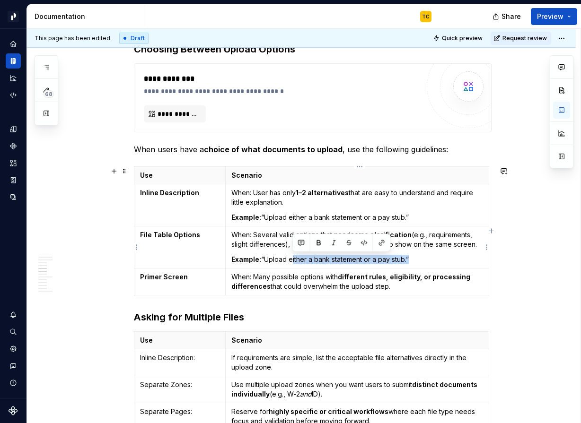
drag, startPoint x: 293, startPoint y: 259, endPoint x: 411, endPoint y: 256, distance: 117.8
click at [411, 256] on p "Example: “Upload either a bank statement or a pay stub.”" at bounding box center [357, 259] width 252 height 9
drag, startPoint x: 265, startPoint y: 259, endPoint x: 322, endPoint y: 259, distance: 56.8
click at [321, 259] on p "Example: “Upload one of ”" at bounding box center [357, 259] width 252 height 9
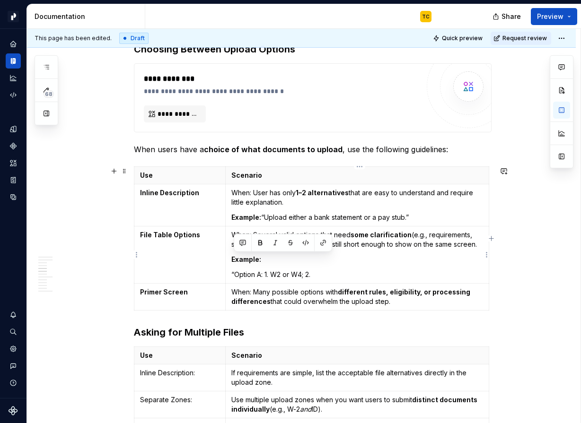
drag, startPoint x: 320, startPoint y: 275, endPoint x: 237, endPoint y: 252, distance: 86.4
click at [237, 252] on td "When: Several valid options that need some clarification (e.g., requirements, s…" at bounding box center [356, 255] width 263 height 57
click at [301, 206] on p "When: User has only 1–2 alternatives that are easy to understand and require li…" at bounding box center [357, 197] width 252 height 19
click at [398, 299] on p "When: Many possible options with different rules, eligibility, or processing di…" at bounding box center [357, 297] width 252 height 19
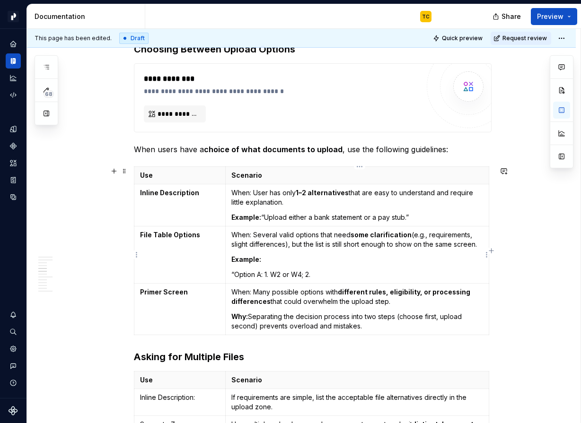
click at [482, 246] on p "When: Several valid options that need some clarification (e.g., requirements, s…" at bounding box center [357, 239] width 252 height 19
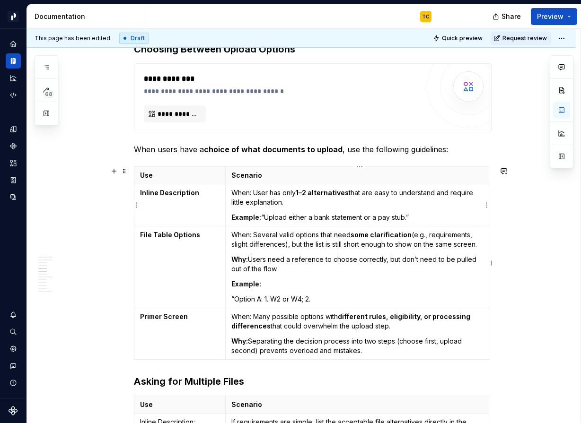
click at [335, 200] on p "When: User has only 1–2 alternatives that are easy to understand and require li…" at bounding box center [357, 197] width 252 height 19
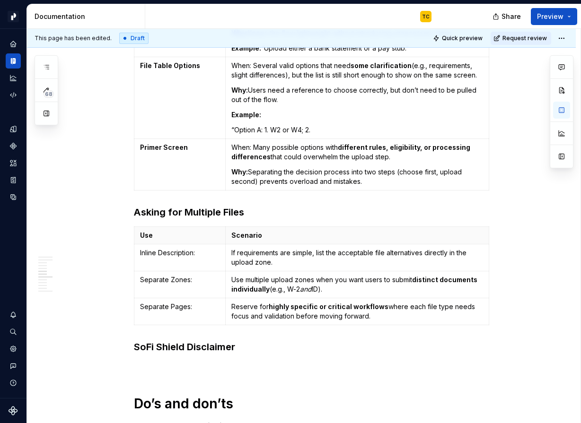
scroll to position [967, 0]
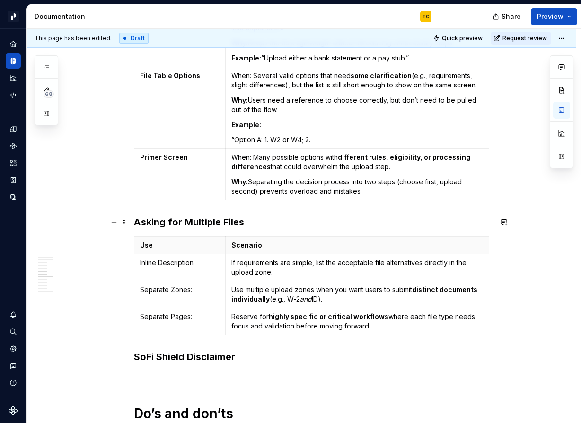
click at [254, 267] on p "If requirements are simple, list the acceptable file alternatives directly in t…" at bounding box center [357, 267] width 252 height 19
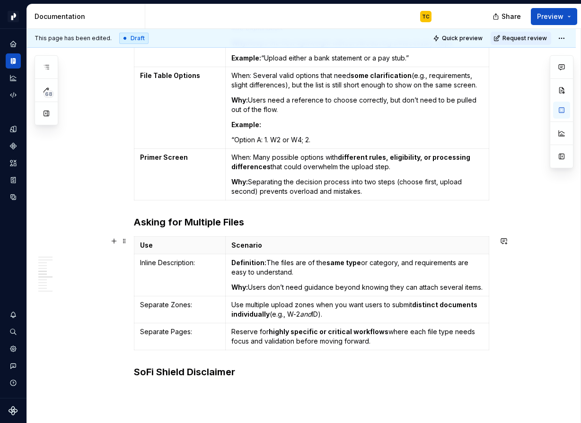
scroll to position [1011, 0]
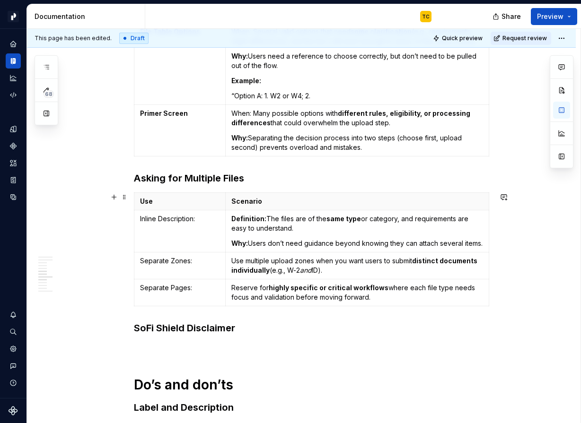
click at [319, 265] on p "Use multiple upload zones when you want users to submit distinct documents indi…" at bounding box center [357, 265] width 252 height 19
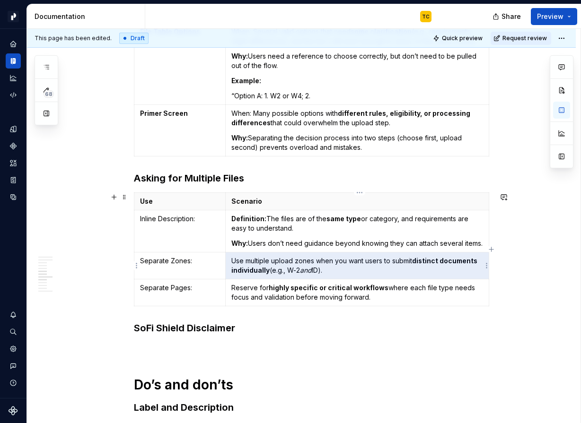
click at [319, 265] on p "Use multiple upload zones when you want users to submit distinct documents indi…" at bounding box center [357, 265] width 252 height 19
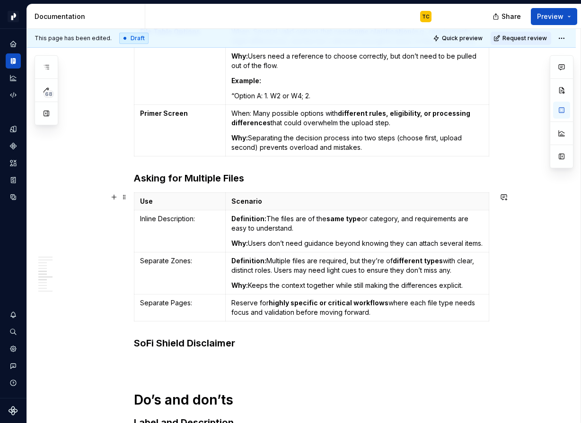
click at [280, 301] on strong "highly specific or critical workflows" at bounding box center [329, 303] width 120 height 8
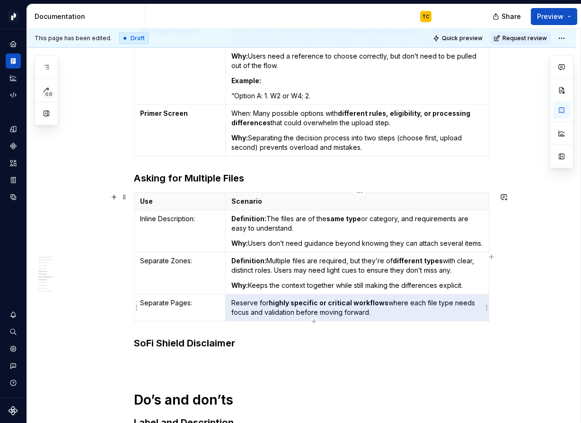
click at [280, 301] on strong "highly specific or critical workflows" at bounding box center [329, 303] width 120 height 8
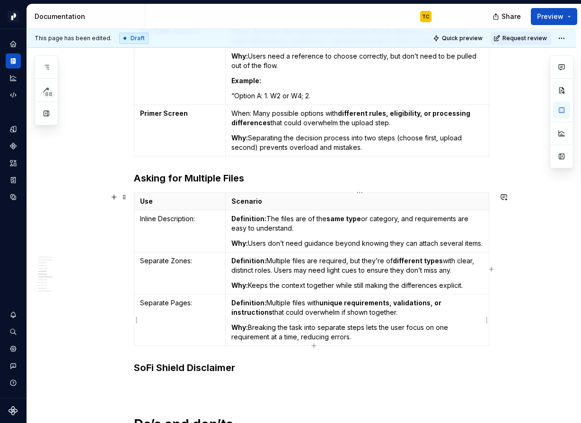
click at [251, 303] on strong "Definition:" at bounding box center [248, 303] width 35 height 8
click at [245, 259] on strong "Definition:" at bounding box center [248, 261] width 35 height 8
click at [240, 220] on strong "Definition:" at bounding box center [248, 219] width 35 height 8
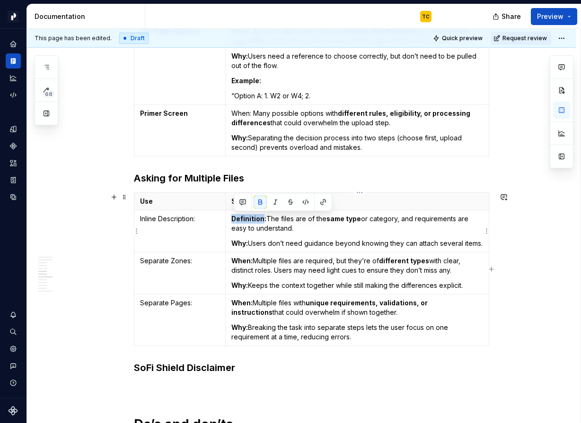
click at [240, 220] on strong "Definition:" at bounding box center [248, 219] width 35 height 8
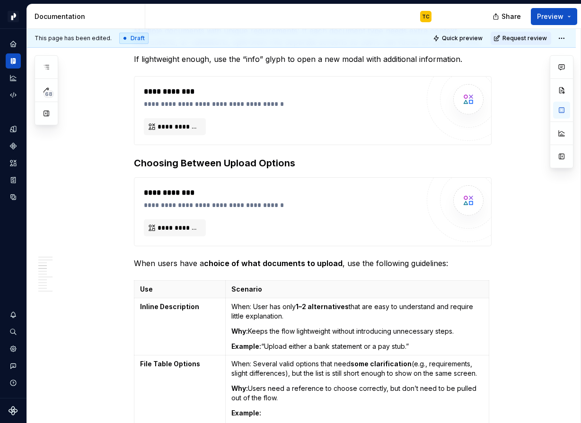
scroll to position [705, 0]
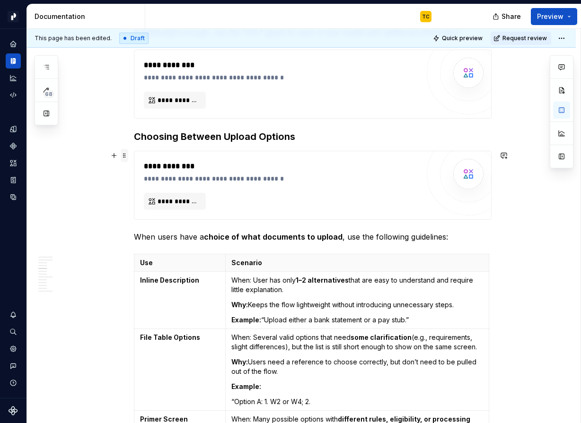
click at [128, 155] on span at bounding box center [125, 155] width 8 height 13
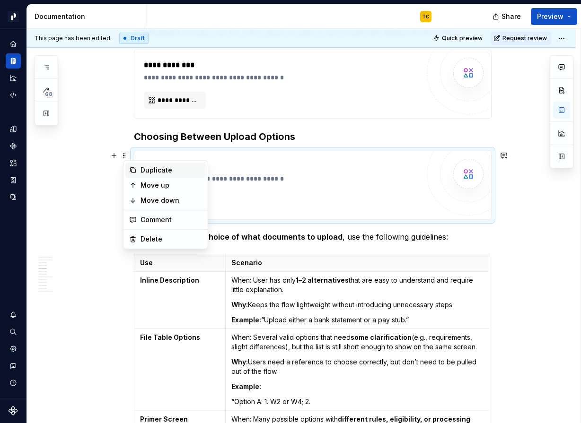
click at [144, 167] on div "Duplicate" at bounding box center [170, 170] width 61 height 9
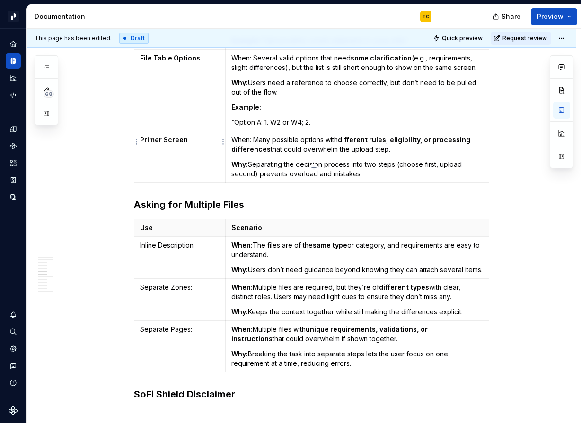
scroll to position [999, 0]
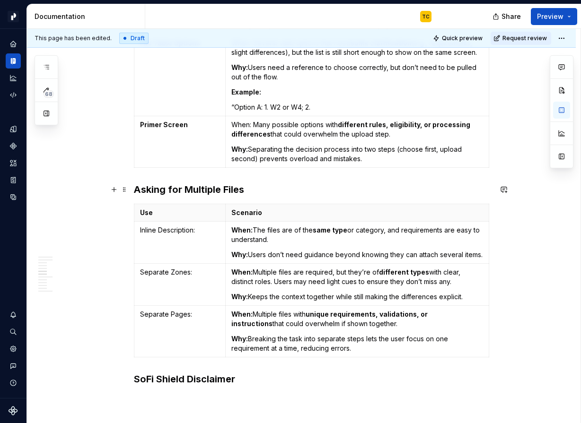
click at [264, 187] on h3 "Asking for Multiple Files" at bounding box center [313, 189] width 358 height 13
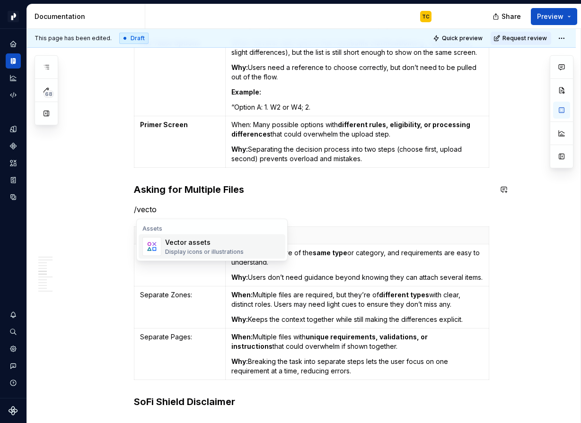
click at [193, 239] on div "Vector assets" at bounding box center [204, 242] width 79 height 9
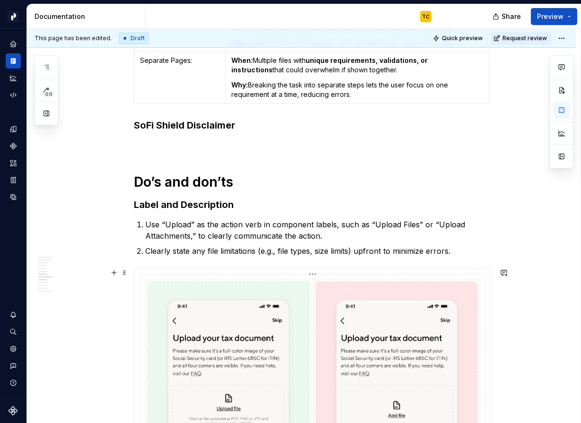
scroll to position [1292, 0]
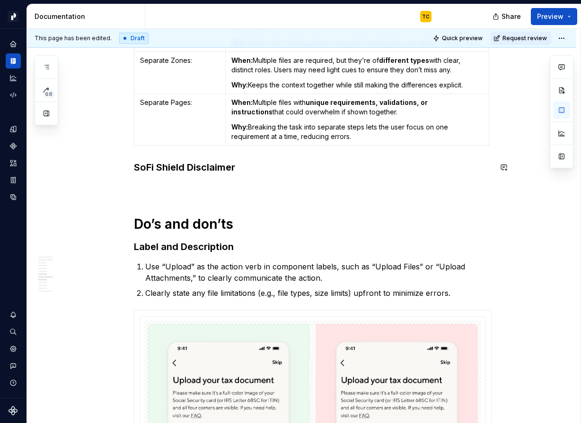
click at [214, 180] on div "**********" at bounding box center [313, 374] width 358 height 2958
click at [158, 187] on p "Only use SoFi Shield" at bounding box center [313, 187] width 358 height 11
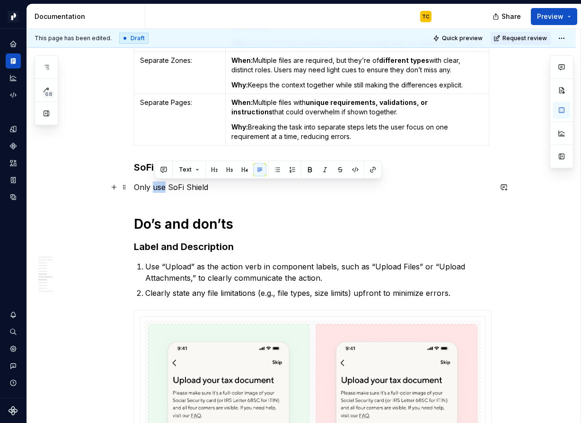
click at [158, 187] on p "Only use SoFi Shield" at bounding box center [313, 187] width 358 height 11
drag, startPoint x: 158, startPoint y: 187, endPoint x: 136, endPoint y: 187, distance: 21.8
click at [136, 187] on p "Only use SoFi Shield" at bounding box center [313, 187] width 358 height 11
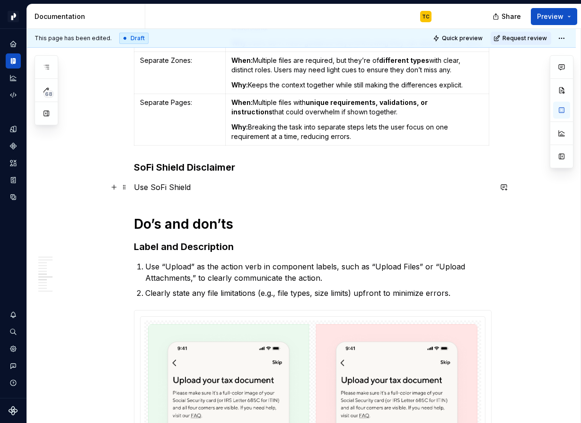
click at [196, 192] on p "Use SoFi Shield" at bounding box center [313, 187] width 358 height 11
click at [382, 186] on p "Use SoFi Shield disclaimer sparingly for situations that may require draw" at bounding box center [313, 187] width 358 height 11
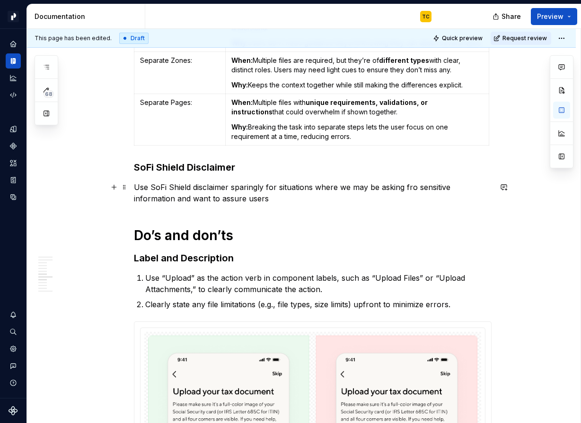
click at [259, 196] on p "Use SoFi Shield disclaimer sparingly for situations where we may be asking fro …" at bounding box center [313, 193] width 358 height 23
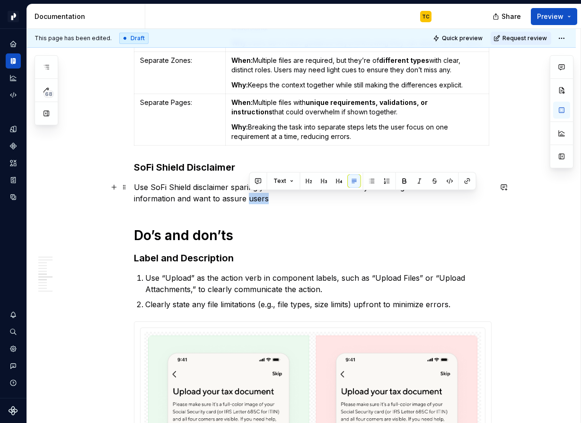
click at [259, 196] on p "Use SoFi Shield disclaimer sparingly for situations where we may be asking fro …" at bounding box center [313, 193] width 358 height 23
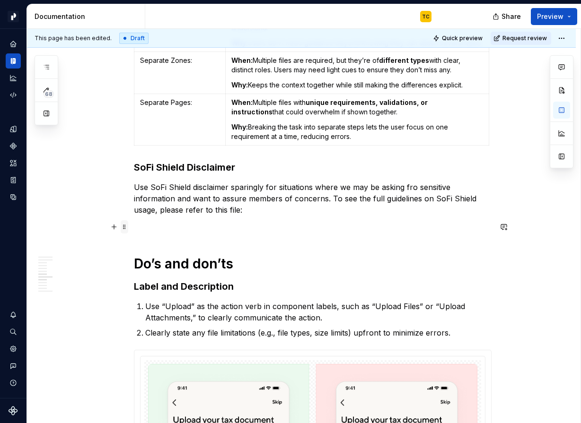
click at [128, 226] on span at bounding box center [125, 226] width 8 height 13
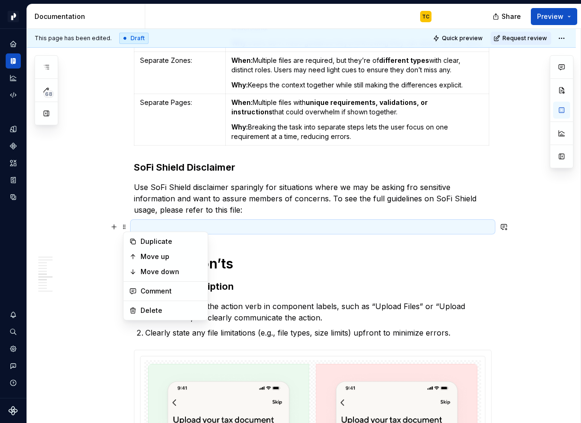
click at [167, 228] on p at bounding box center [313, 226] width 358 height 11
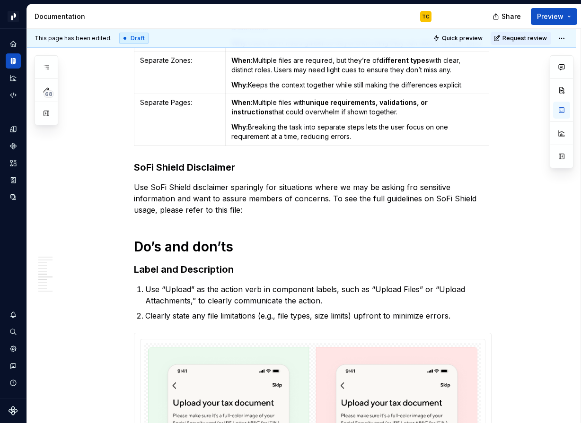
click at [146, 225] on div "**********" at bounding box center [313, 385] width 358 height 2980
click at [249, 210] on p "Use SoFi Shield disclaimer sparingly for situations where we may be asking fro …" at bounding box center [313, 199] width 358 height 34
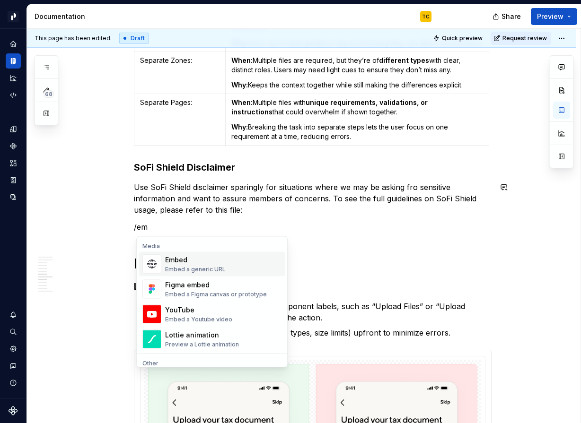
click at [201, 283] on div "Figma embed" at bounding box center [216, 284] width 102 height 9
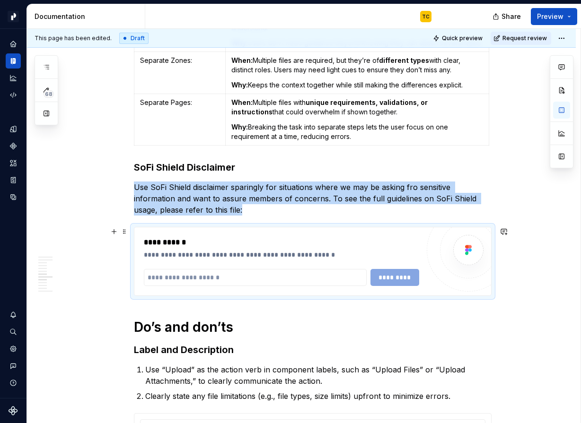
type textarea "*"
click at [205, 280] on input "text" at bounding box center [255, 277] width 223 height 17
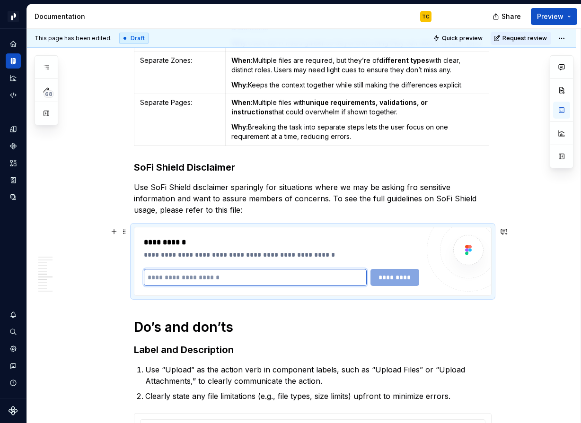
click at [205, 280] on input "text" at bounding box center [255, 277] width 223 height 17
paste input "**********"
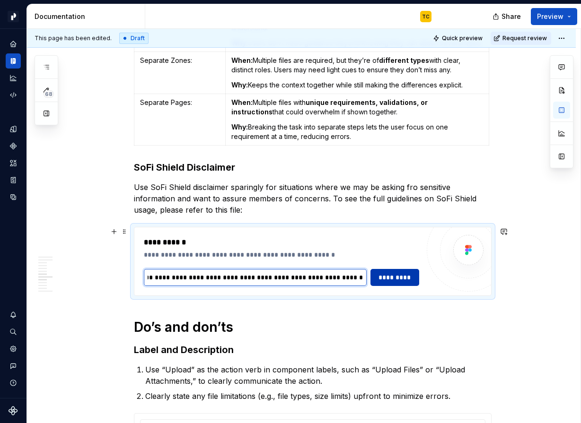
type input "**********"
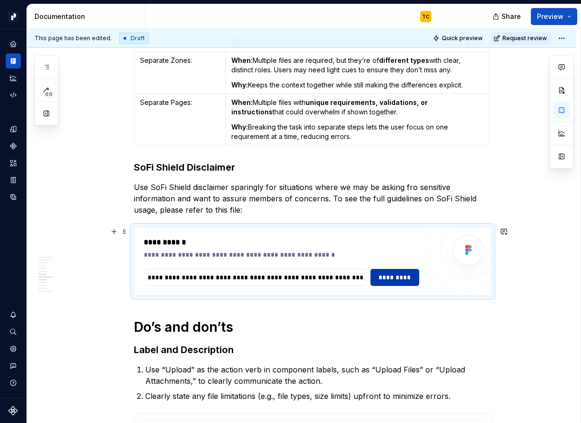
click at [388, 278] on span "*********" at bounding box center [395, 277] width 36 height 9
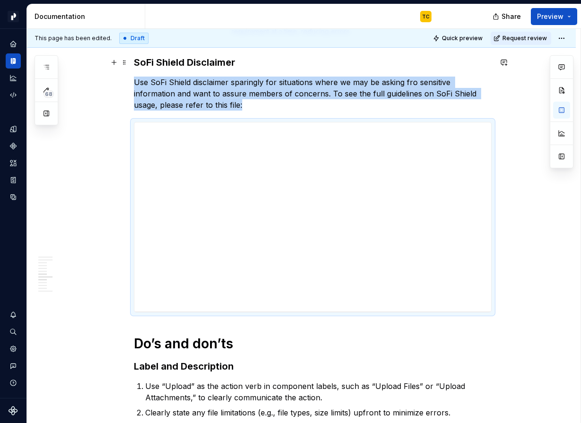
scroll to position [1394, 0]
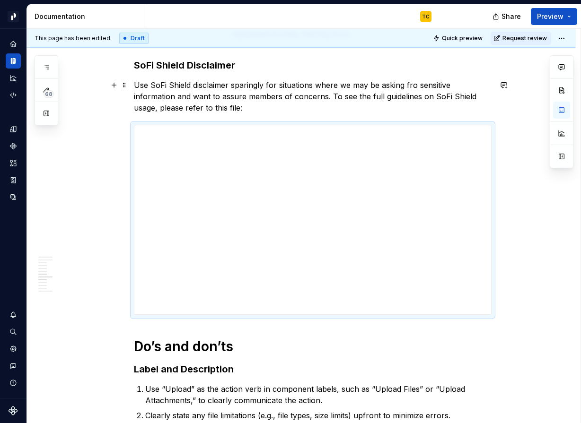
click at [213, 108] on p "Use SoFi Shield disclaimer sparingly for situations where we may be asking fro …" at bounding box center [313, 96] width 358 height 34
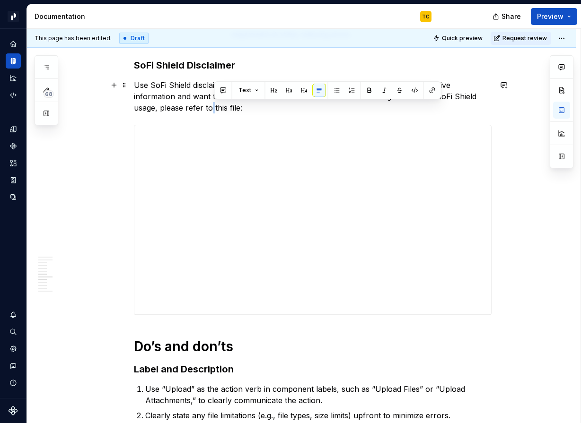
click at [213, 108] on p "Use SoFi Shield disclaimer sparingly for situations where we may be asking fro …" at bounding box center [313, 96] width 358 height 34
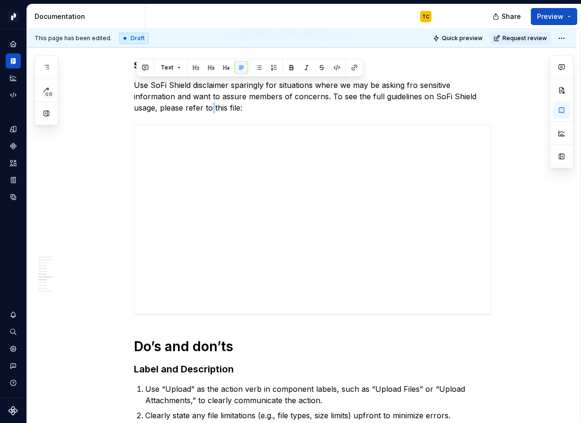
click at [189, 96] on p "Use SoFi Shield disclaimer sparingly for situations where we may be asking fro …" at bounding box center [313, 96] width 358 height 34
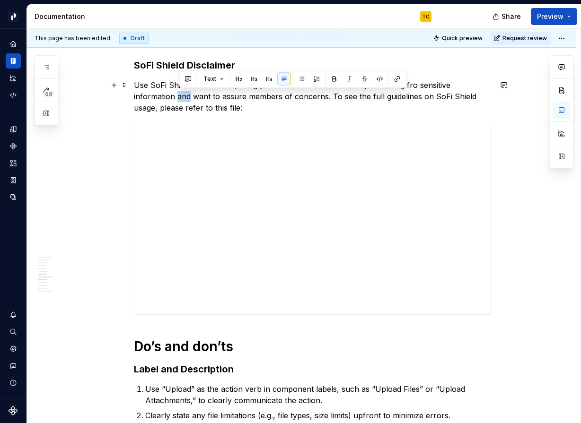
click at [189, 96] on p "Use SoFi Shield disclaimer sparingly for situations where we may be asking fro …" at bounding box center [313, 96] width 358 height 34
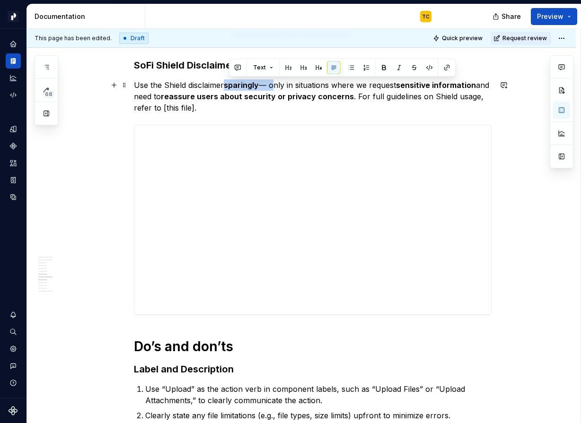
drag, startPoint x: 228, startPoint y: 84, endPoint x: 275, endPoint y: 81, distance: 46.4
click at [275, 81] on p "Use the Shield disclaimer sparingly — only in situations where we request sensi…" at bounding box center [313, 96] width 358 height 34
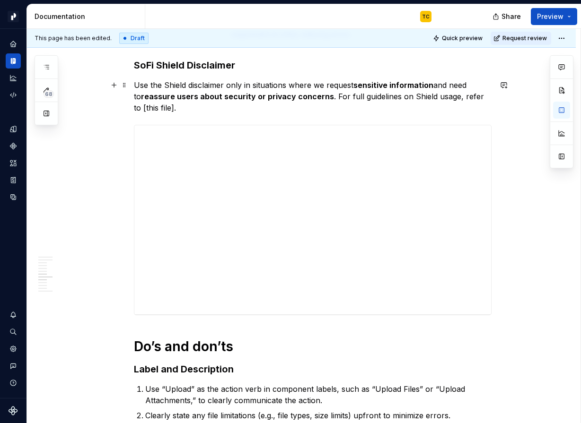
click at [166, 83] on p "Use the Shield disclaimer only in situations where we request sensitive informa…" at bounding box center [313, 96] width 358 height 34
click at [272, 107] on p "Use the SoFi Shield disclaimer only in situations where we request sensitive in…" at bounding box center [313, 96] width 358 height 34
click at [411, 95] on p "Use the SoFi Shield disclaimer only in situations where we request sensitive in…" at bounding box center [313, 96] width 358 height 34
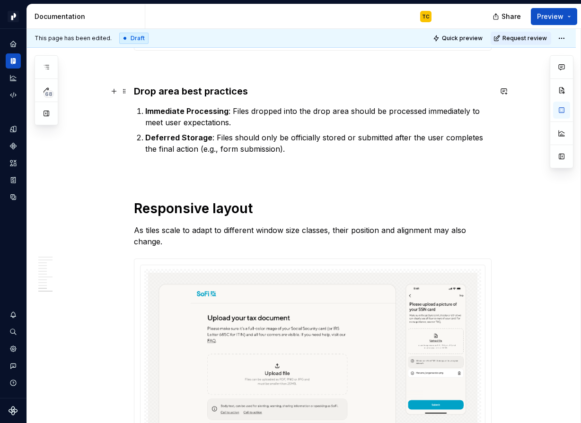
scroll to position [2805, 0]
click at [217, 167] on p at bounding box center [313, 171] width 358 height 11
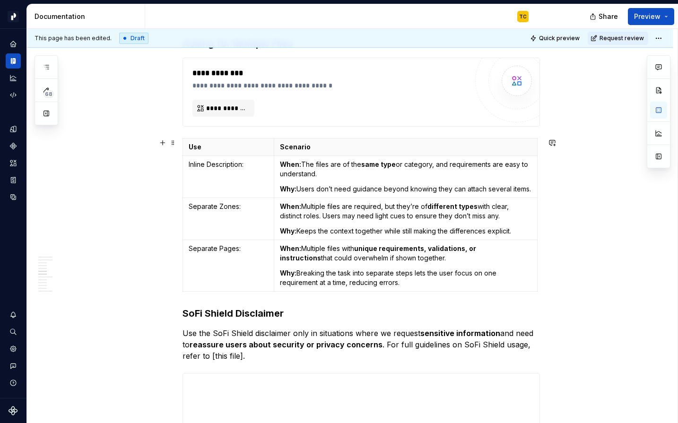
scroll to position [1170, 0]
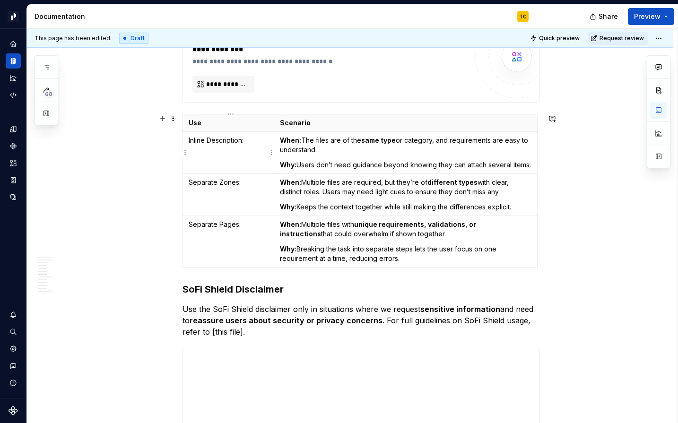
click at [223, 148] on td "Inline Description:" at bounding box center [228, 153] width 91 height 42
click at [262, 140] on p "Inline Description:" at bounding box center [228, 140] width 79 height 9
click at [228, 184] on p "Separate Zones:" at bounding box center [228, 182] width 79 height 9
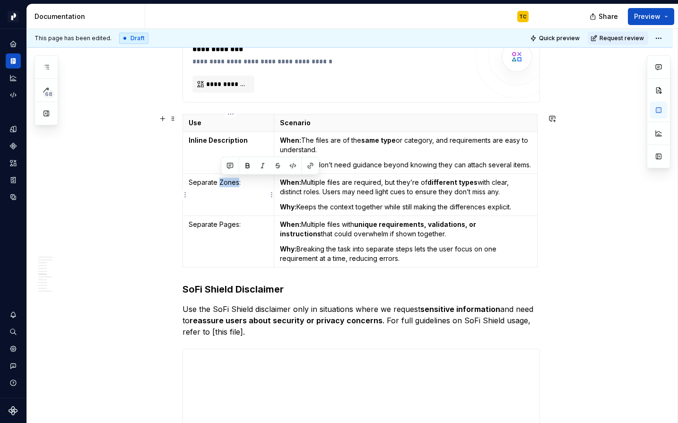
click at [228, 184] on p "Separate Zones:" at bounding box center [228, 182] width 79 height 9
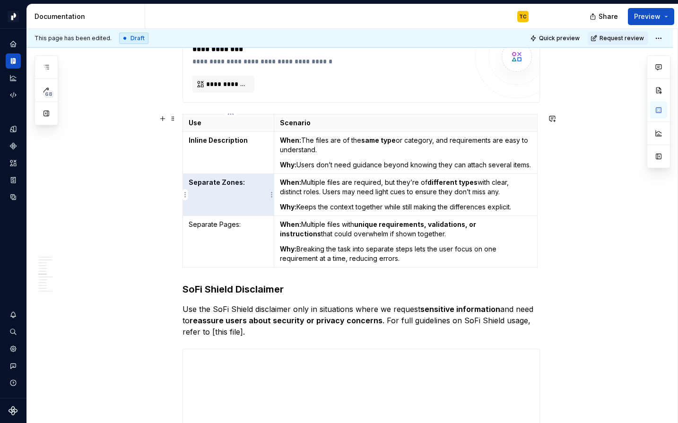
click at [251, 185] on p "Separate Zones:" at bounding box center [228, 182] width 79 height 9
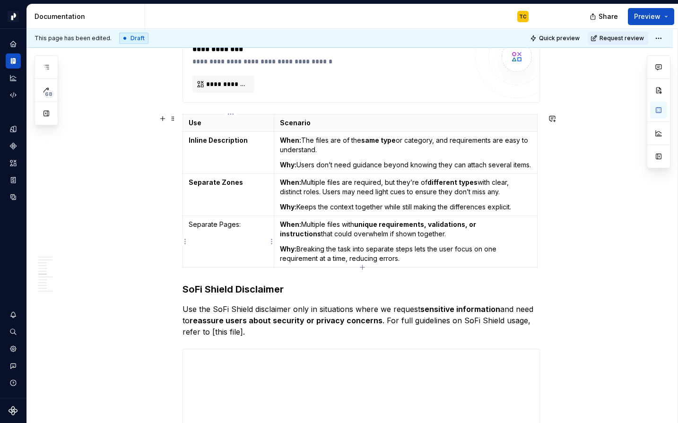
click at [233, 223] on p "Separate Pages:" at bounding box center [228, 224] width 79 height 9
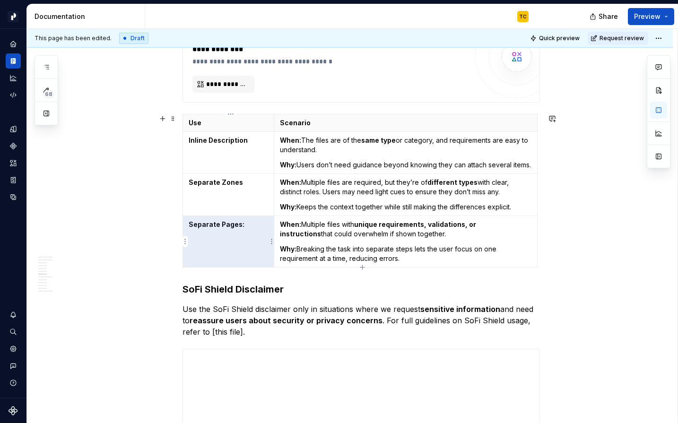
click at [245, 224] on p "Separate Pages:" at bounding box center [228, 224] width 79 height 9
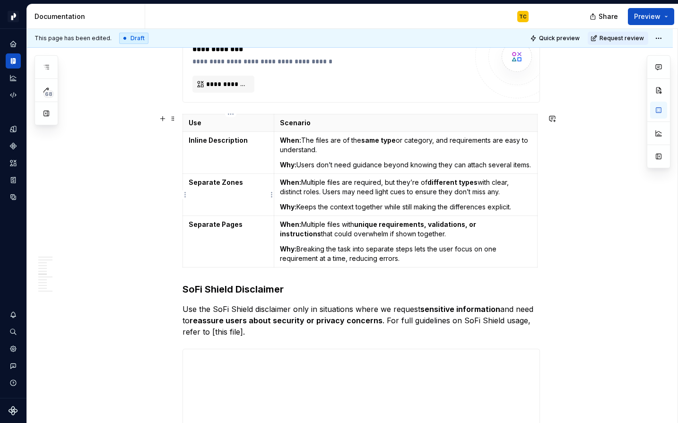
click at [222, 185] on strong "Separate Zones" at bounding box center [216, 182] width 54 height 8
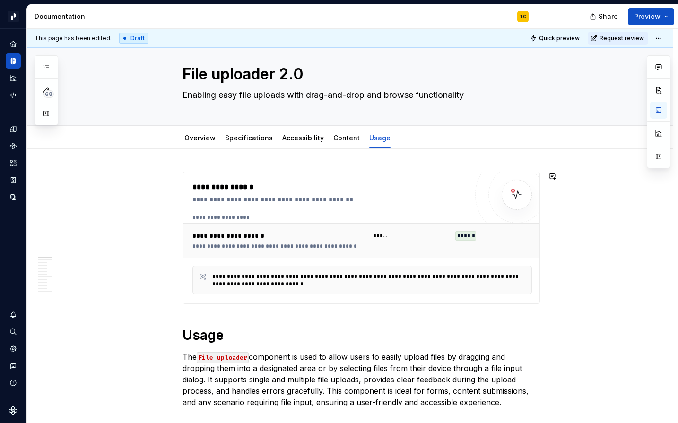
scroll to position [18, 0]
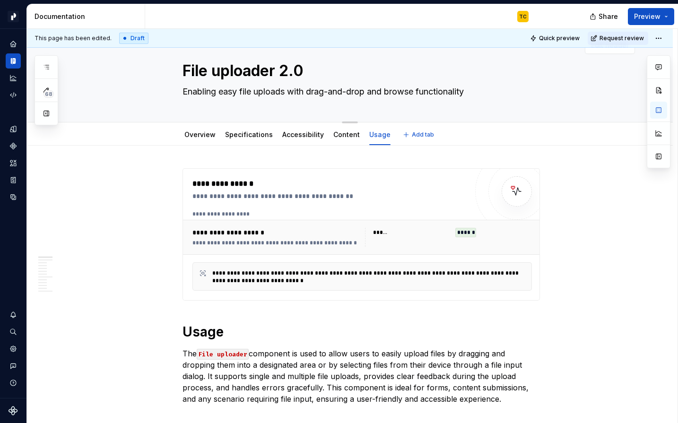
click at [286, 70] on textarea "File uploader 2.0" at bounding box center [360, 71] width 358 height 23
click at [288, 70] on textarea "File uploader 2.0" at bounding box center [360, 71] width 358 height 23
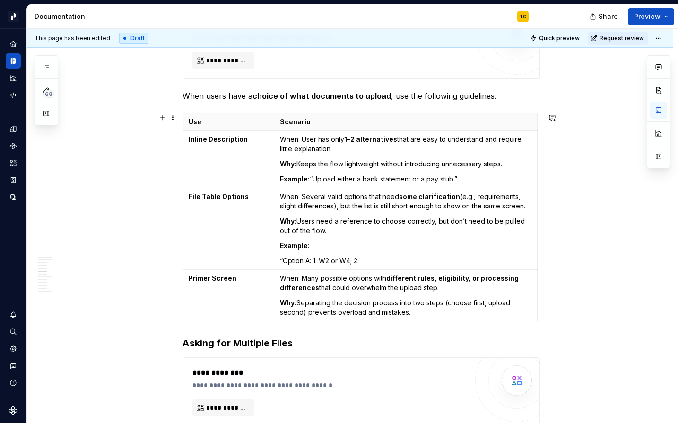
scroll to position [841, 0]
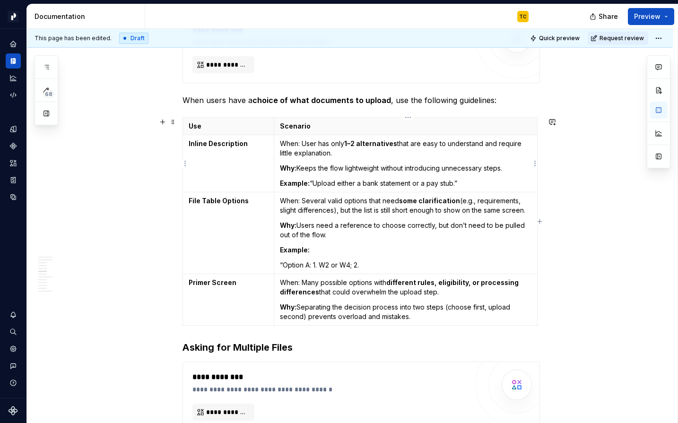
click at [292, 144] on p "When: User has only 1–2 alternatives that are easy to understand and require li…" at bounding box center [406, 148] width 252 height 19
click at [291, 202] on p "When: Several valid options that need some clarification (e.g., requirements, s…" at bounding box center [406, 205] width 252 height 19
click at [293, 284] on p "When: Many possible options with different rules, eligibility, or processing di…" at bounding box center [406, 287] width 252 height 19
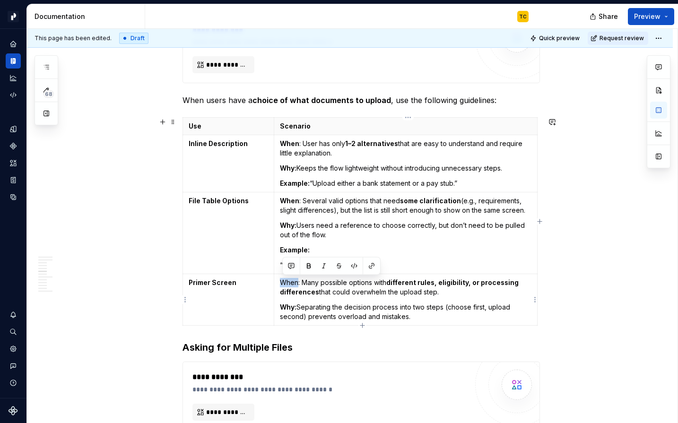
click at [293, 284] on p "When: Many possible options with different rules, eligibility, or processing di…" at bounding box center [406, 287] width 252 height 19
click at [341, 102] on strong "choice of what documents to upload" at bounding box center [322, 100] width 139 height 9
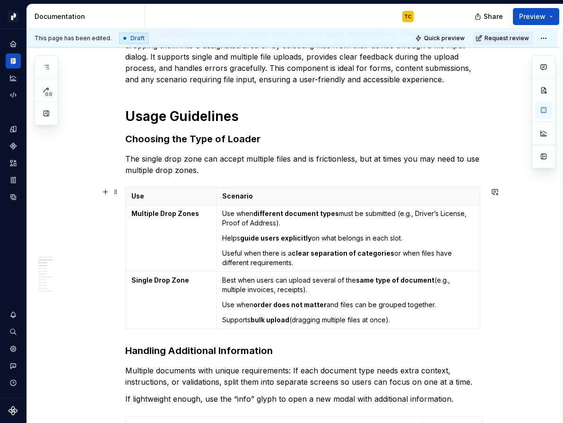
scroll to position [339, 0]
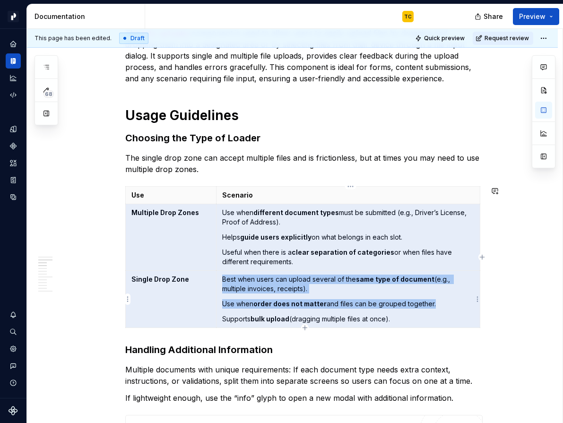
drag, startPoint x: 134, startPoint y: 213, endPoint x: 399, endPoint y: 324, distance: 286.9
click at [399, 324] on tbody "Use Scenario Multiple Drop Zones Use when different document types must be subm…" at bounding box center [302, 257] width 355 height 141
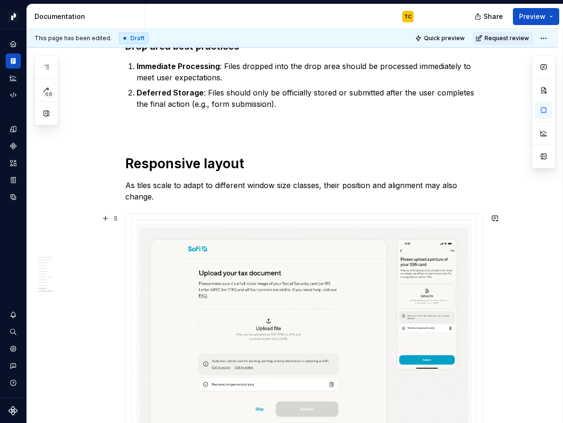
scroll to position [2824, 0]
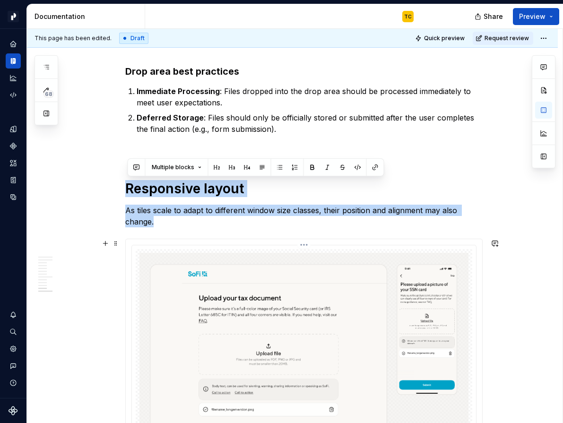
drag, startPoint x: 129, startPoint y: 189, endPoint x: 163, endPoint y: 280, distance: 97.4
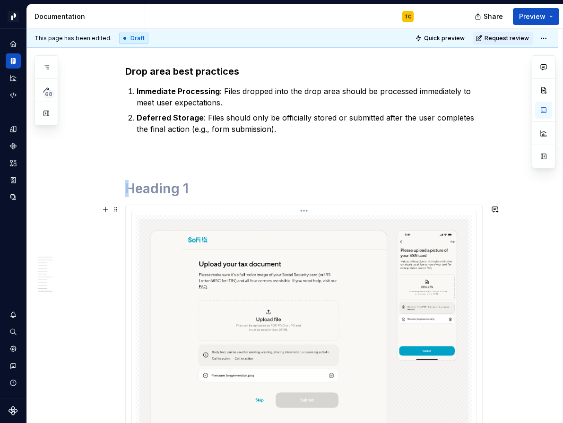
click at [209, 220] on img at bounding box center [304, 330] width 329 height 223
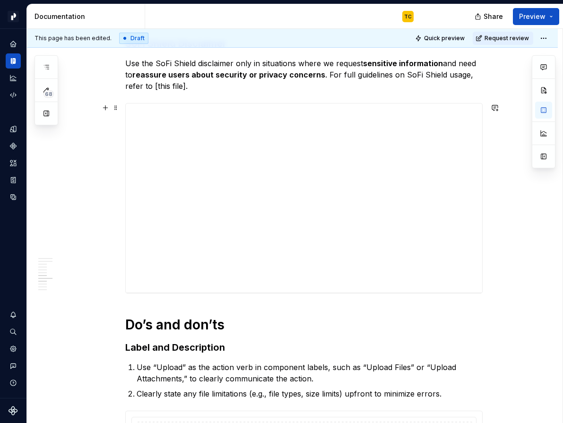
scroll to position [1332, 0]
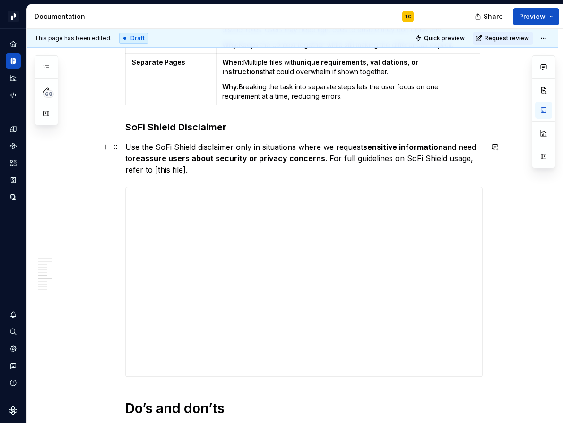
type textarea "*"
